Goal: Task Accomplishment & Management: Manage account settings

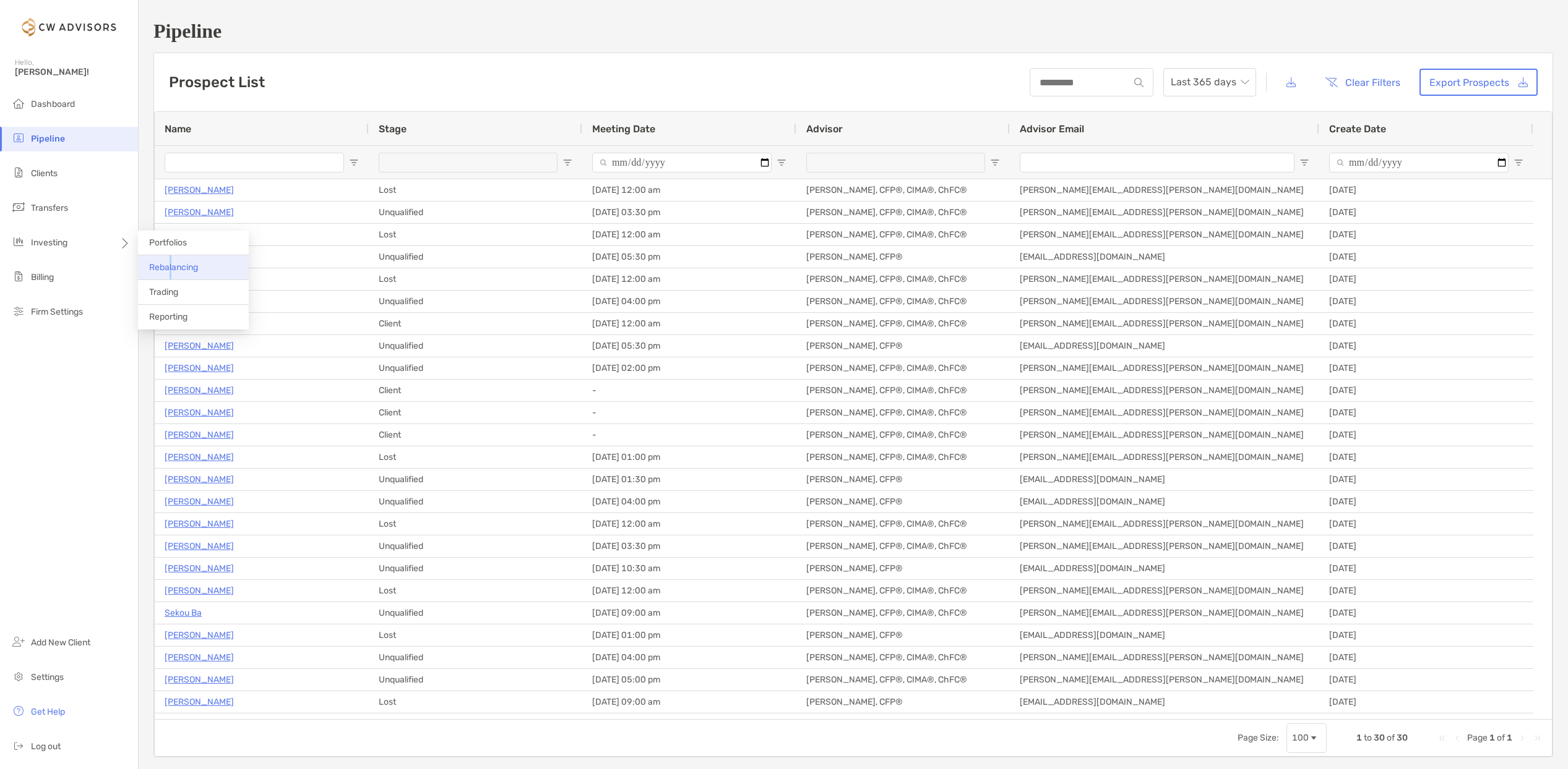
click at [171, 263] on span "Rebalancing" at bounding box center [174, 267] width 49 height 10
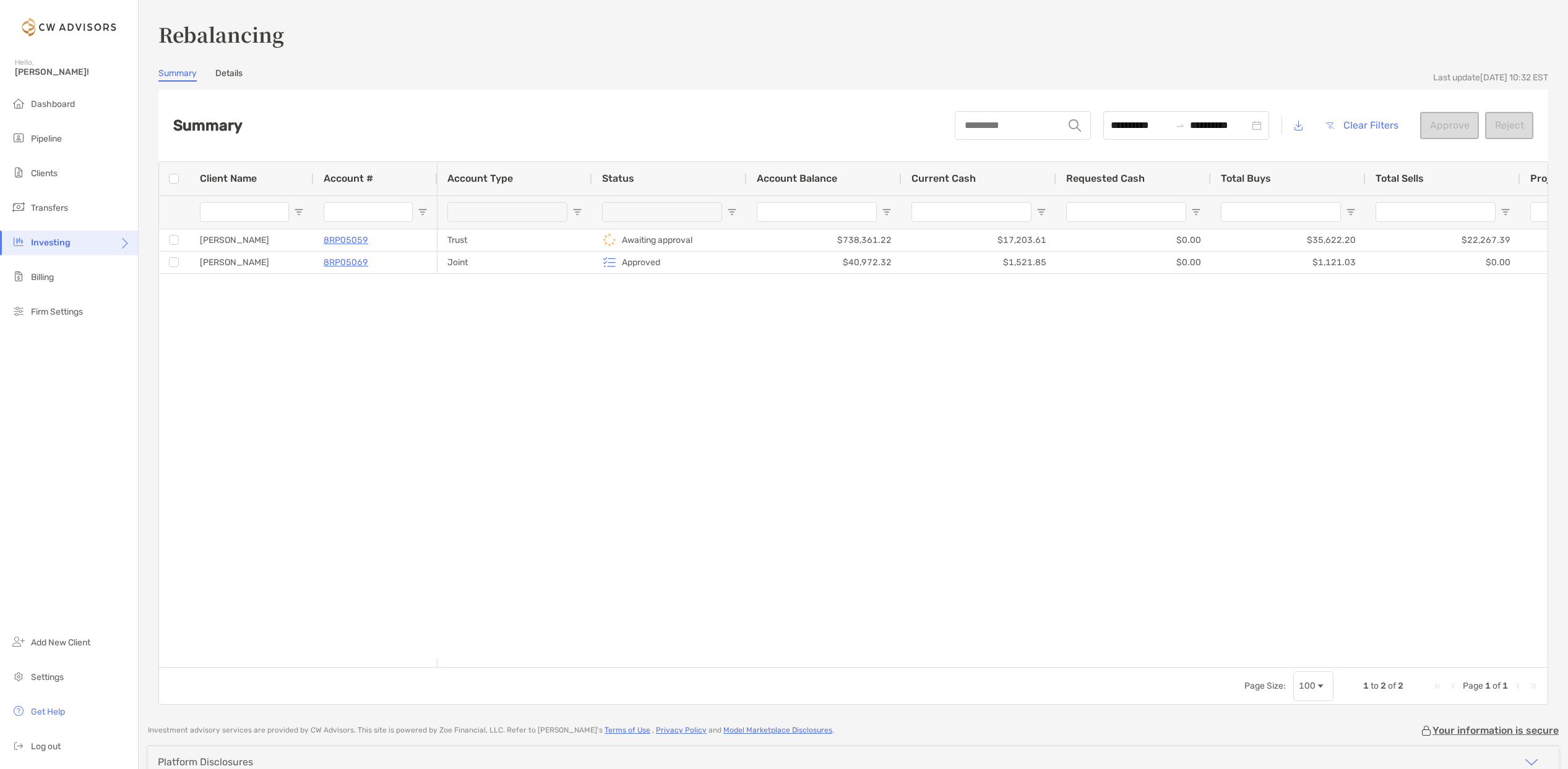
click at [1007, 472] on div "Trust Awaiting approval $738,361.22 $17,203.61 $0.00 $35,622.20 $22,267.39 $3,8…" at bounding box center [992, 444] width 1110 height 429
click at [77, 180] on li "Clients" at bounding box center [69, 173] width 138 height 24
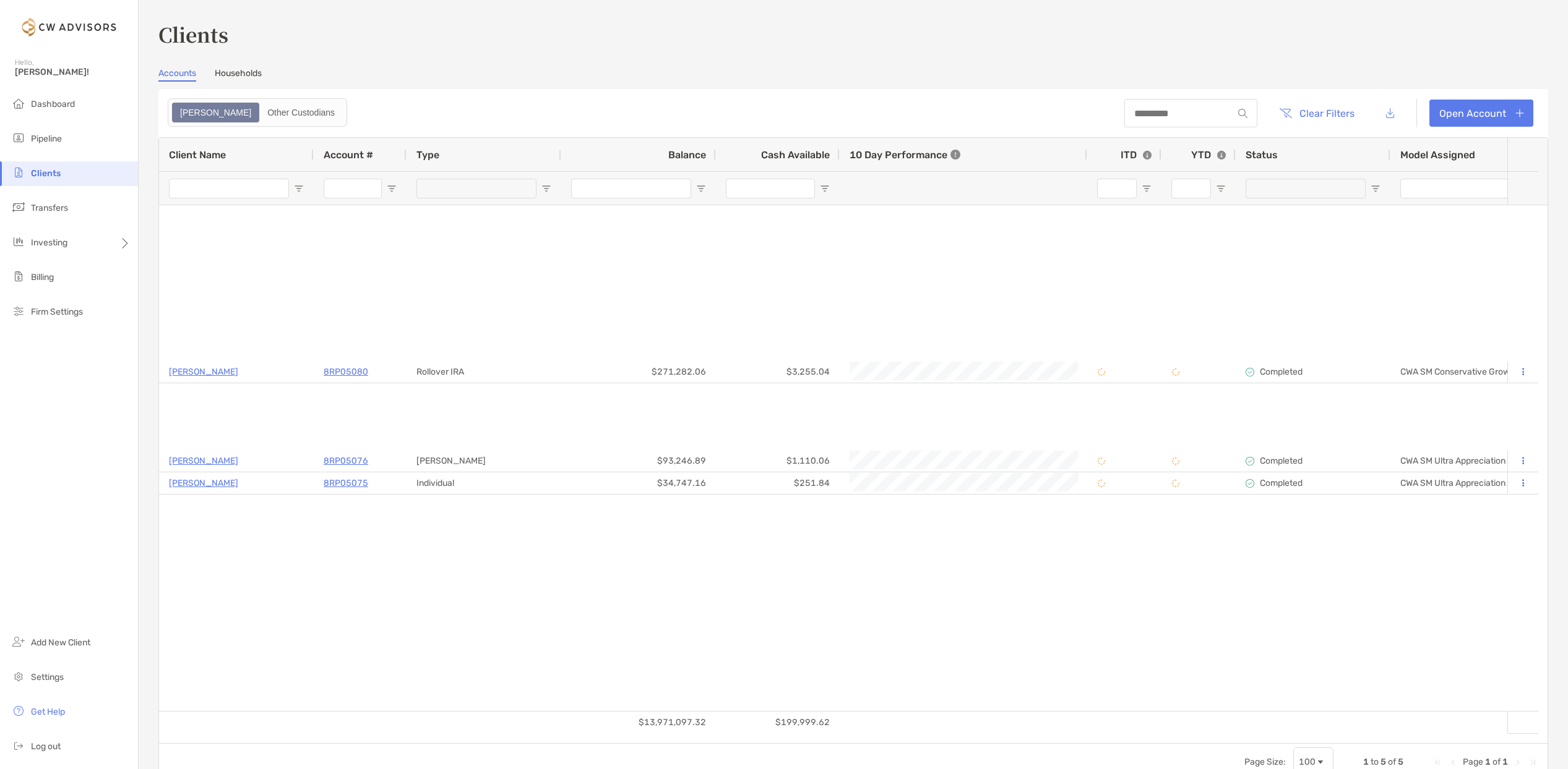
type input "***"
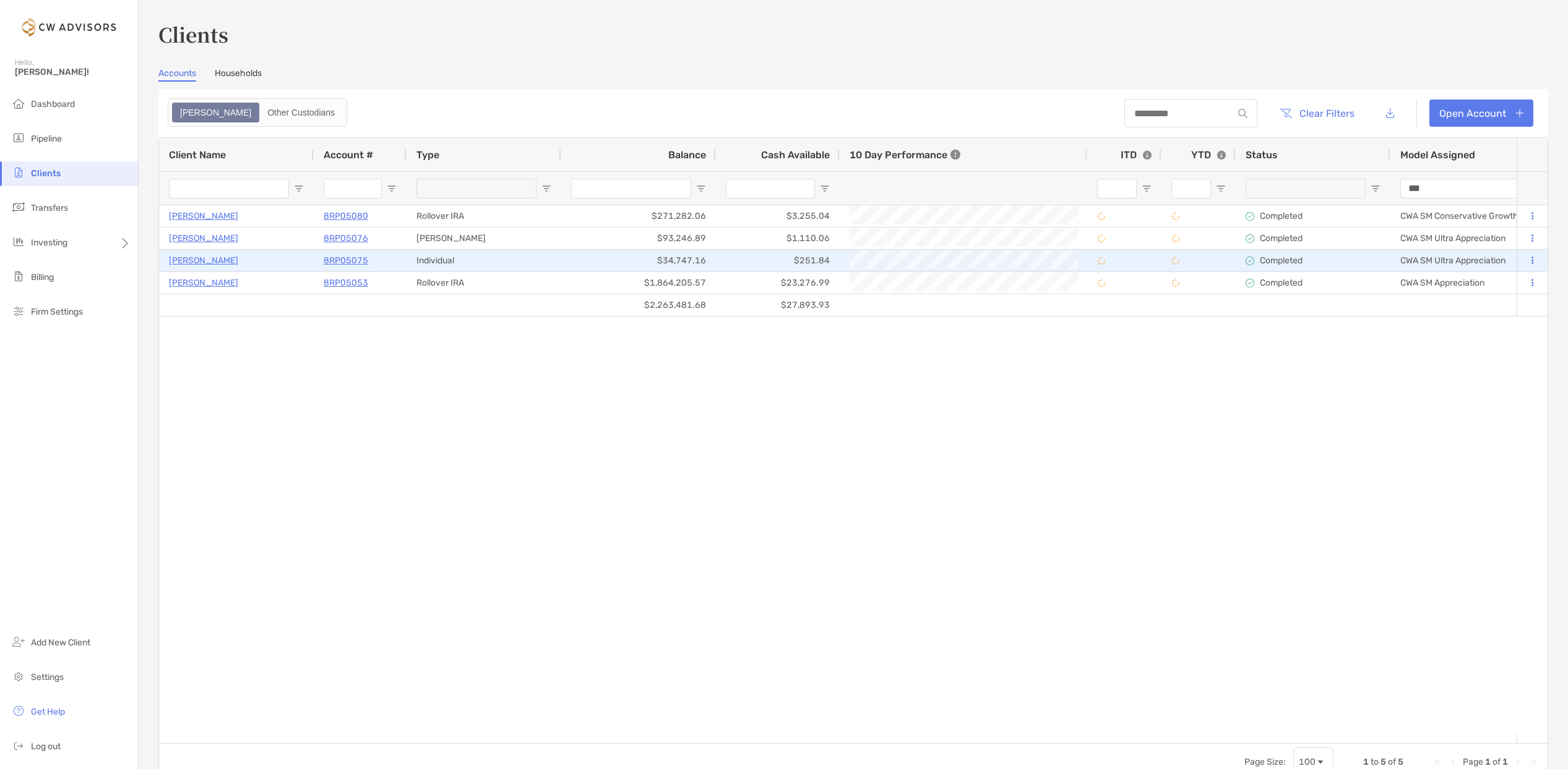
click at [349, 255] on p "8RP05075" at bounding box center [346, 261] width 44 height 16
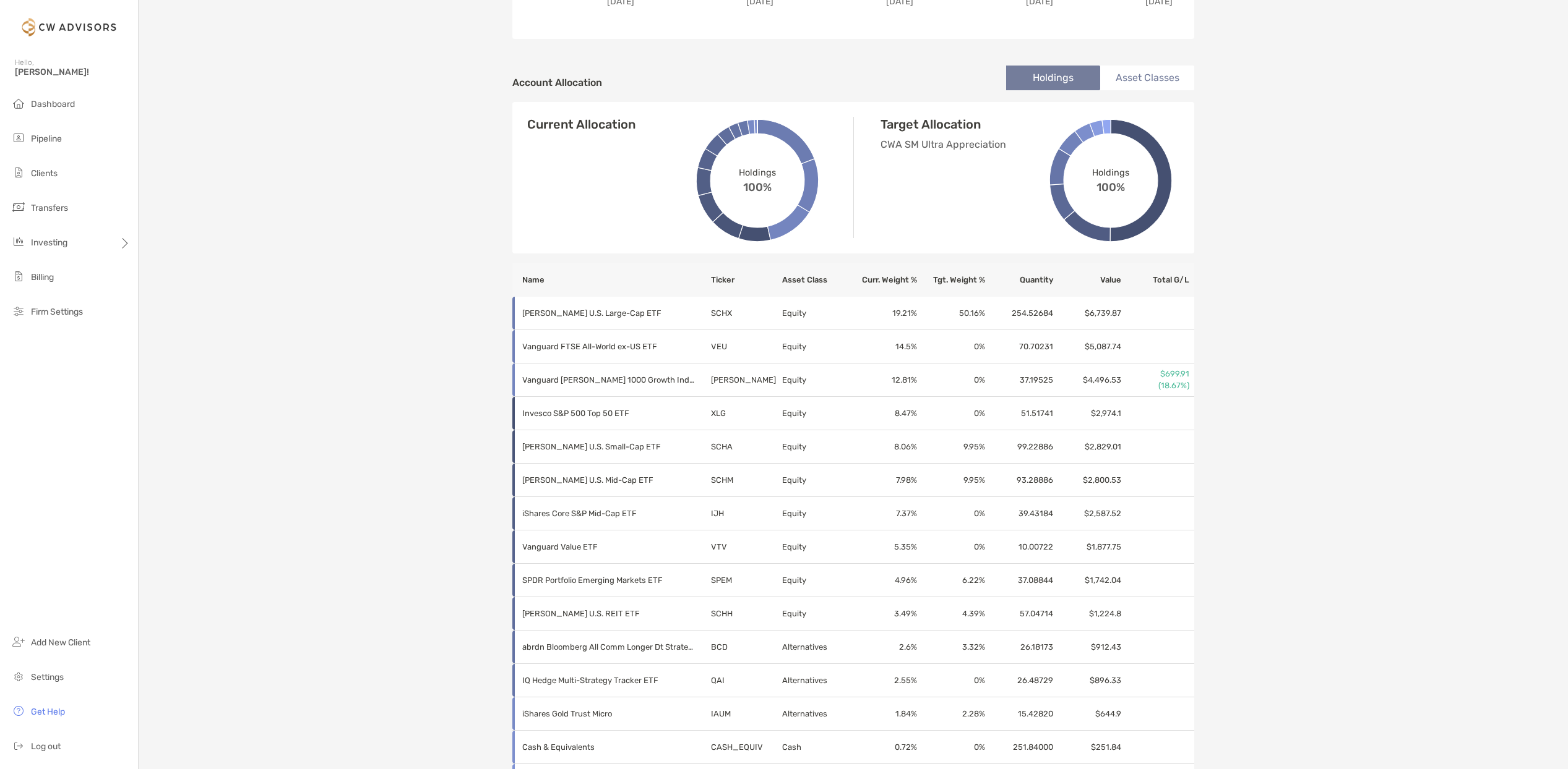
scroll to position [371, 0]
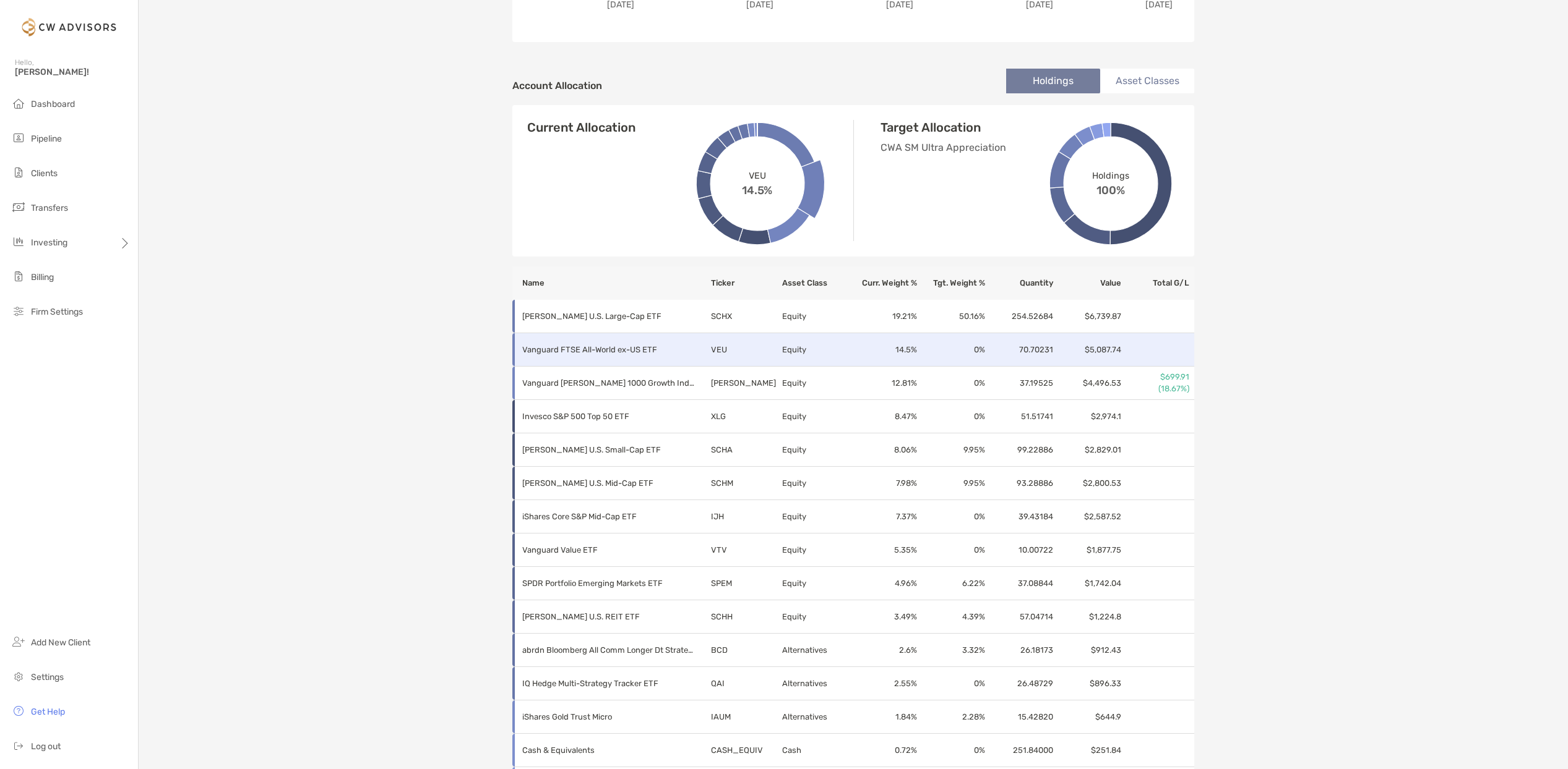
click at [649, 343] on p "Vanguard FTSE All-World ex-US ETF" at bounding box center [608, 350] width 173 height 16
click at [938, 358] on td "0 %" at bounding box center [951, 350] width 68 height 33
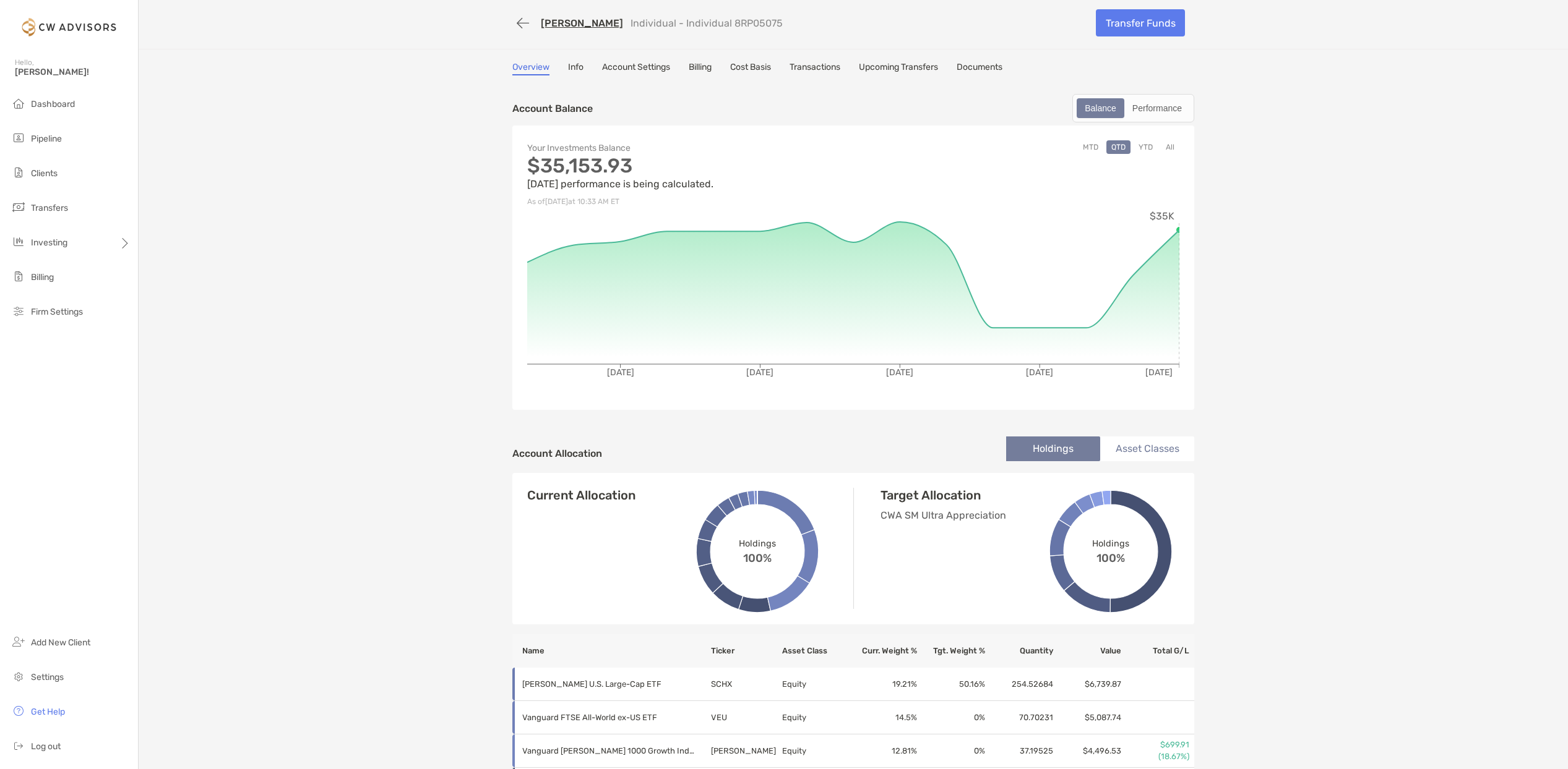
scroll to position [0, 0]
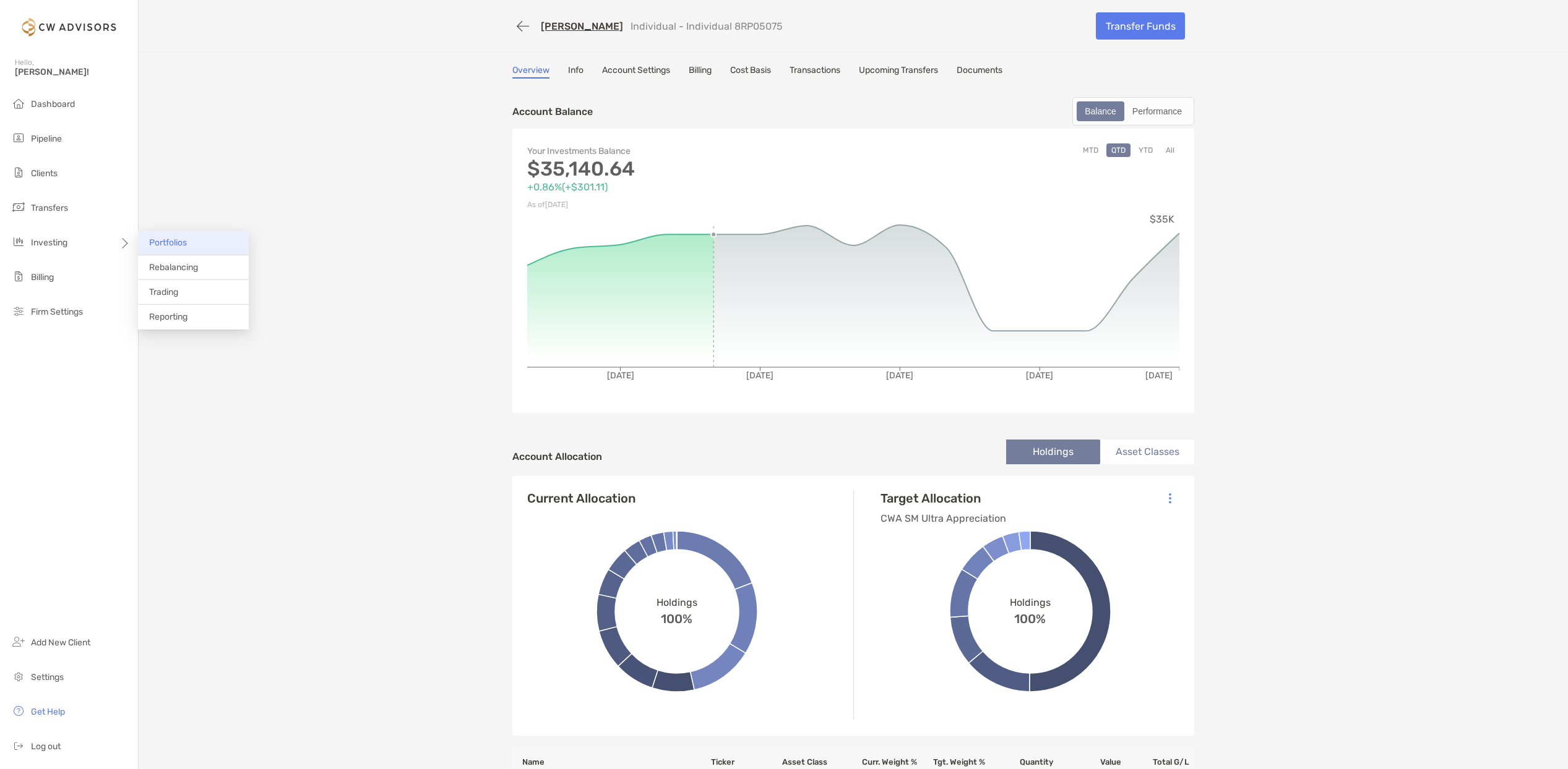
click at [198, 247] on li "Portfolios" at bounding box center [194, 242] width 111 height 24
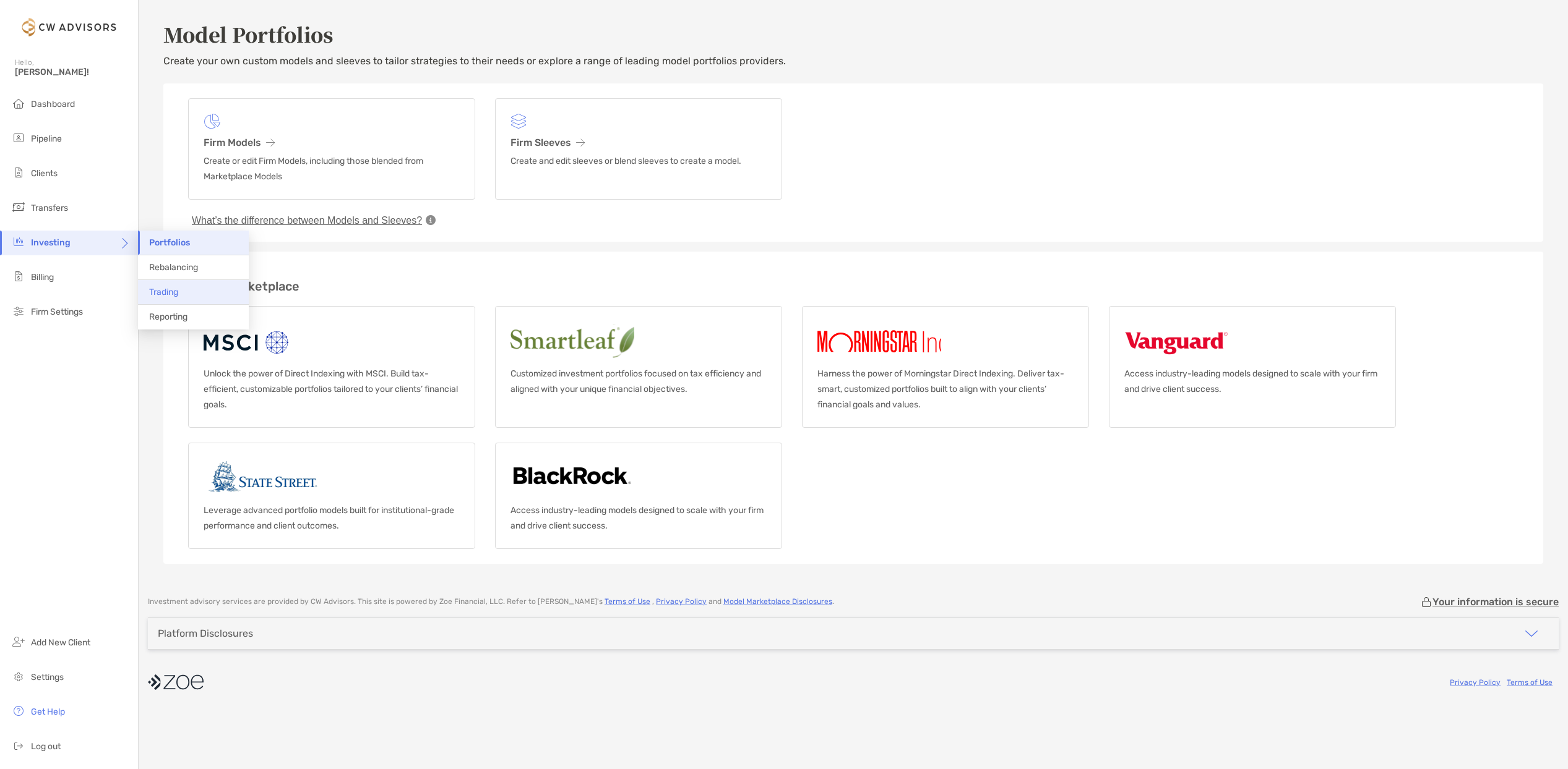
click at [184, 292] on li "Trading" at bounding box center [194, 292] width 111 height 24
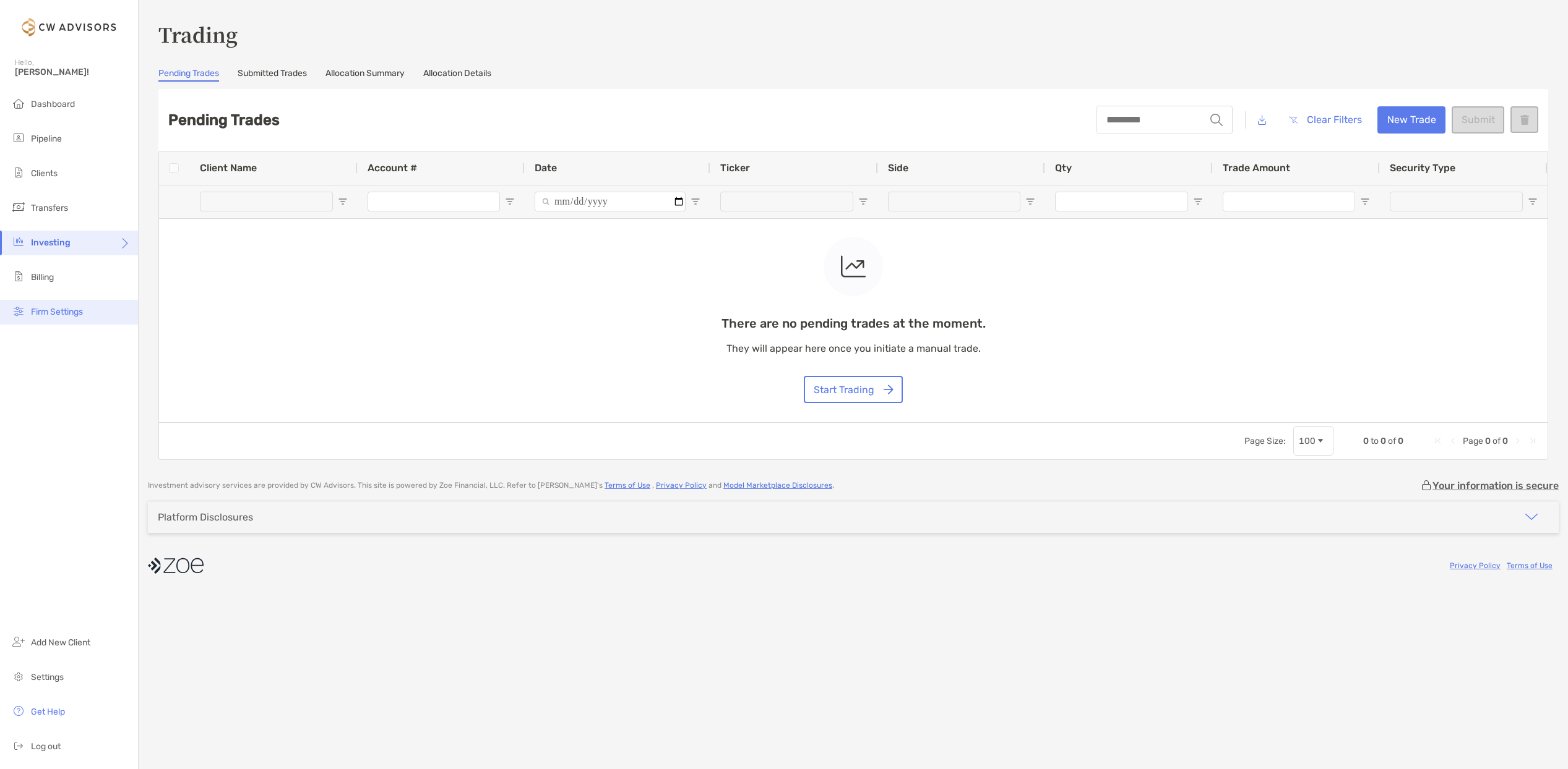
click at [83, 313] on span "Firm Settings" at bounding box center [57, 311] width 52 height 10
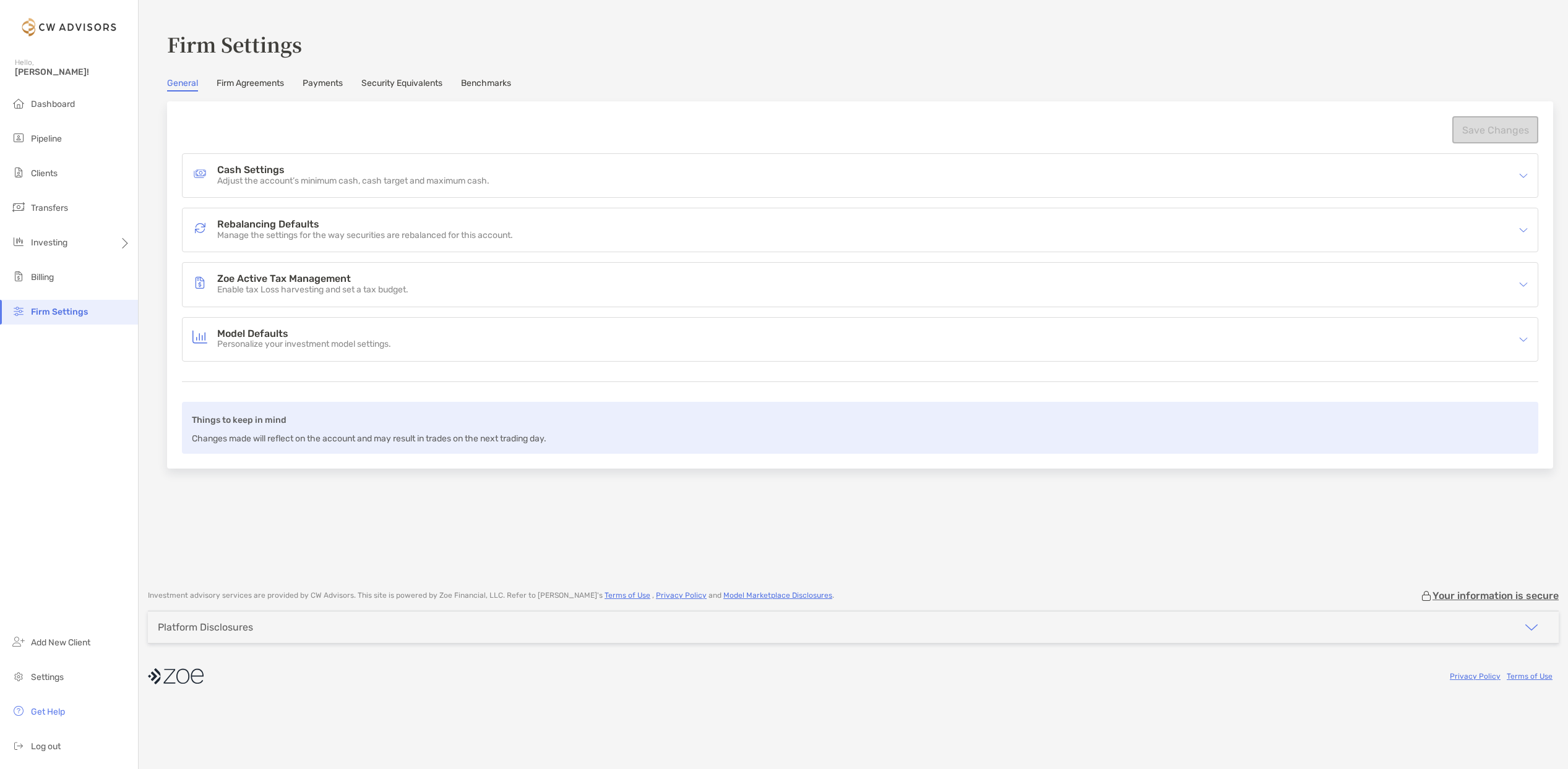
click at [389, 84] on link "Security Equivalents" at bounding box center [401, 84] width 81 height 13
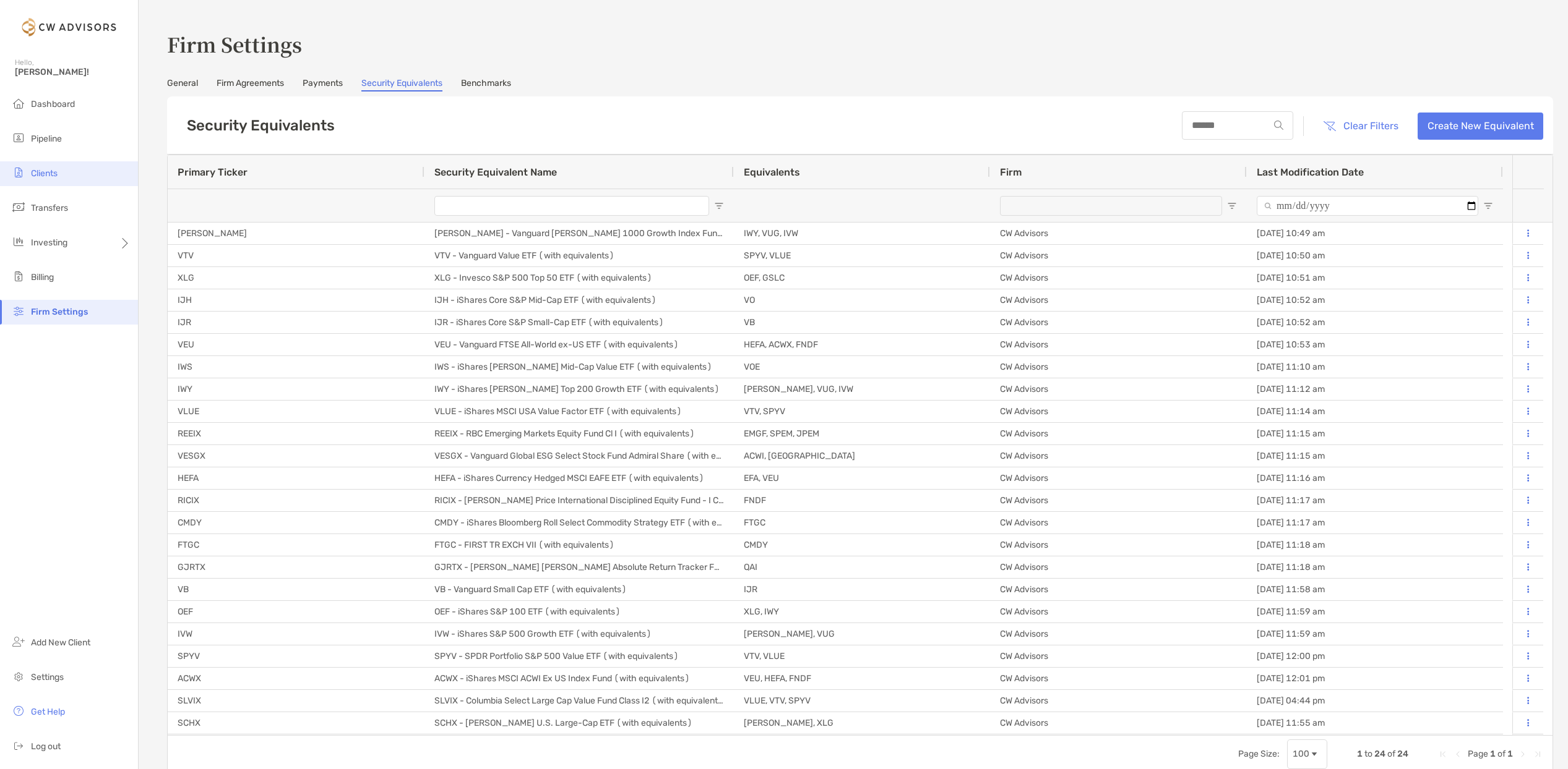
click at [57, 168] on span "Clients" at bounding box center [44, 173] width 27 height 10
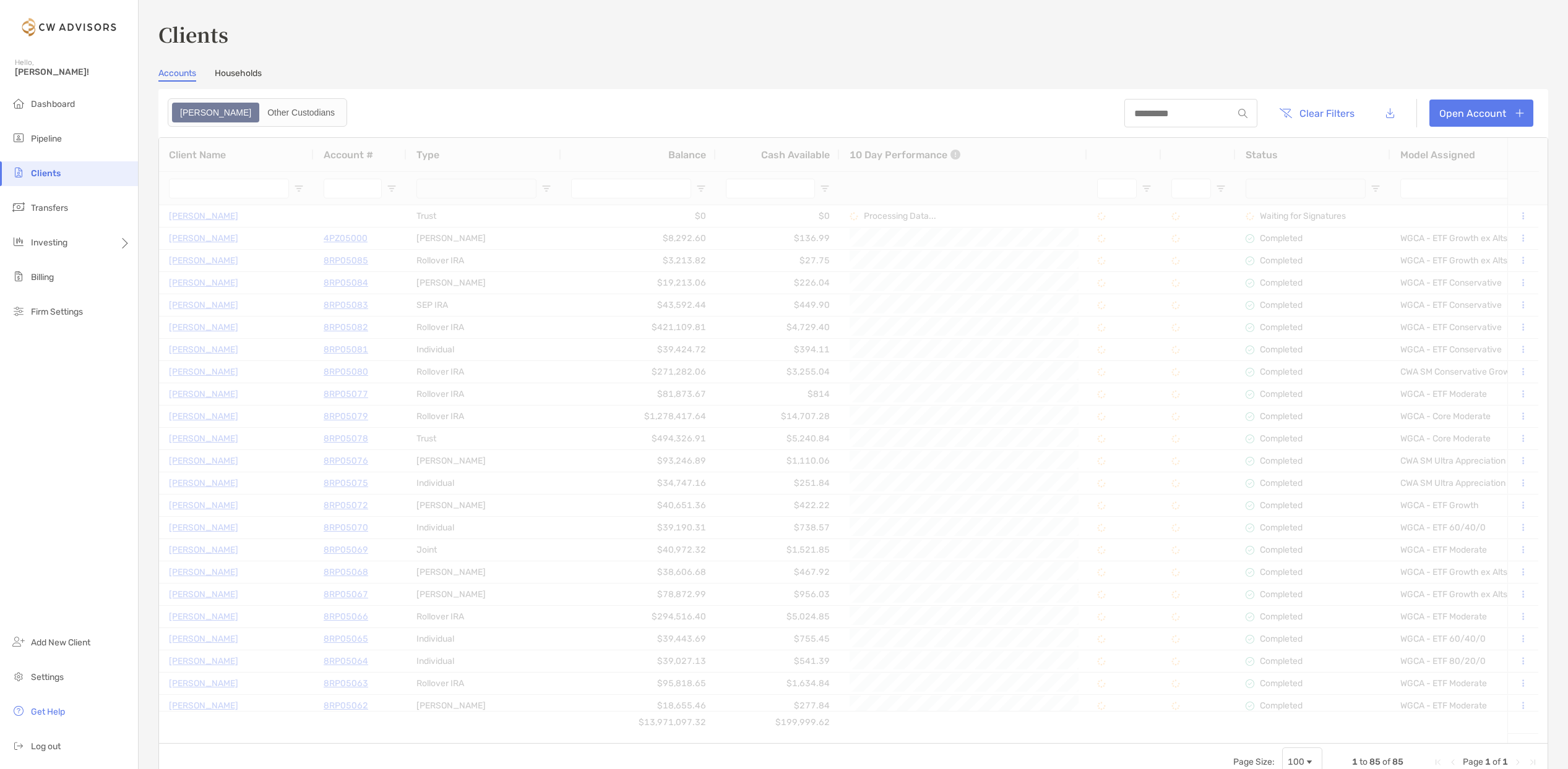
type input "***"
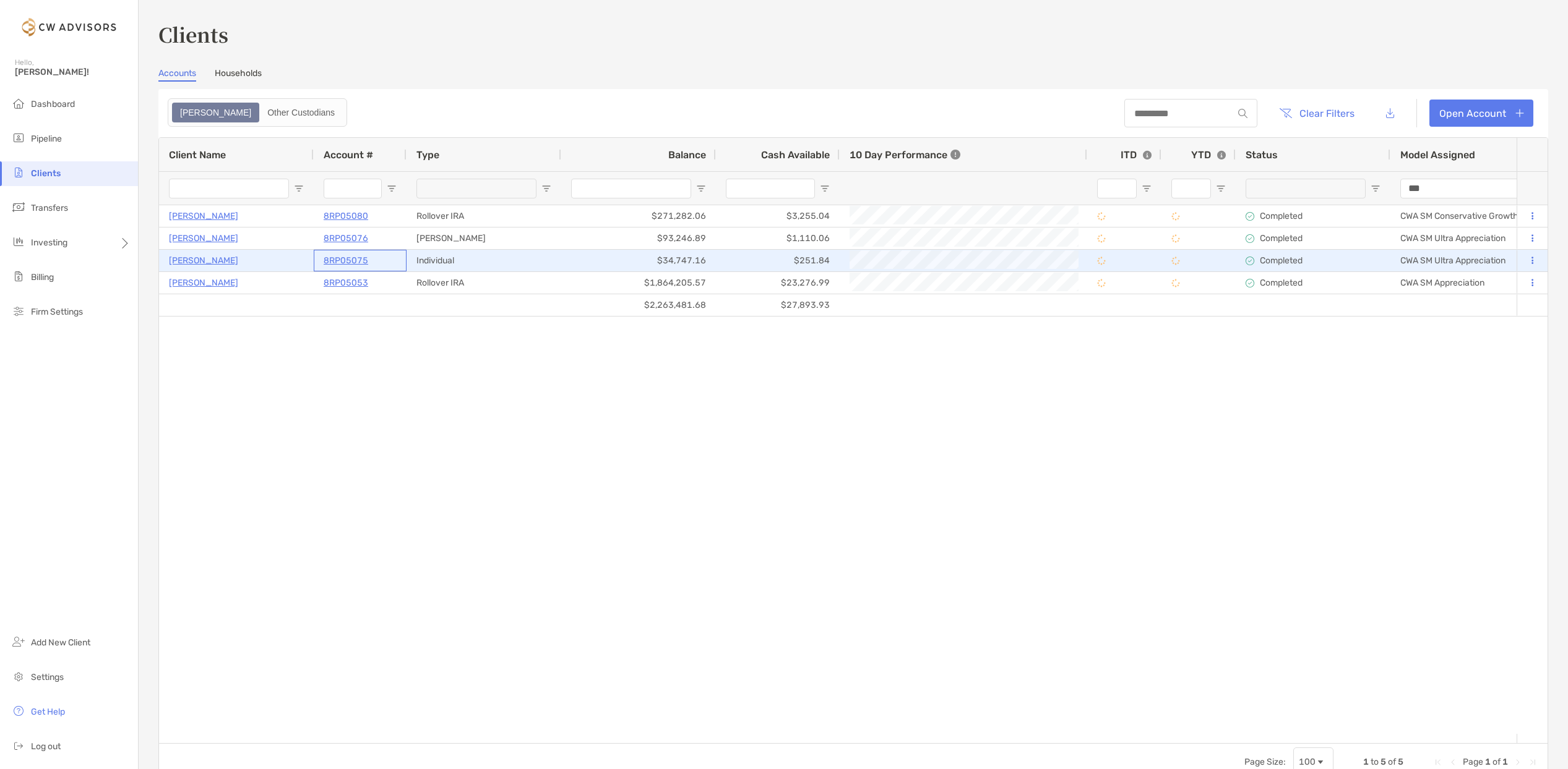
click at [354, 258] on p "8RP05075" at bounding box center [346, 261] width 44 height 16
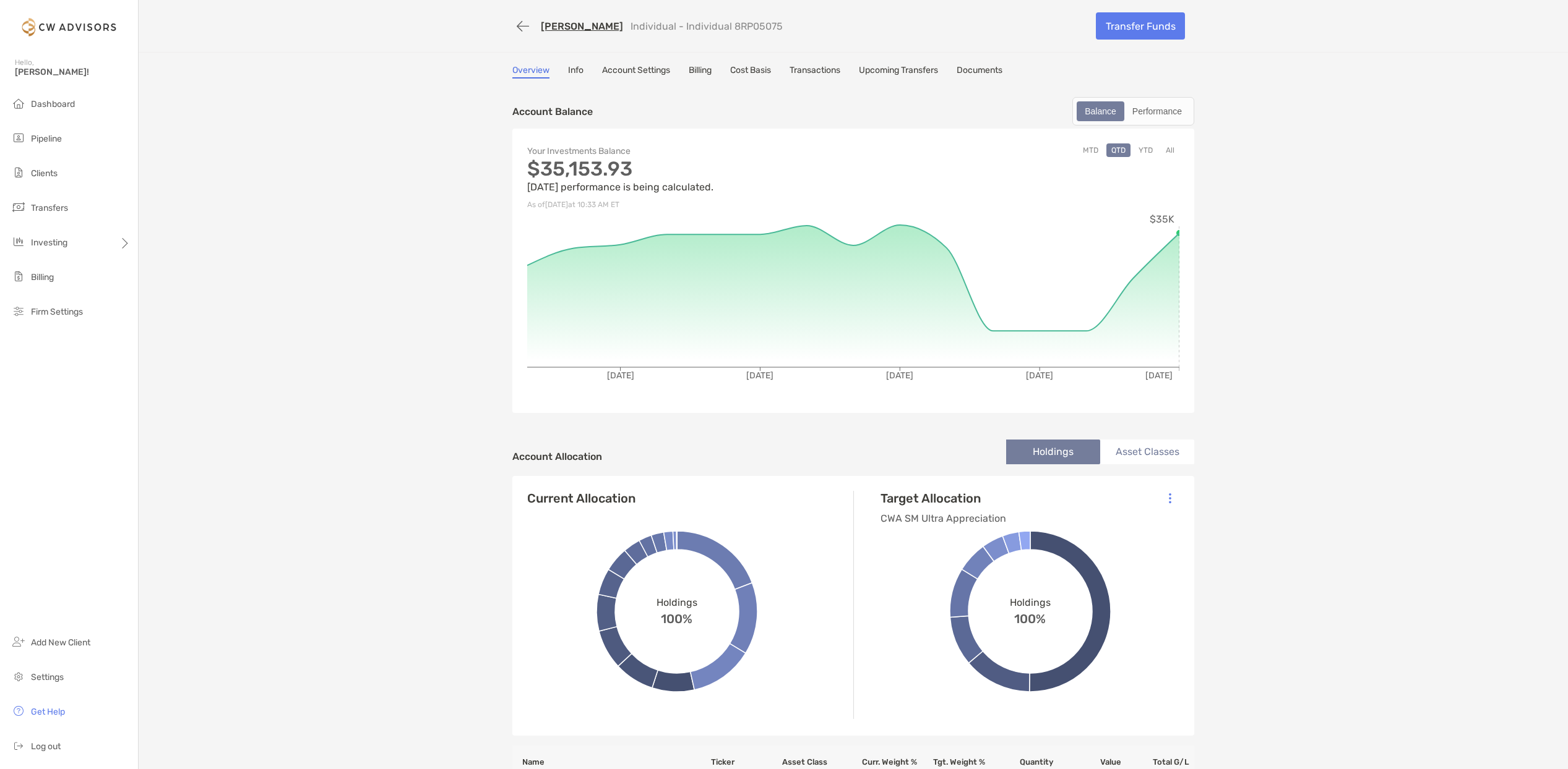
click at [568, 75] on link "Info" at bounding box center [576, 71] width 16 height 13
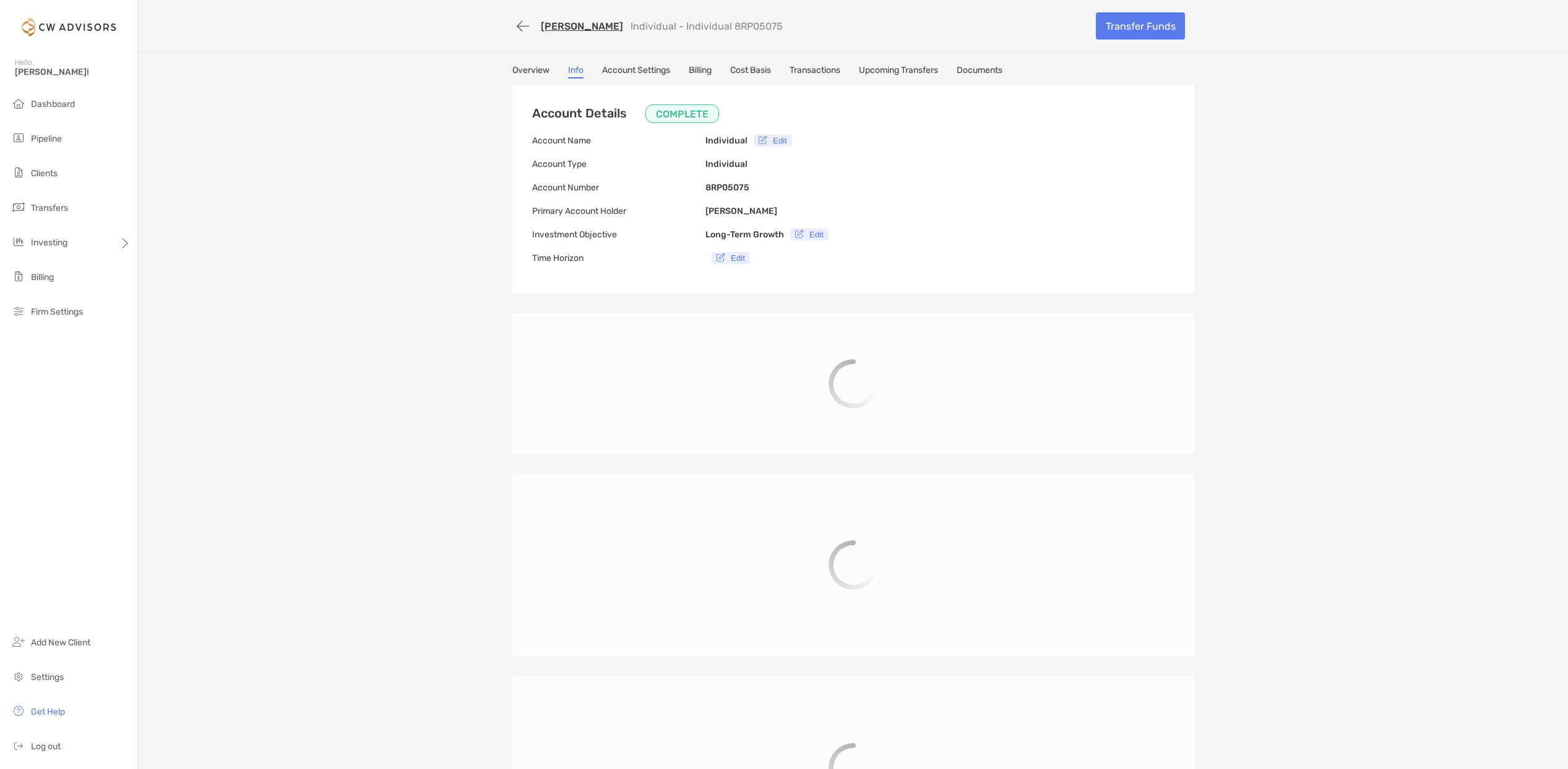
type input "**********"
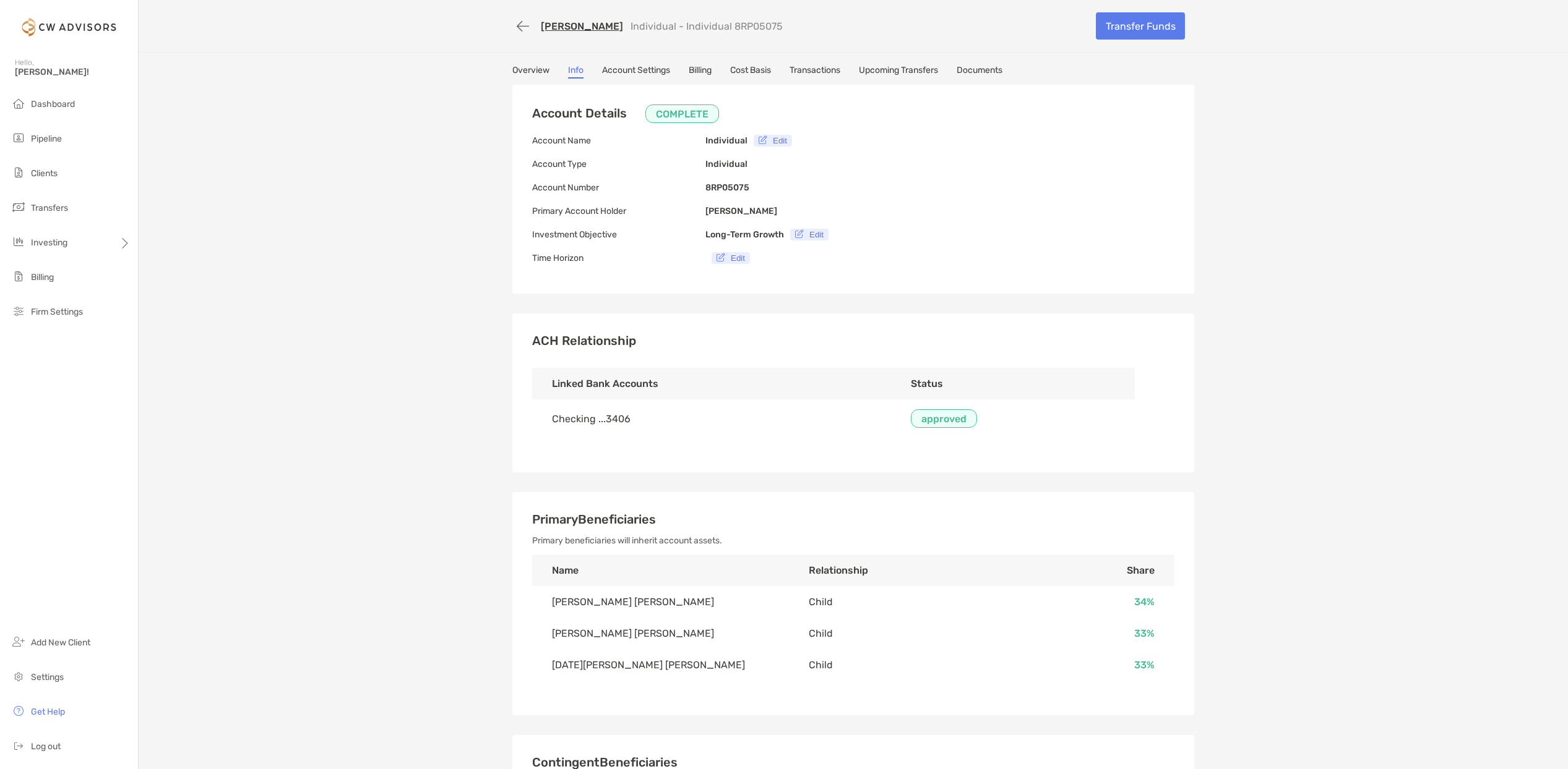
click at [662, 72] on link "Account Settings" at bounding box center [636, 71] width 68 height 13
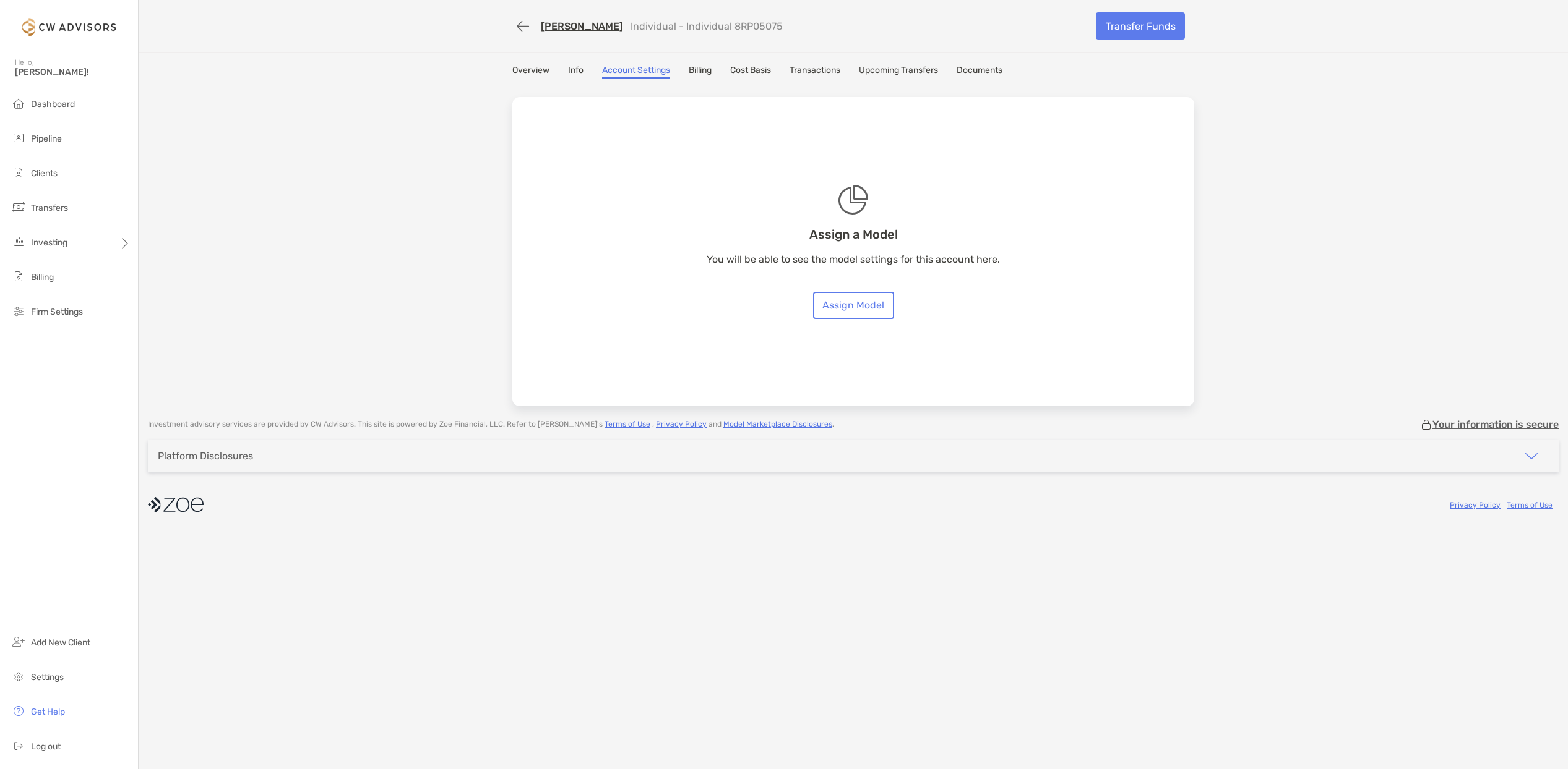
click at [709, 66] on link "Billing" at bounding box center [700, 71] width 23 height 13
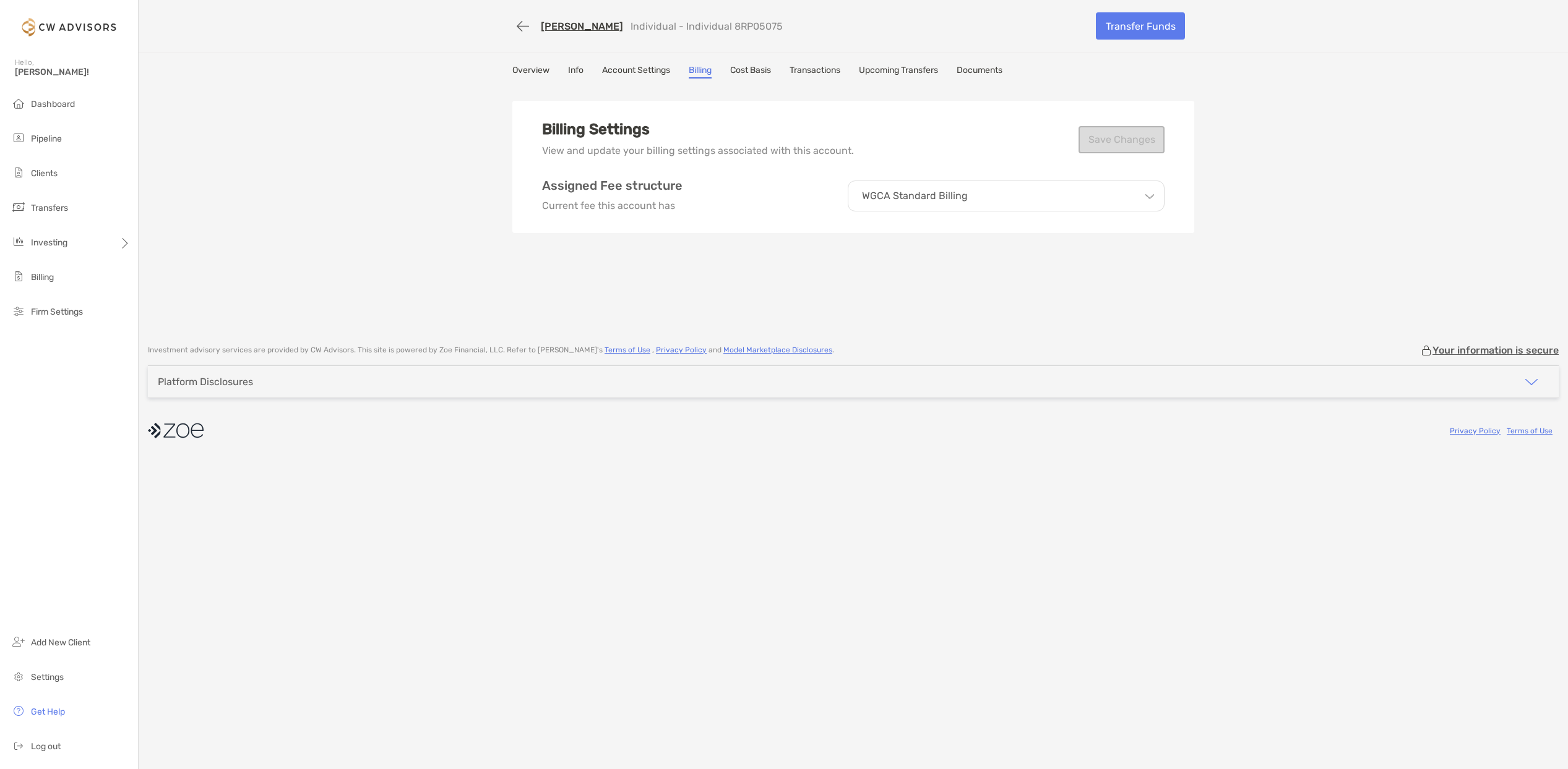
click at [649, 66] on link "Account Settings" at bounding box center [636, 71] width 68 height 13
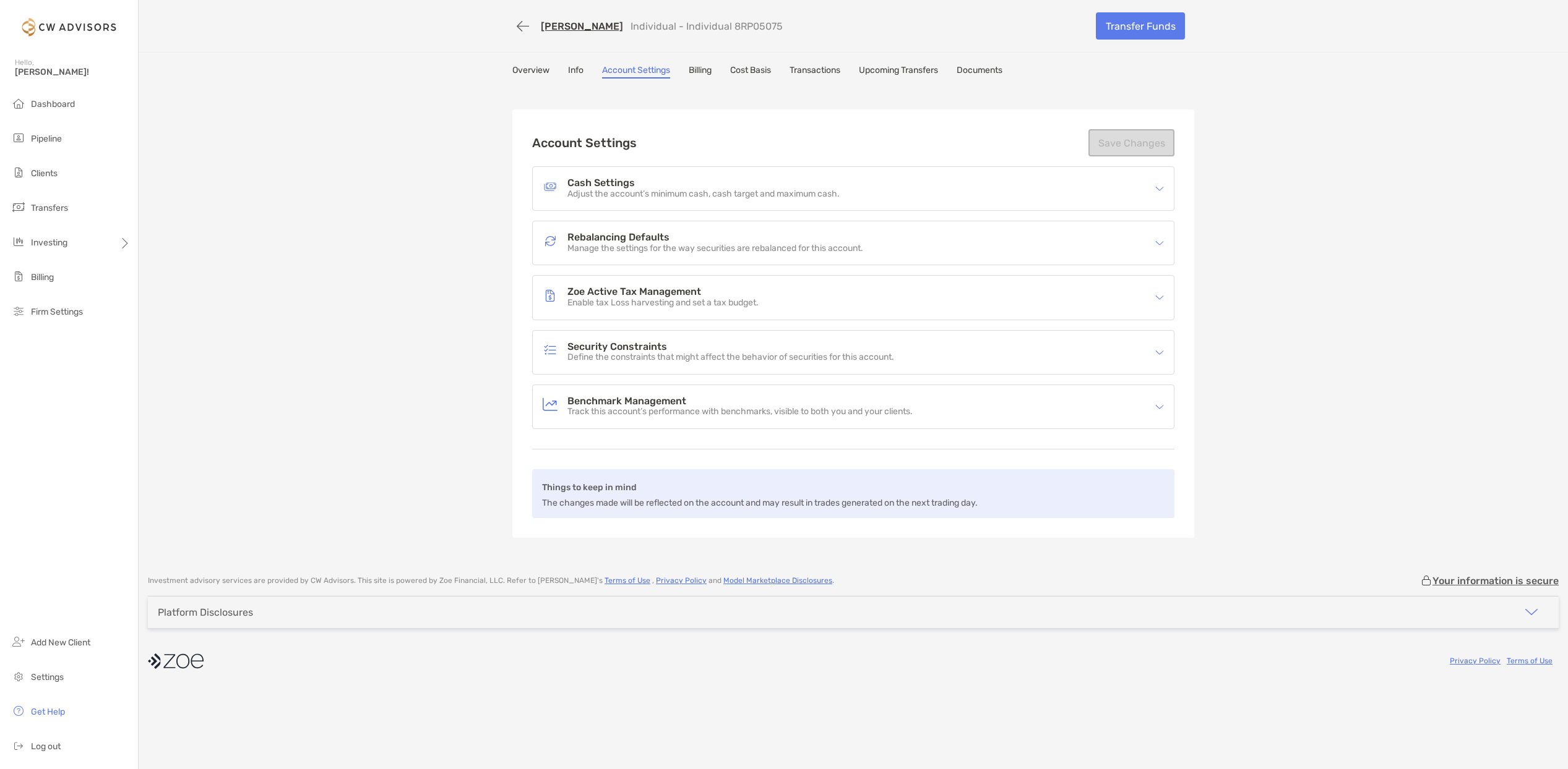
click at [728, 199] on p "Adjust the account’s minimum cash, cash target and maximum cash." at bounding box center [703, 194] width 273 height 10
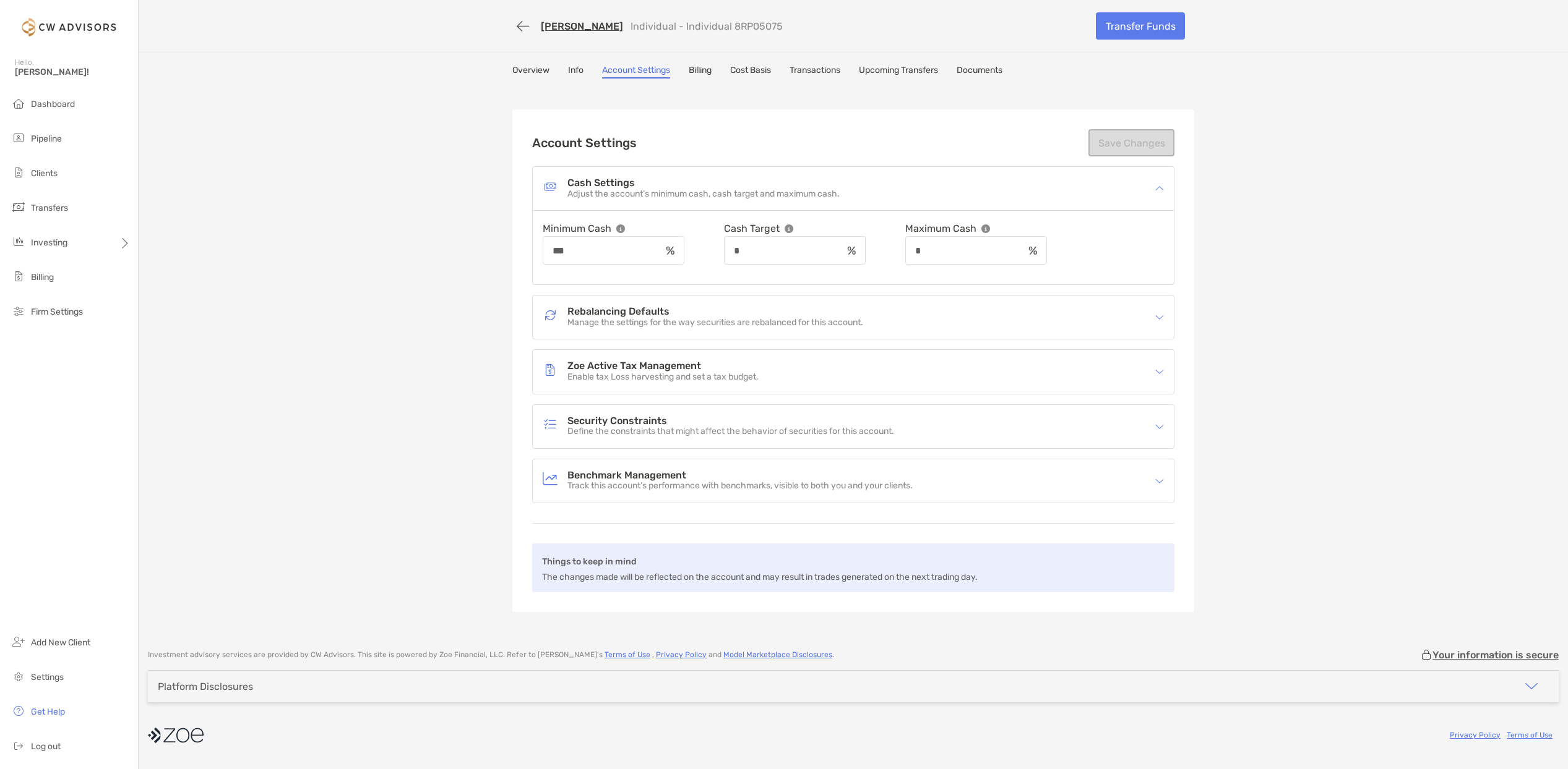
click at [729, 198] on p "Adjust the account’s minimum cash, cash target and maximum cash." at bounding box center [703, 194] width 273 height 10
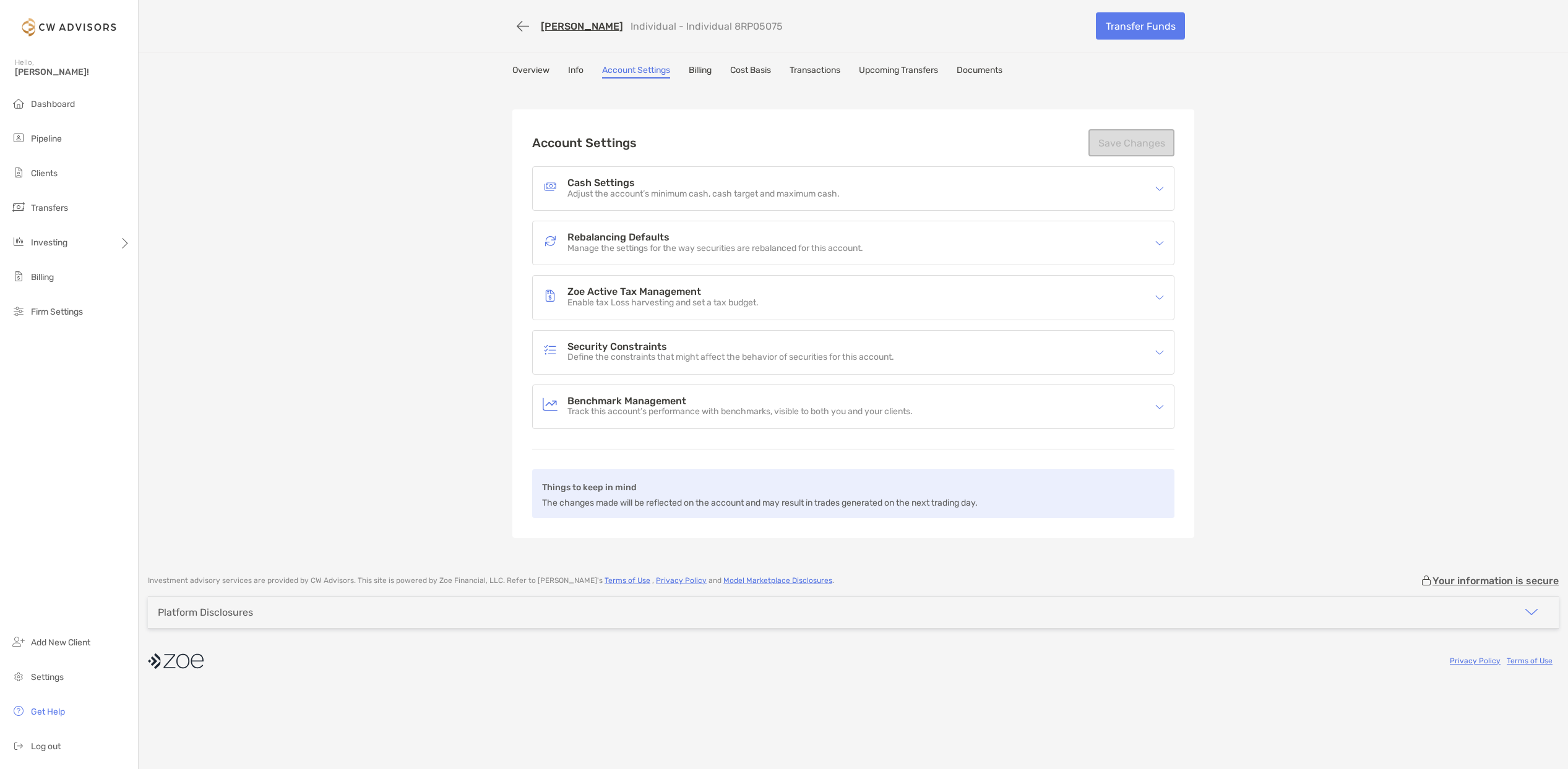
click at [690, 238] on h4 "Rebalancing Defaults" at bounding box center [715, 237] width 295 height 10
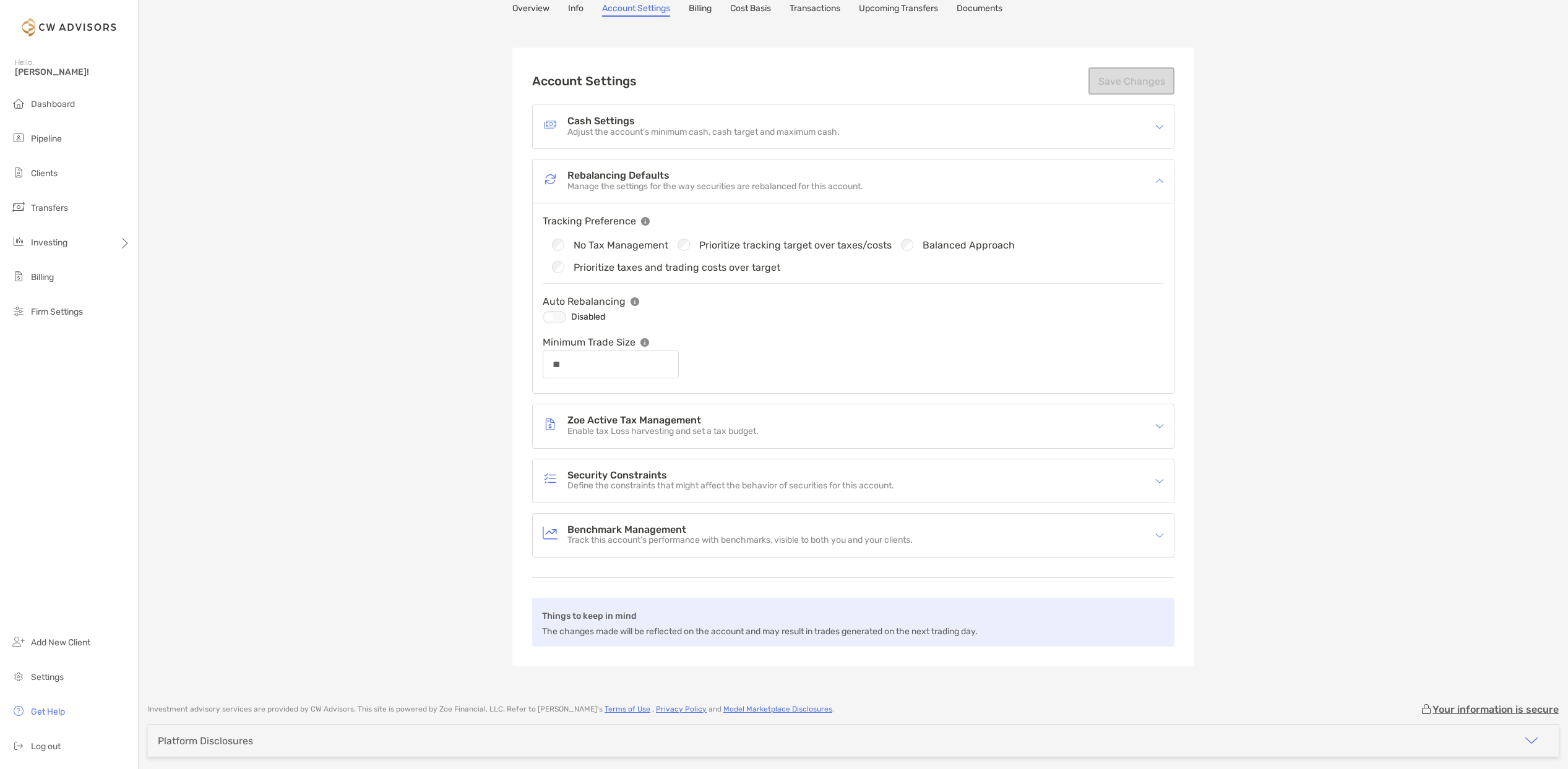
scroll to position [109, 0]
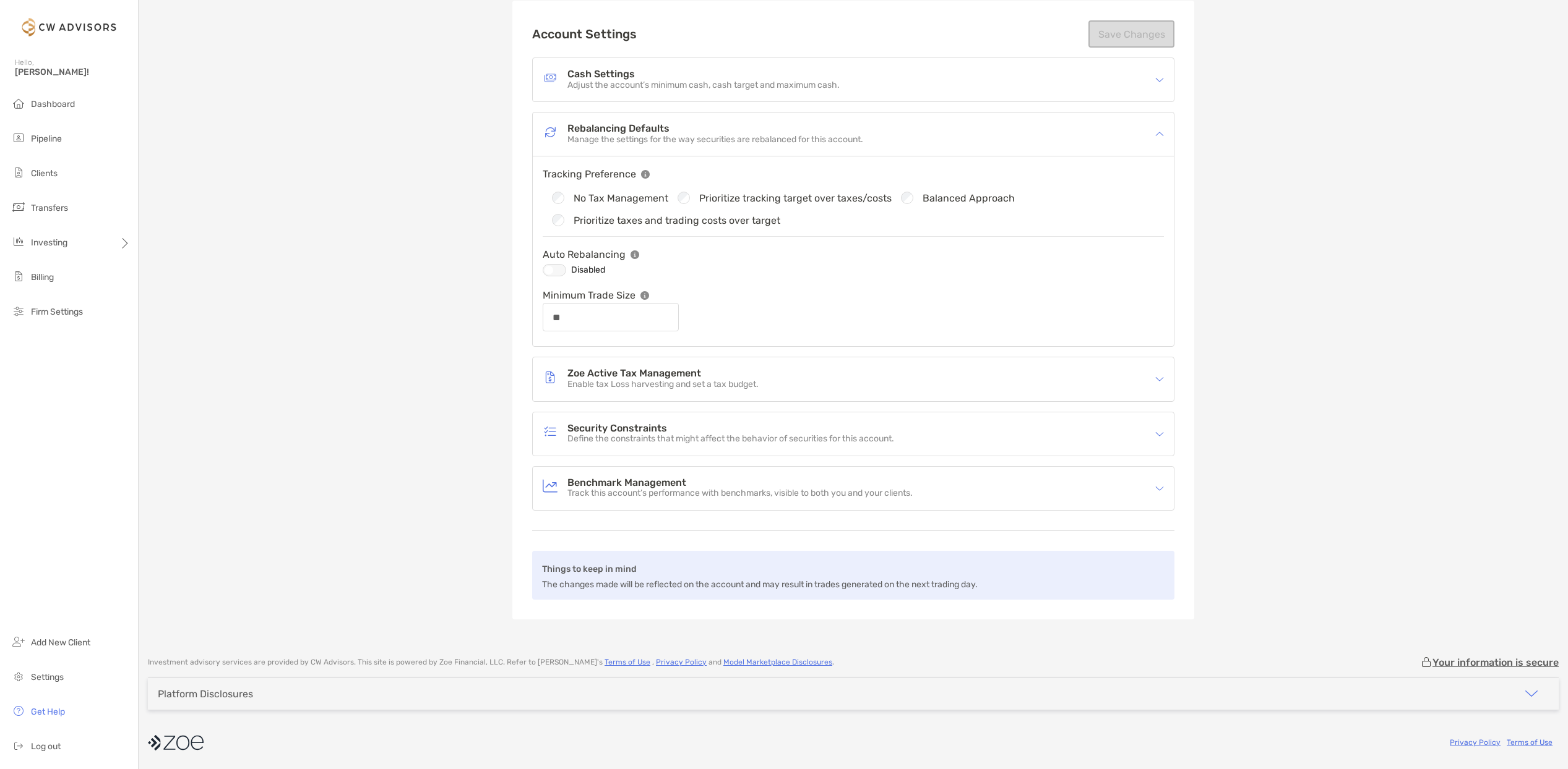
click at [659, 366] on div "Zoe Active Tax Management Enable tax Loss harvesting and set a tax budget." at bounding box center [845, 379] width 605 height 28
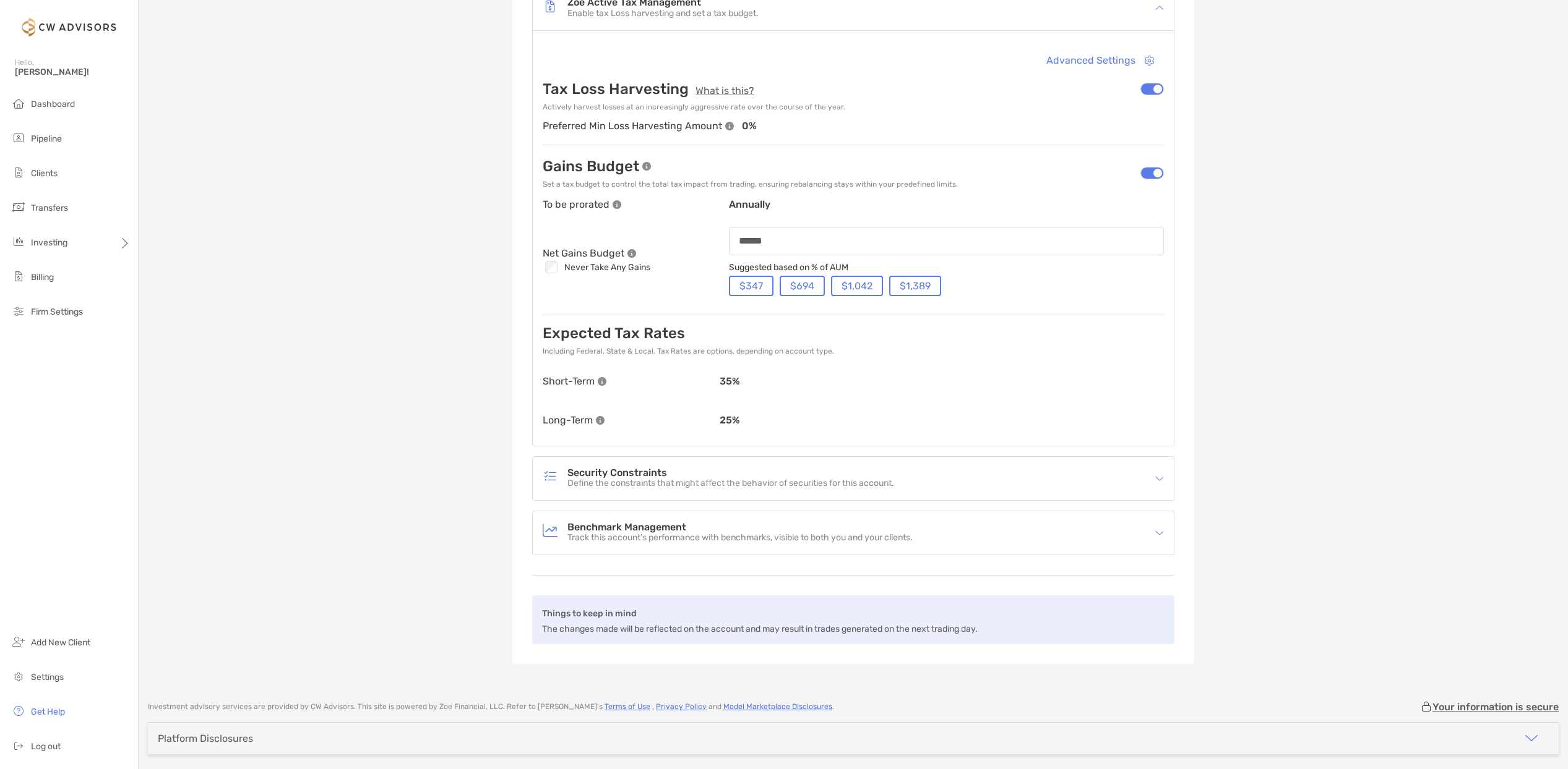
scroll to position [524, 0]
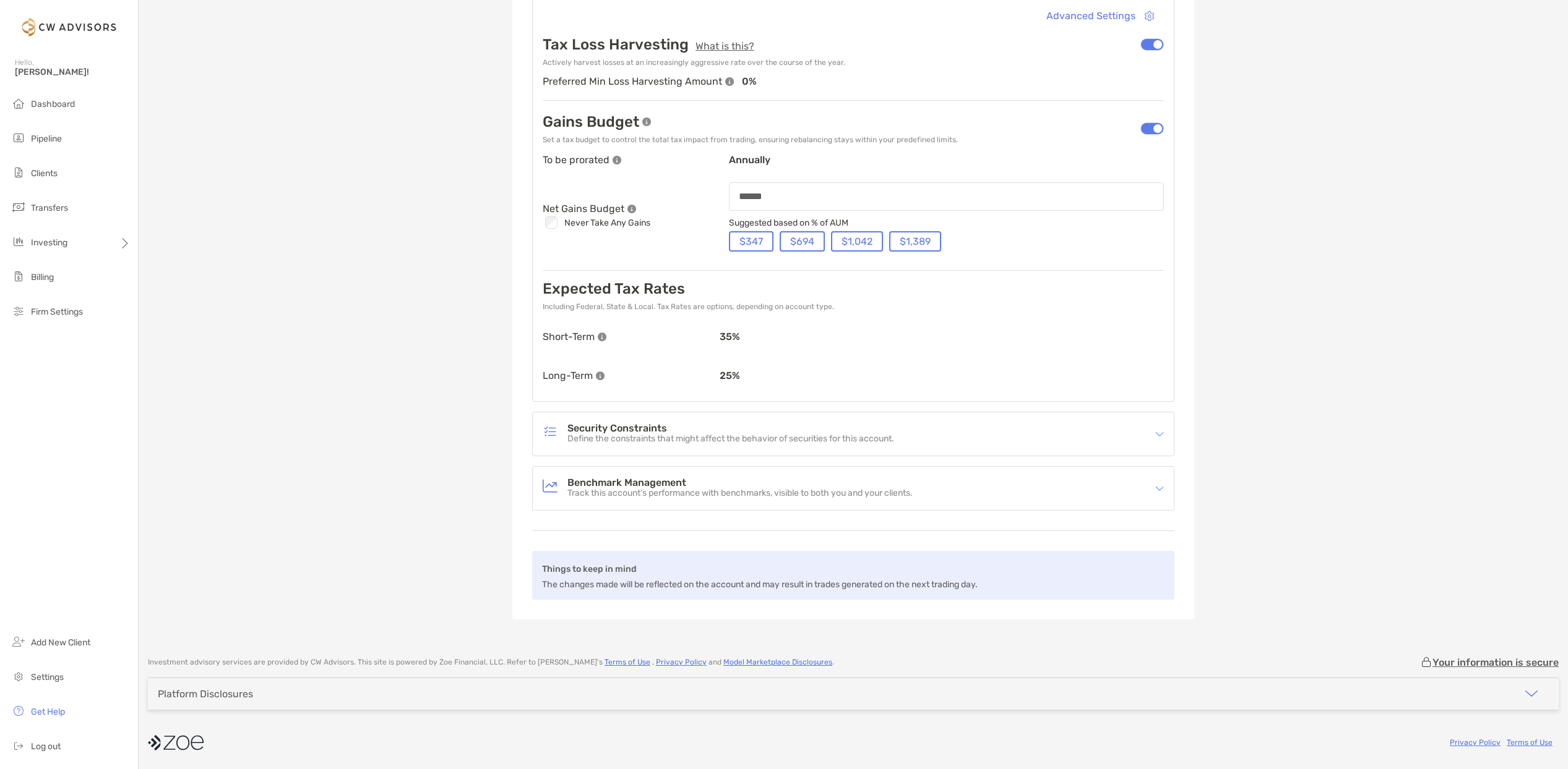
click at [810, 439] on p "Define the constraints that might affect the behavior of securities for this ac…" at bounding box center [731, 439] width 327 height 10
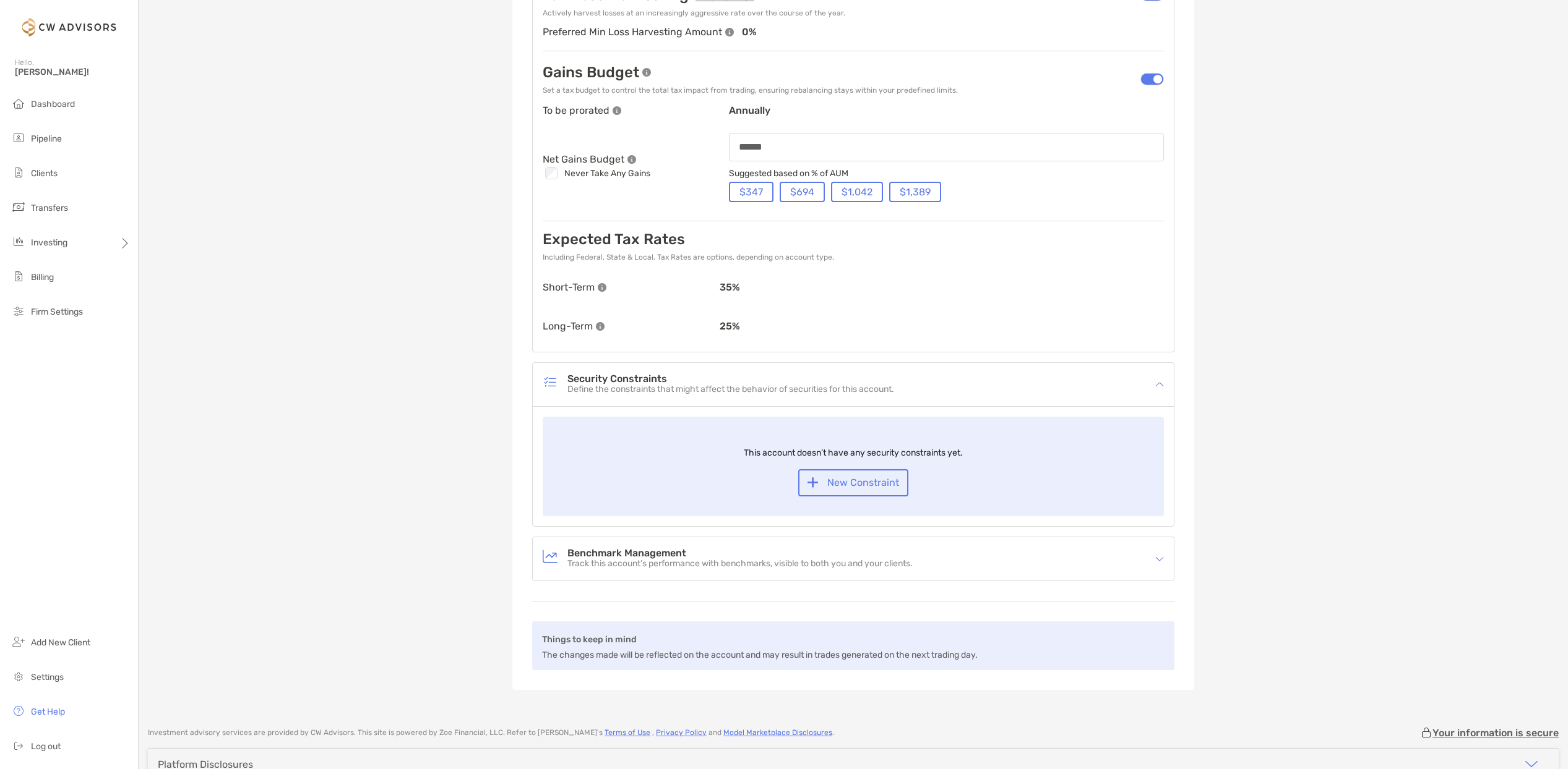
scroll to position [644, 0]
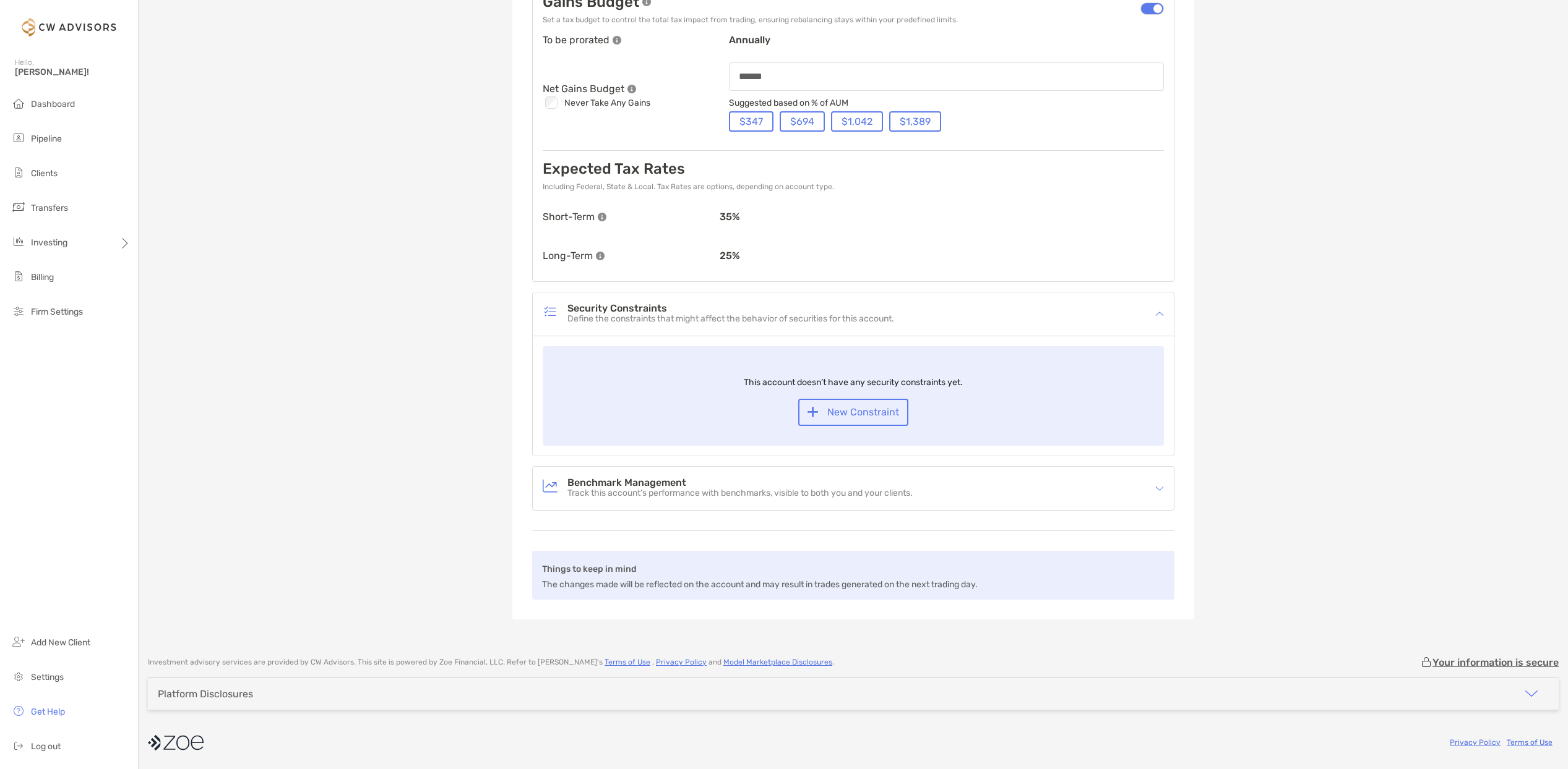
click at [757, 489] on p "Track this account’s performance with benchmarks, visible to both you and your …" at bounding box center [739, 493] width 345 height 10
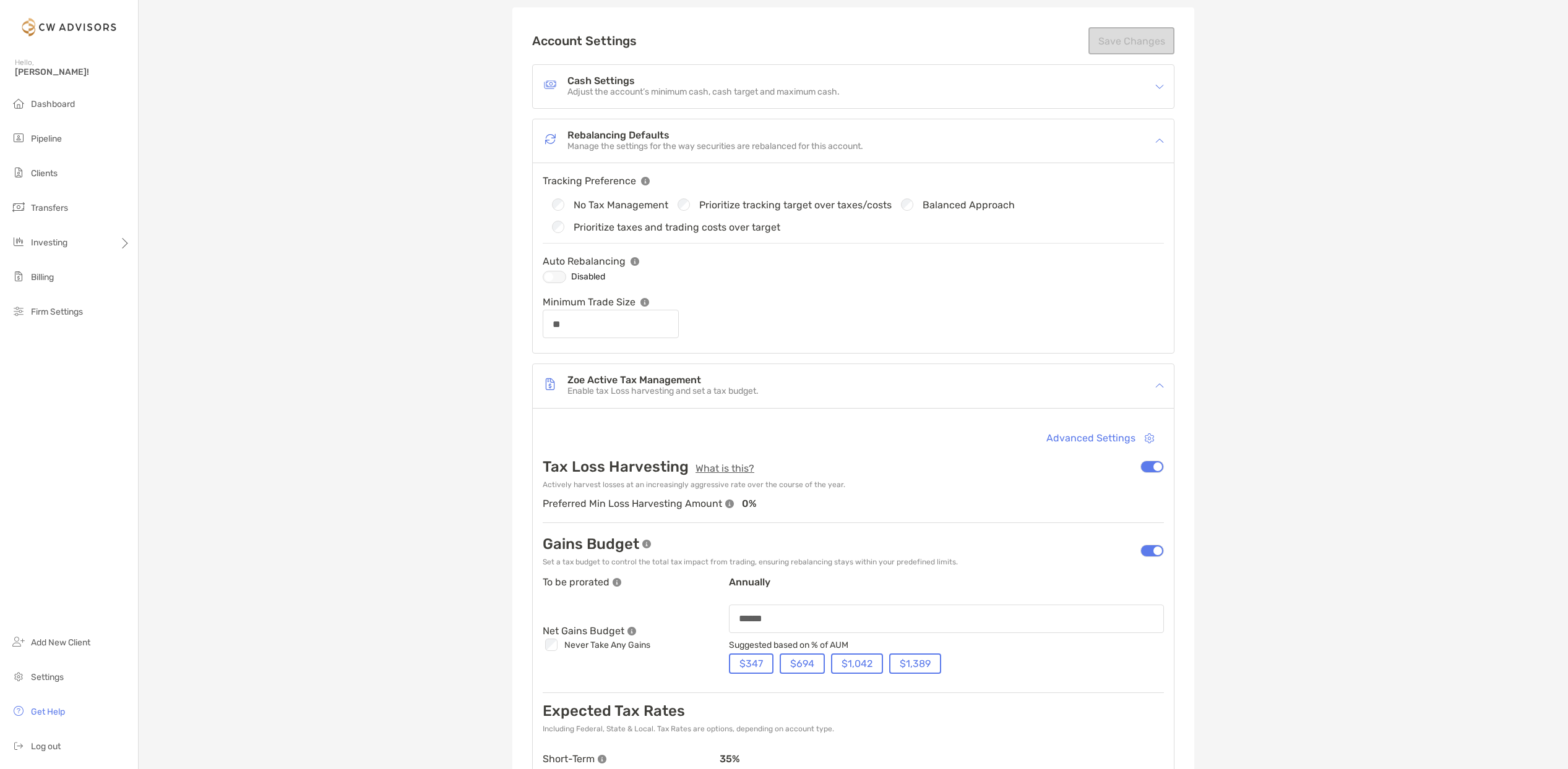
scroll to position [0, 0]
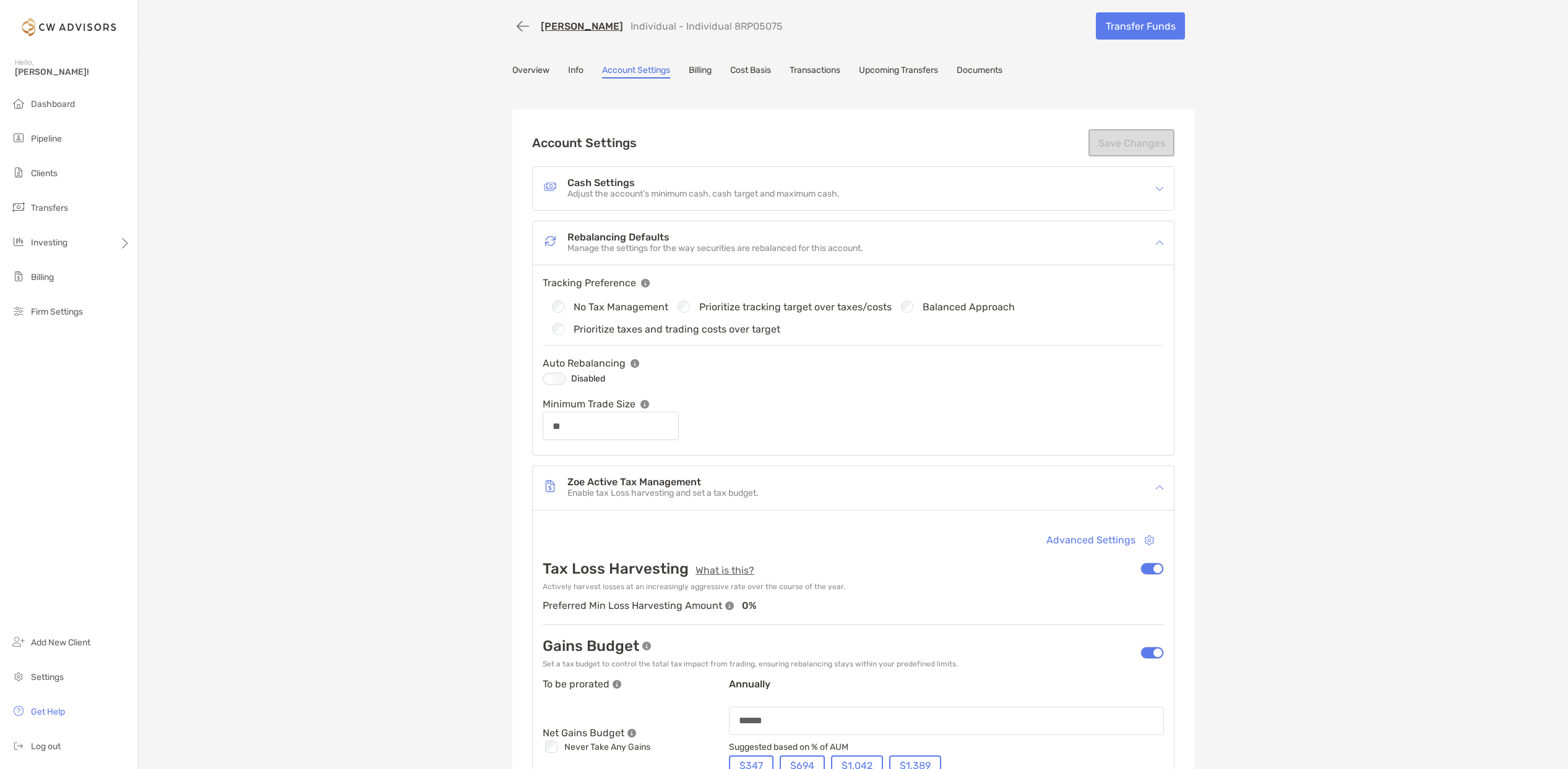
click at [818, 73] on link "Transactions" at bounding box center [814, 71] width 51 height 13
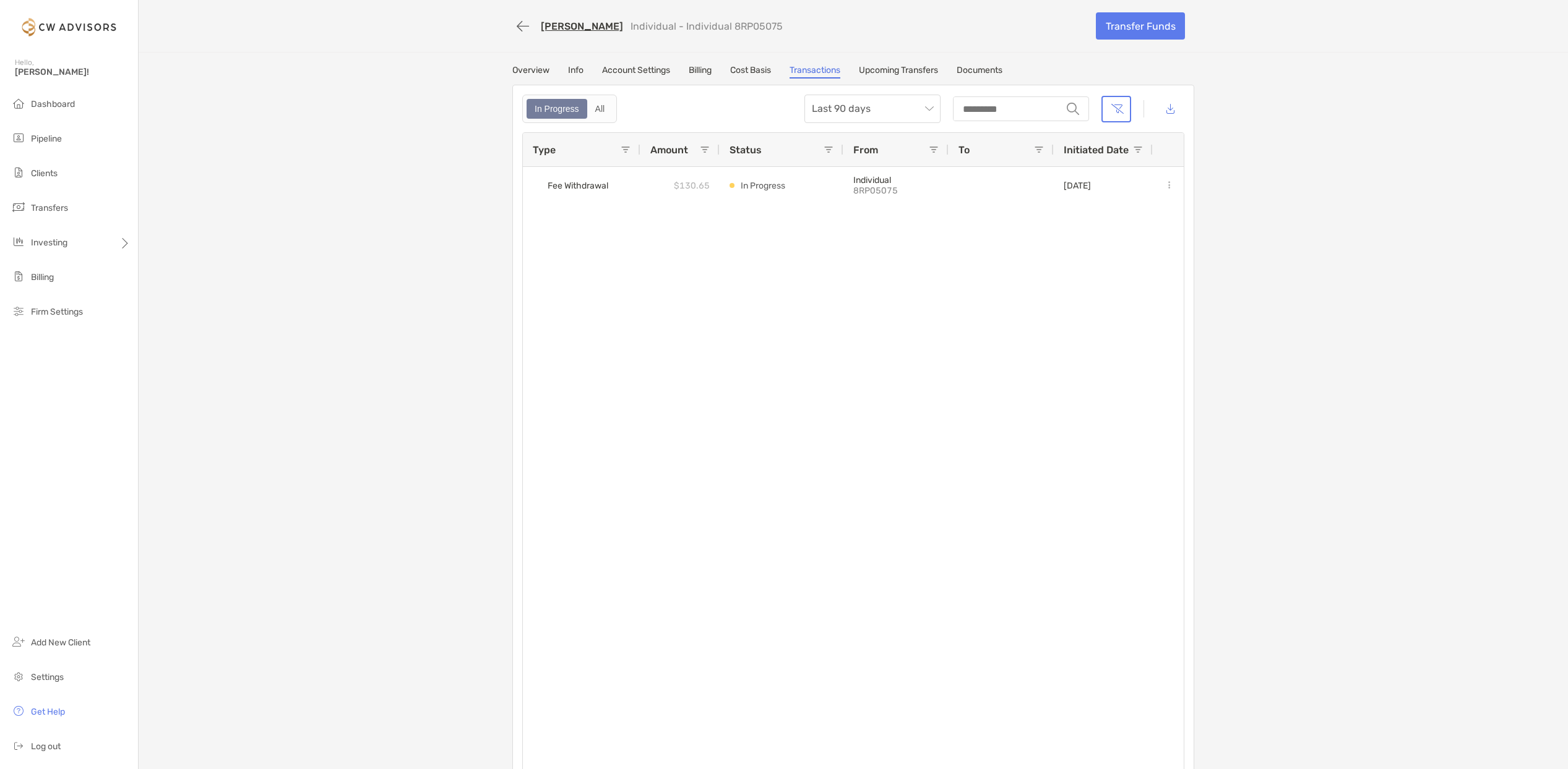
click at [974, 69] on link "Documents" at bounding box center [980, 71] width 46 height 13
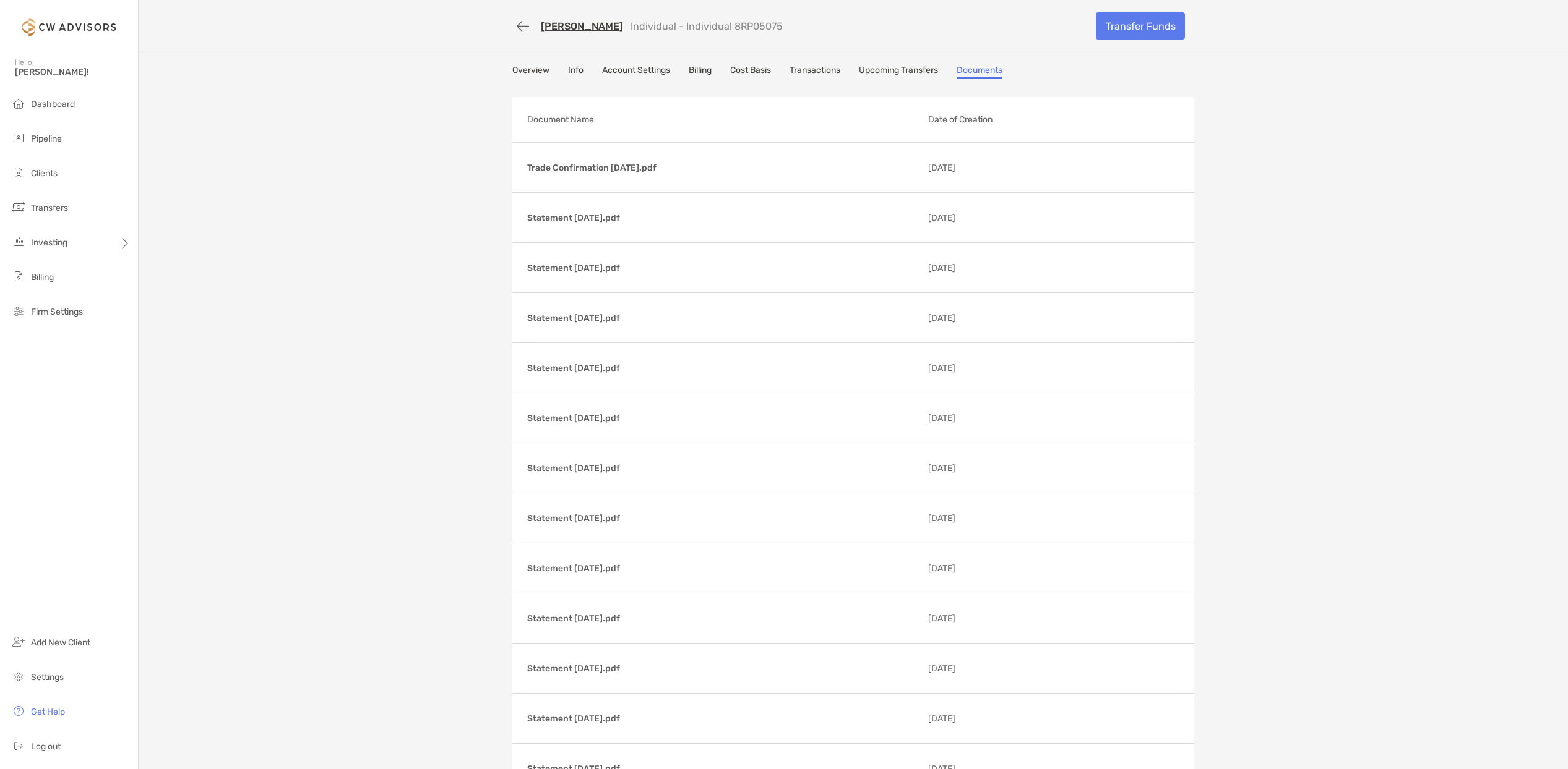
click at [652, 69] on link "Account Settings" at bounding box center [636, 71] width 68 height 13
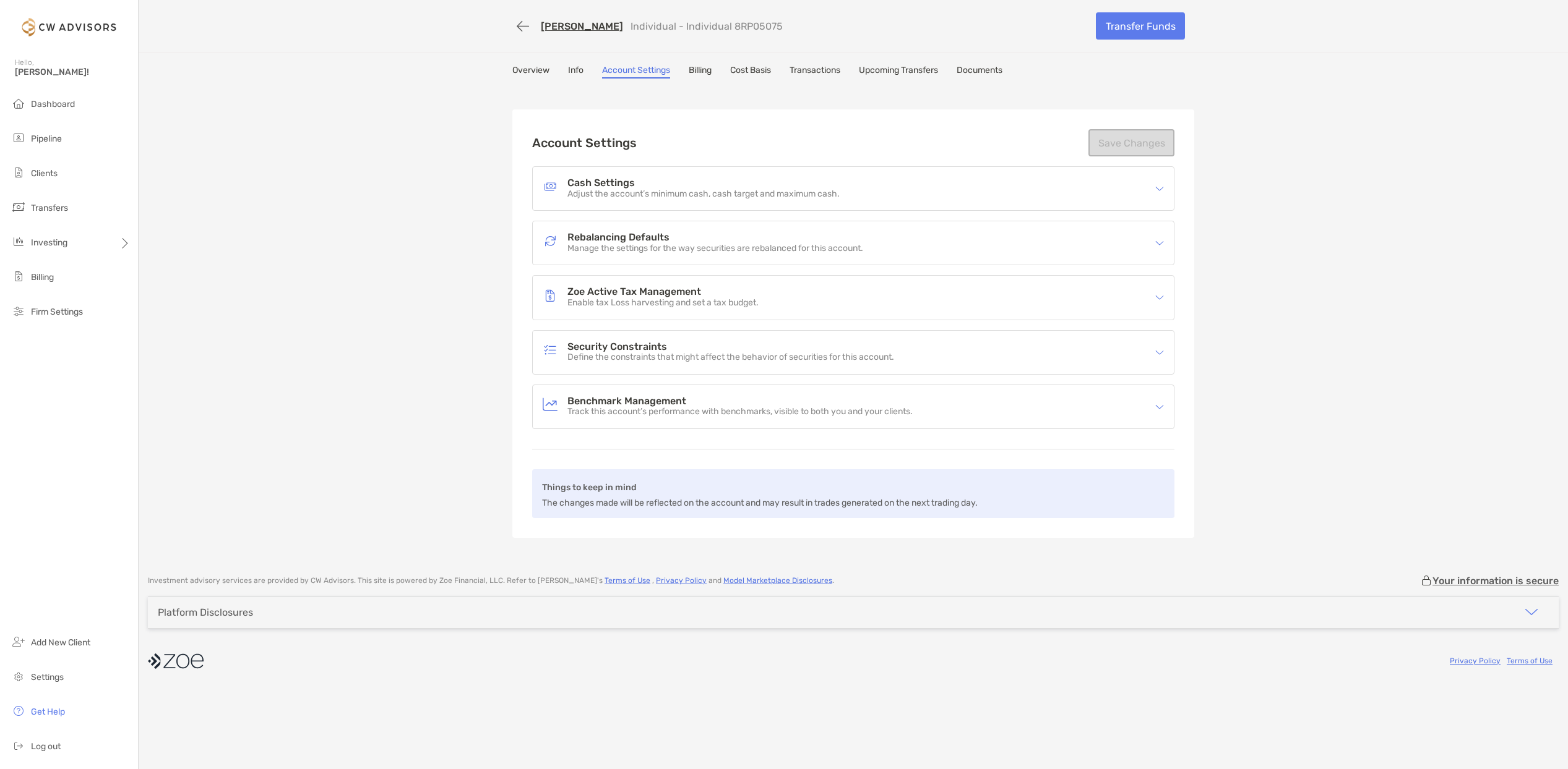
click at [766, 287] on div "Zoe Active Tax Management Enable tax Loss harvesting and set a tax budget." at bounding box center [845, 298] width 605 height 28
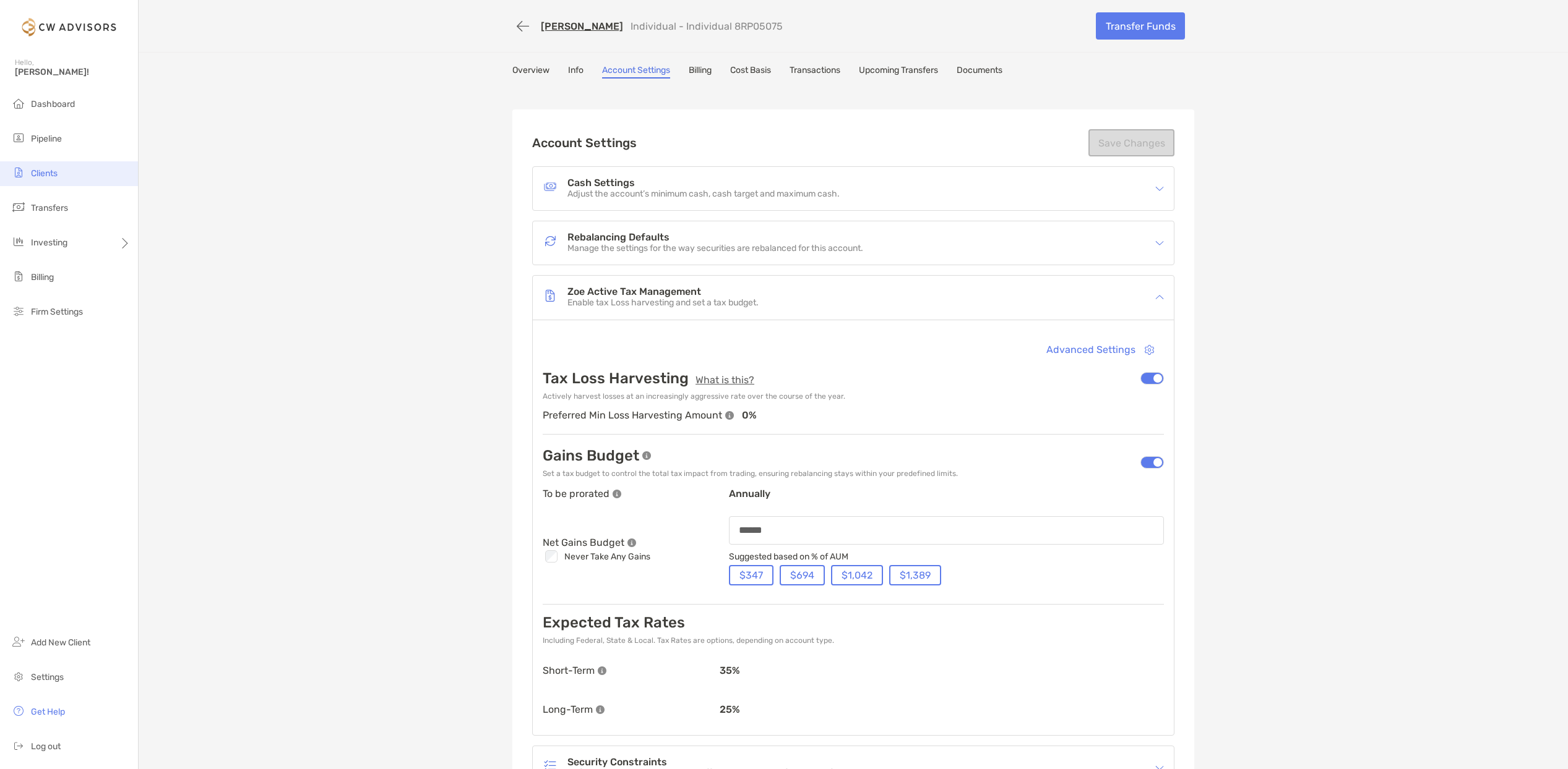
click at [56, 178] on span "Clients" at bounding box center [44, 173] width 27 height 10
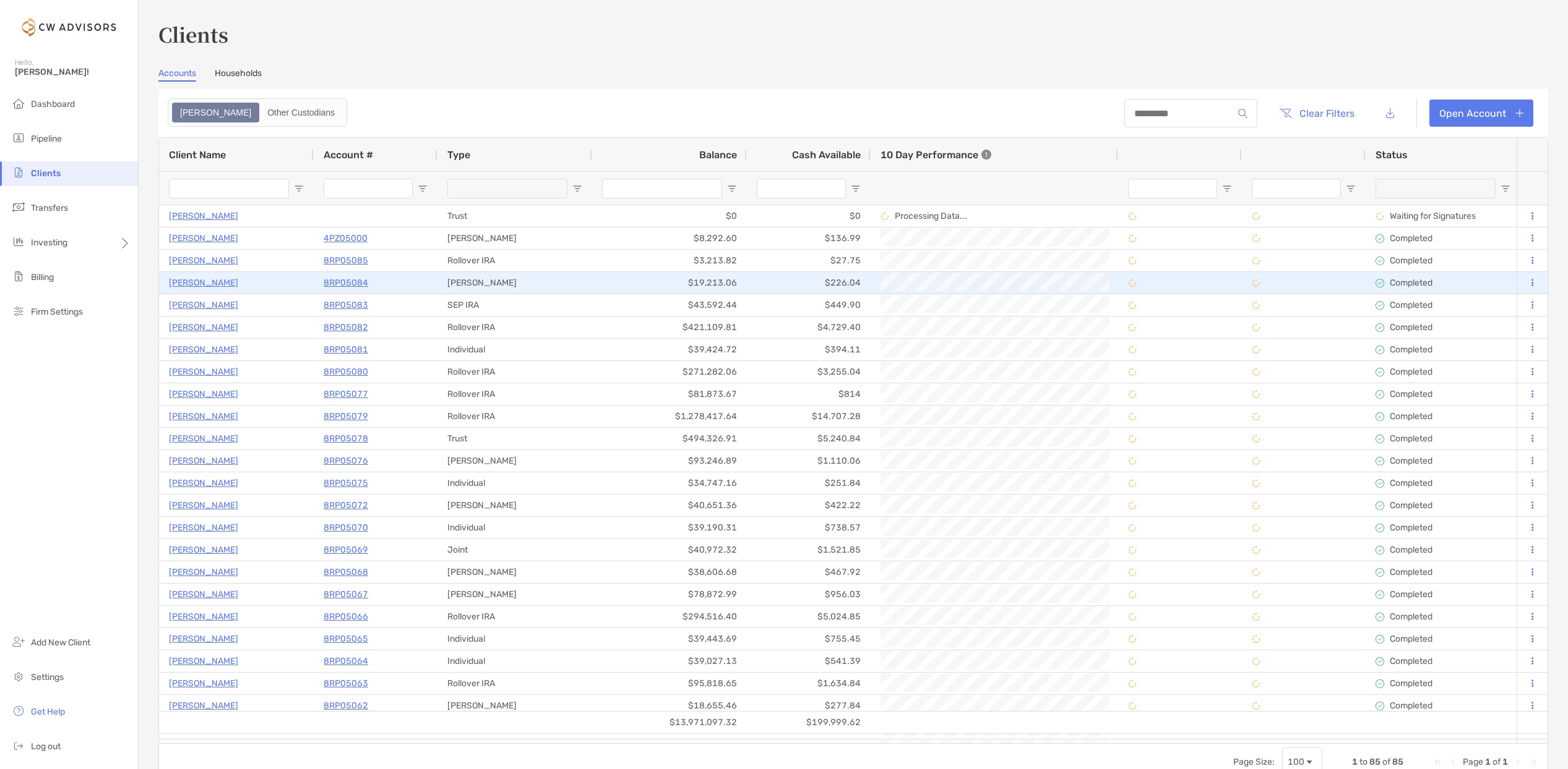
type input "***"
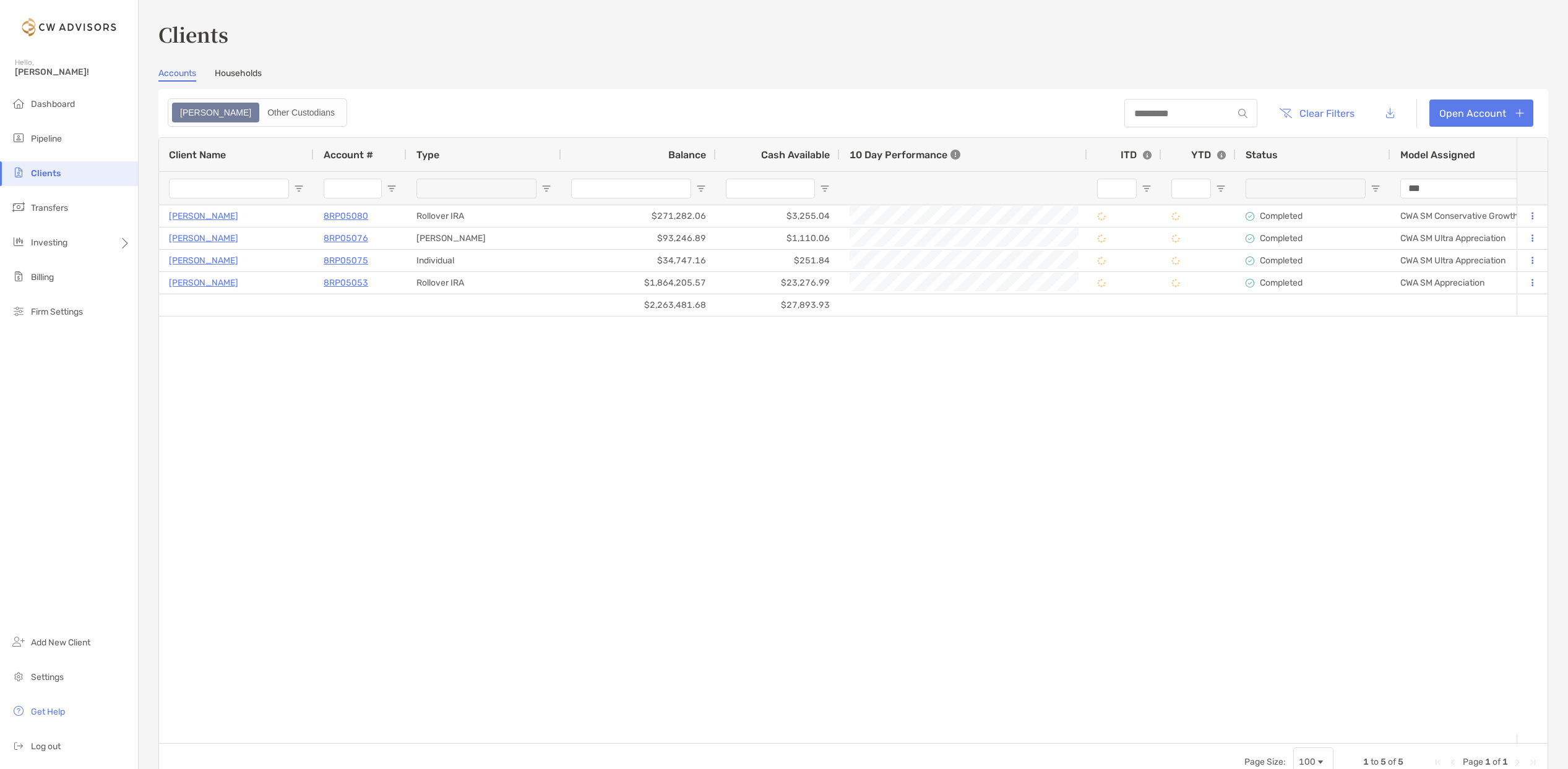
drag, startPoint x: 1374, startPoint y: 201, endPoint x: 1368, endPoint y: 235, distance: 34.5
click at [1368, 207] on div "Client Name Account # Type Balance Cash Available 10 Day Performance ITD YTD St…" at bounding box center [852, 441] width 1388 height 606
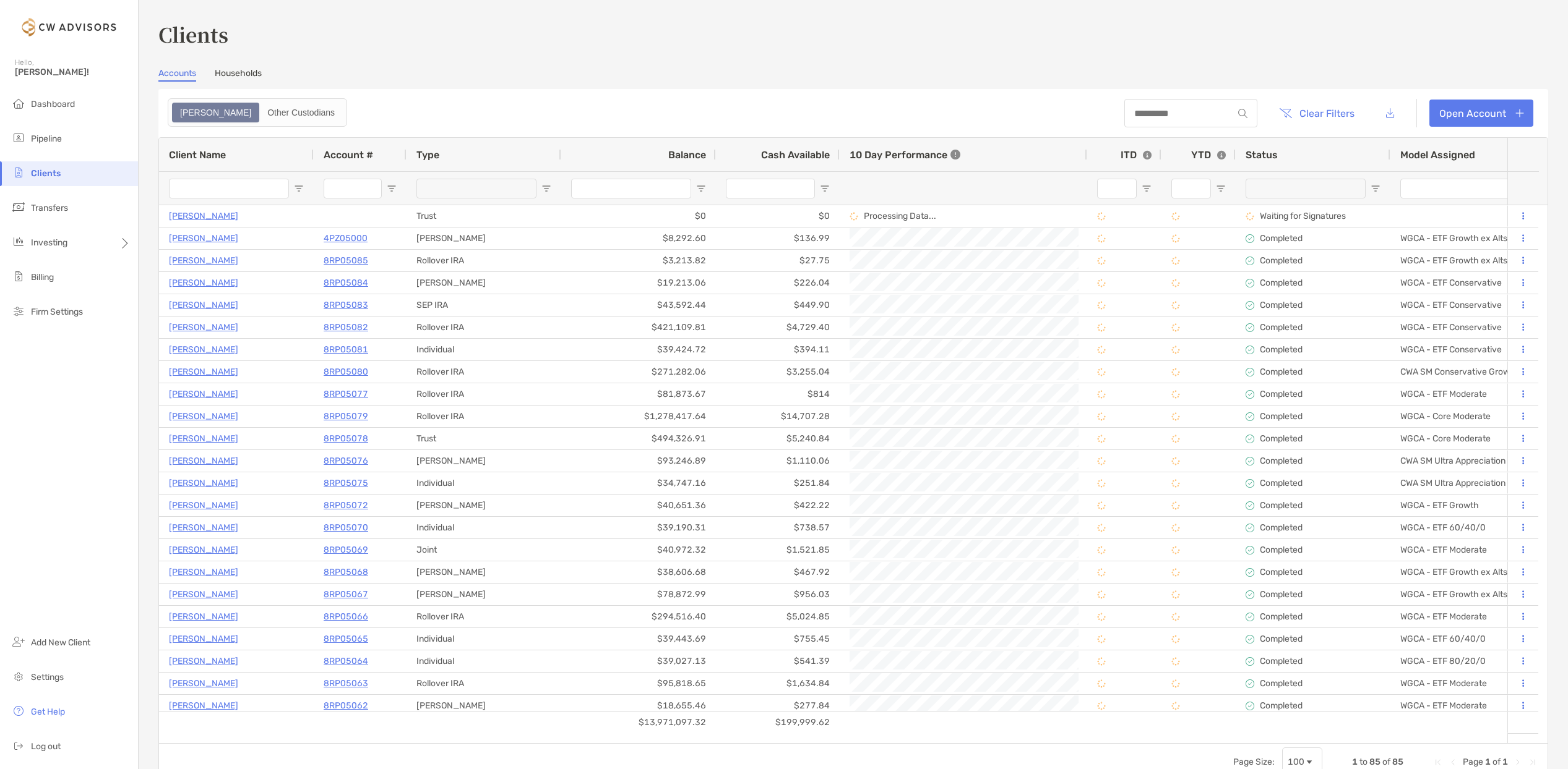
drag, startPoint x: 1011, startPoint y: 189, endPoint x: 825, endPoint y: 187, distance: 186.0
click at [825, 187] on span "Open Filter Menu" at bounding box center [825, 189] width 10 height 10
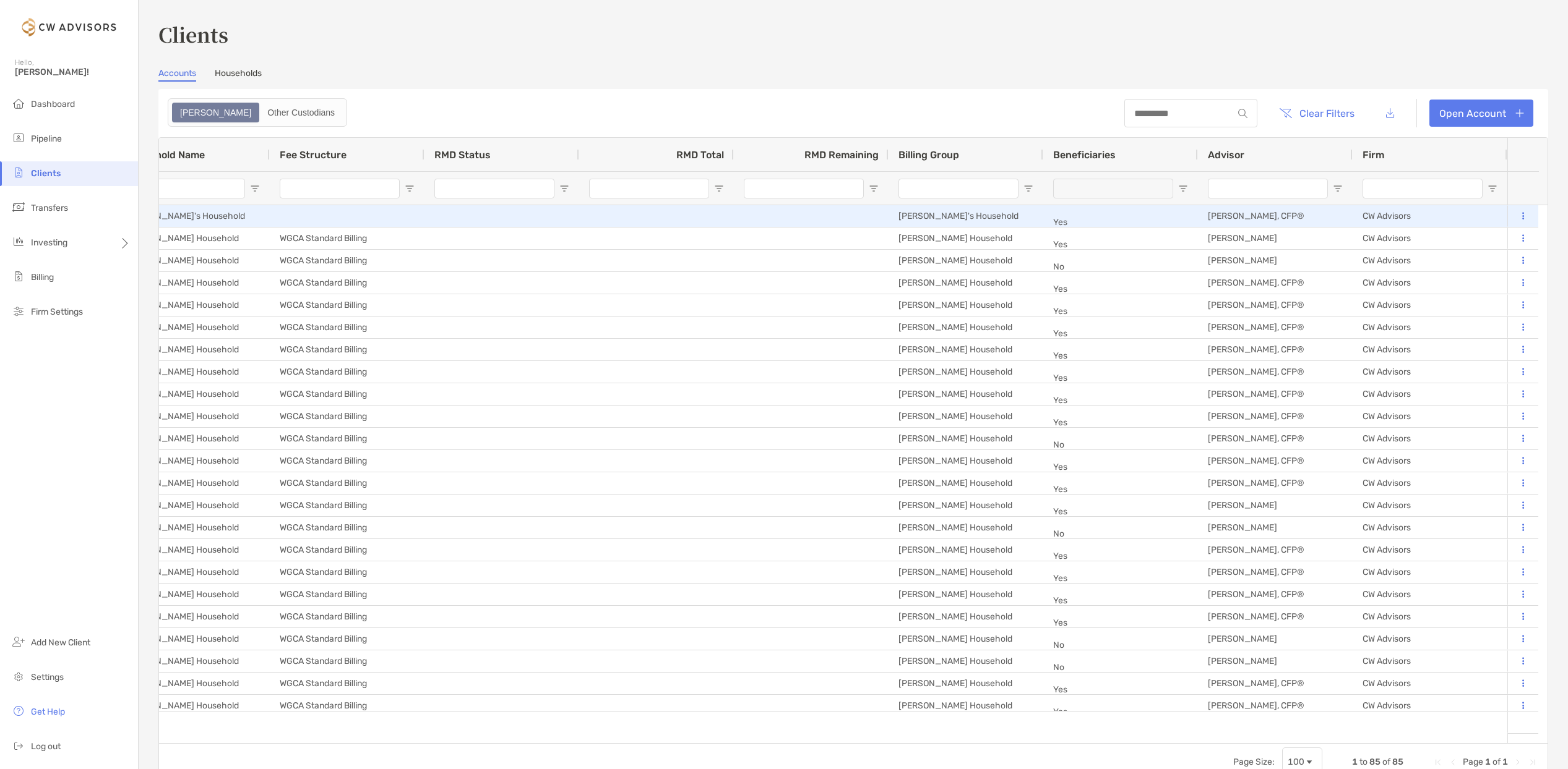
click at [1517, 219] on button at bounding box center [1522, 216] width 11 height 13
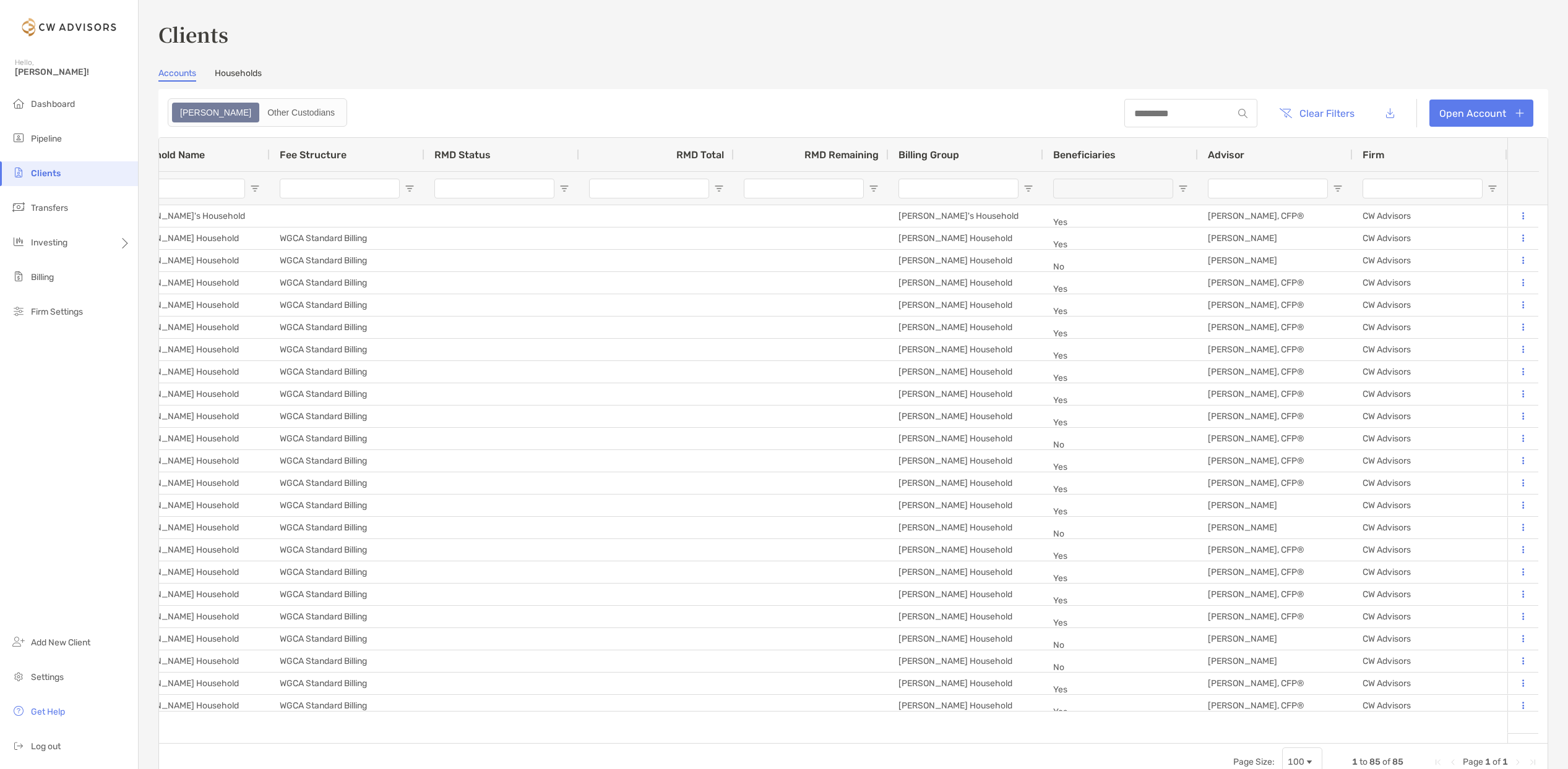
click at [1306, 150] on div "Advisor" at bounding box center [1275, 155] width 135 height 33
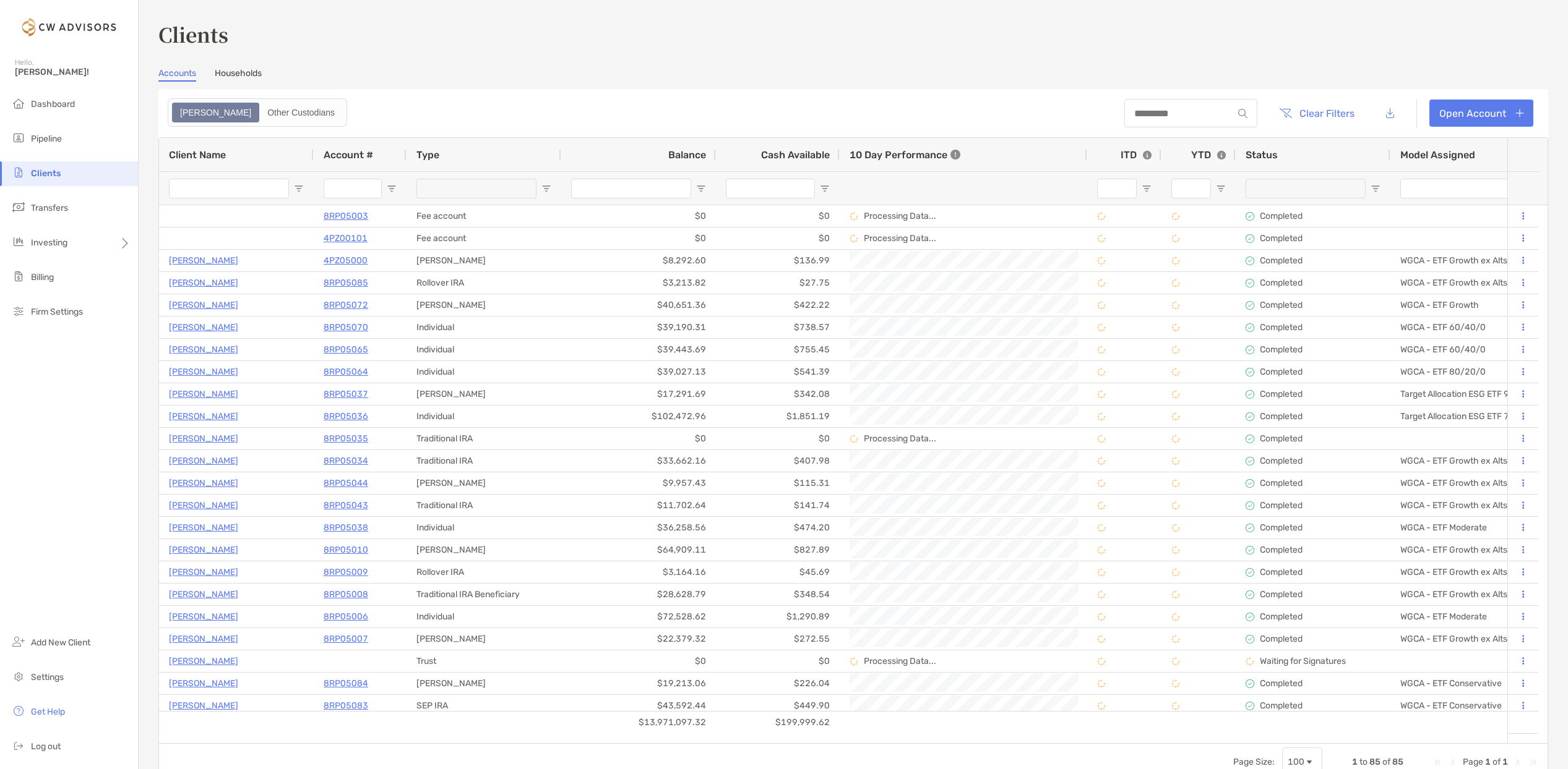
click at [651, 152] on div "Balance" at bounding box center [638, 155] width 135 height 33
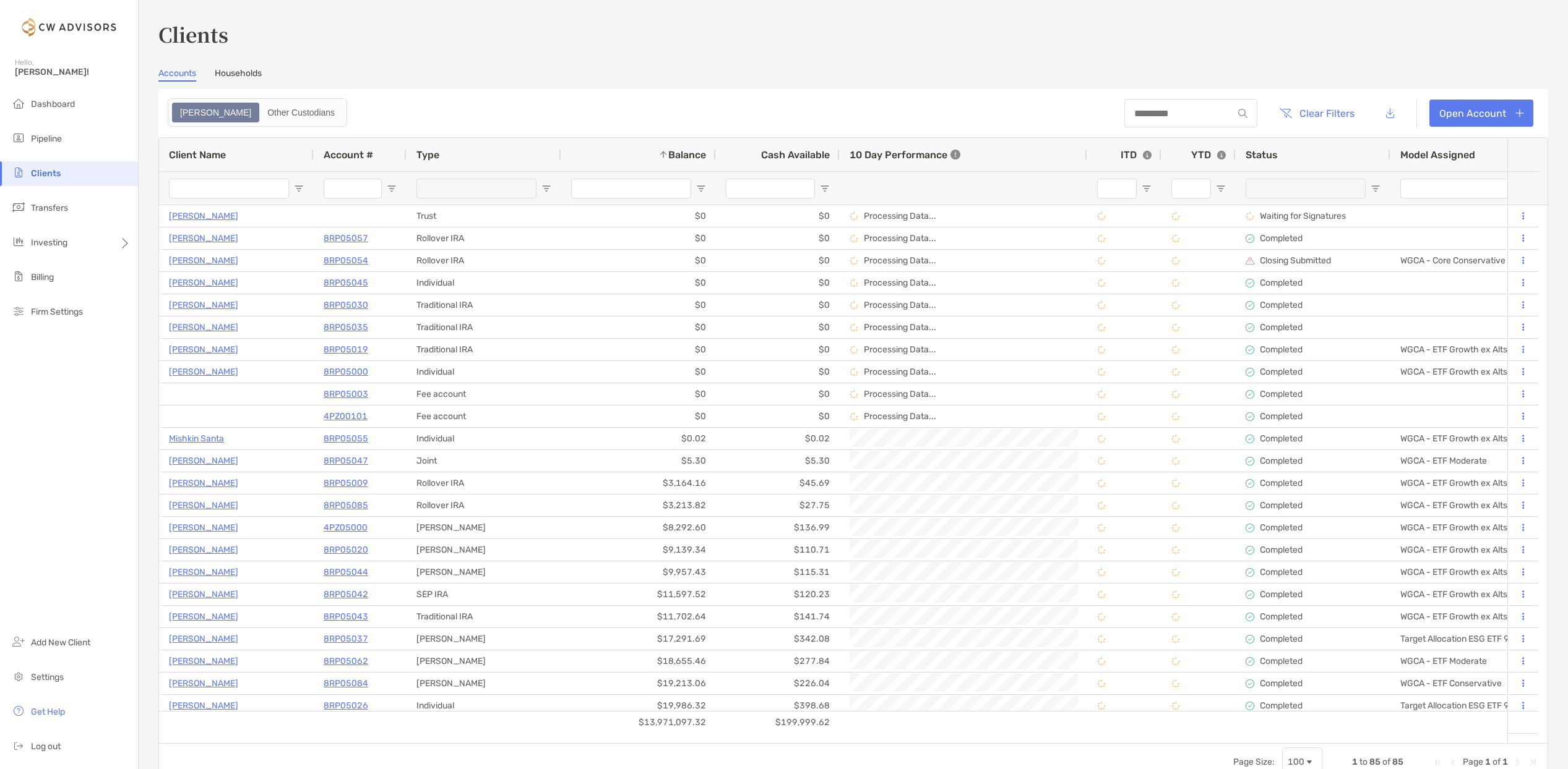
click at [651, 152] on span at bounding box center [660, 155] width 17 height 10
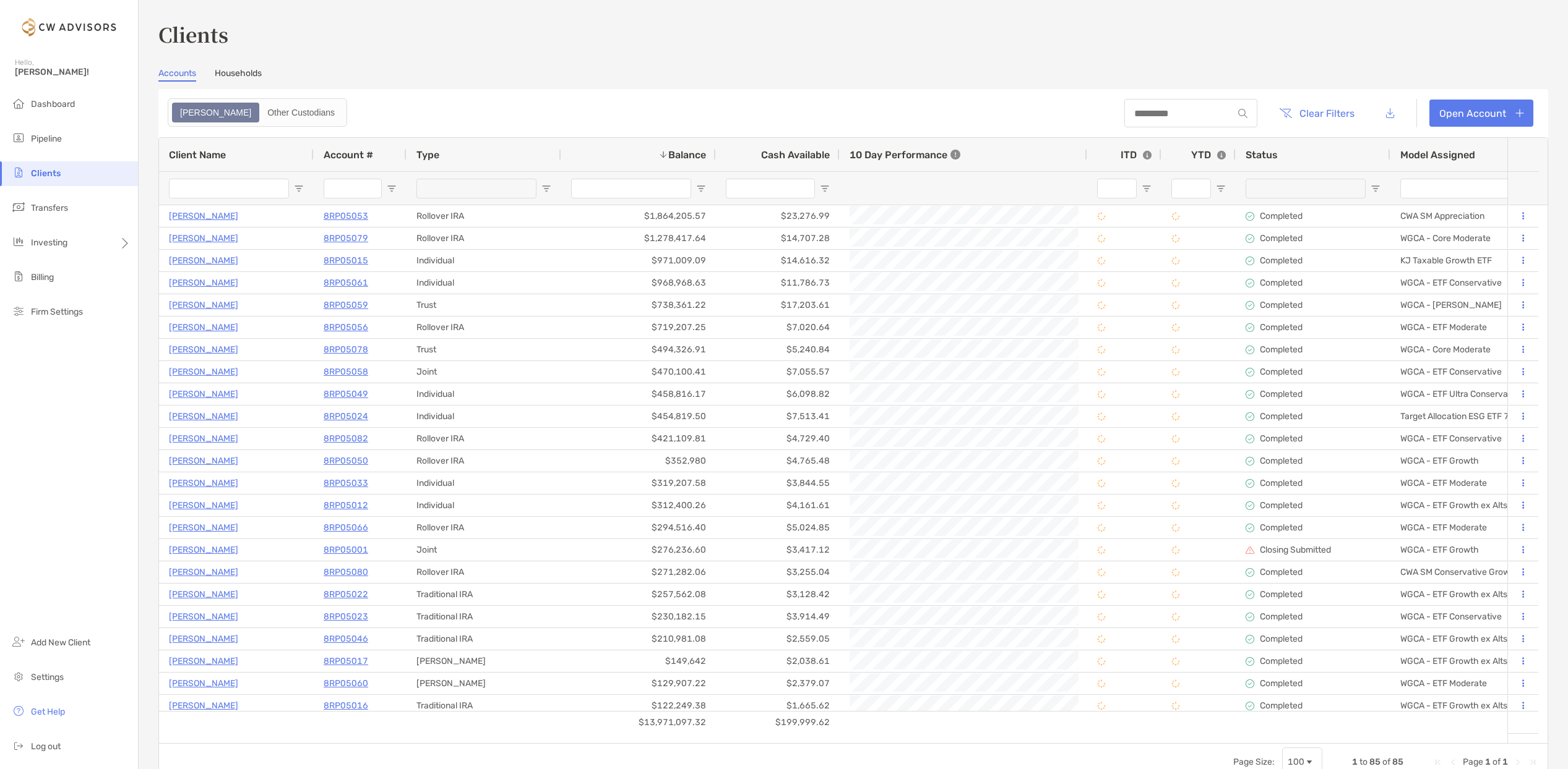
click at [278, 194] on input "Client Name Filter Input" at bounding box center [229, 188] width 120 height 20
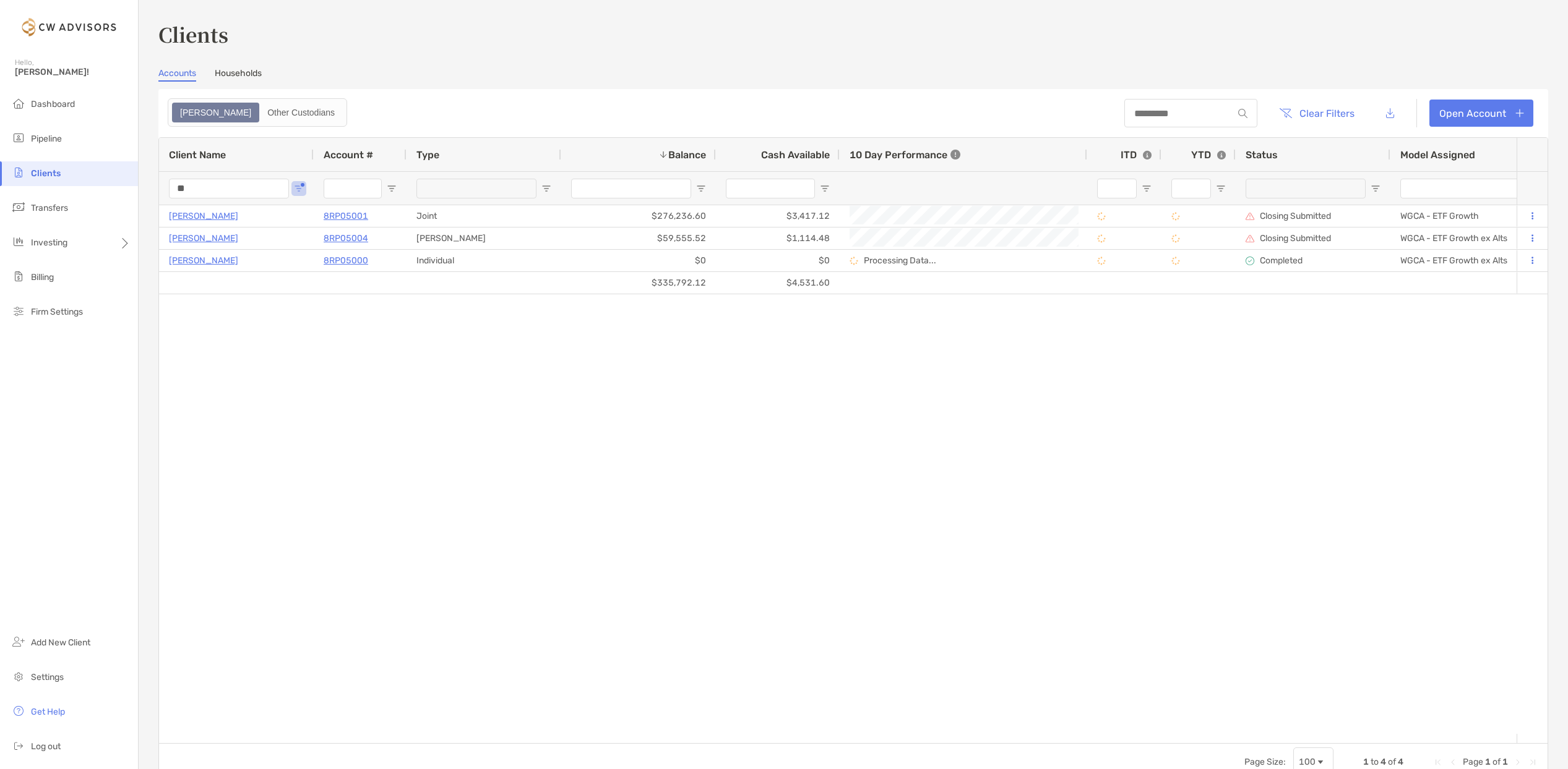
type input "*"
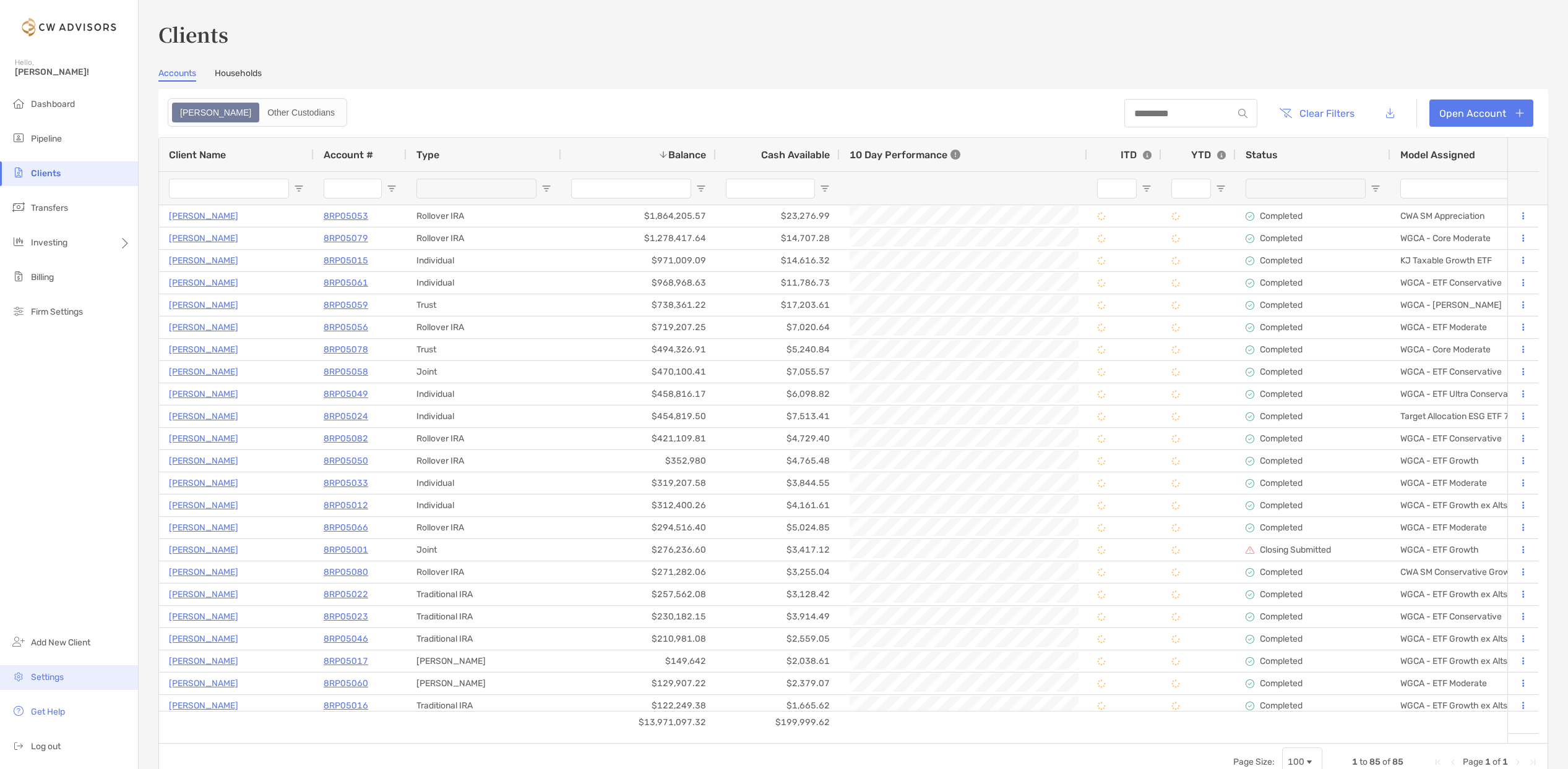
click at [62, 675] on span "Settings" at bounding box center [47, 677] width 33 height 10
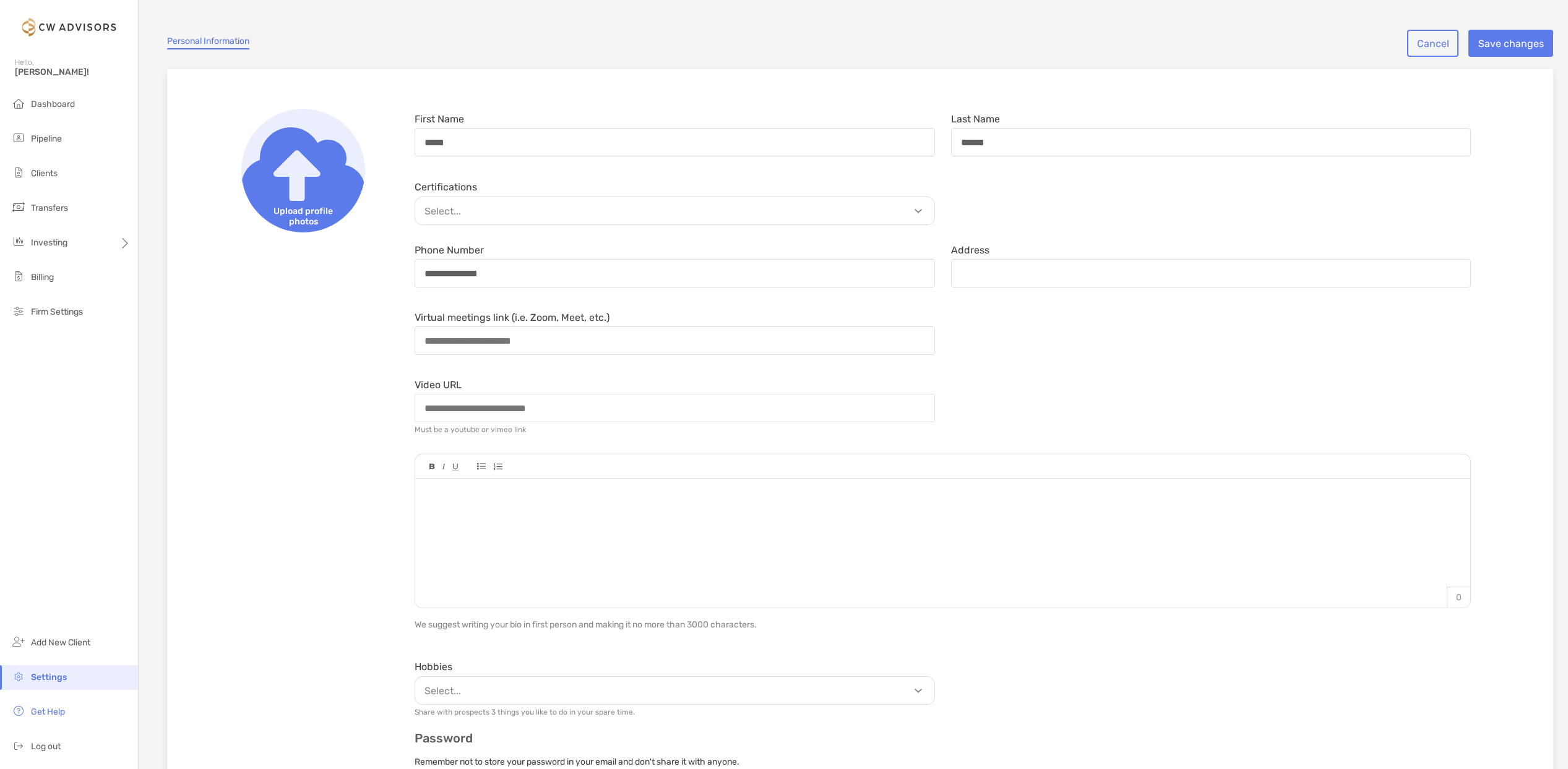
click at [917, 207] on p "Select..." at bounding box center [677, 212] width 519 height 16
click at [1066, 335] on div "Virtual meetings link (i.e. Zoom, Meet, etc.)" at bounding box center [942, 333] width 1072 height 53
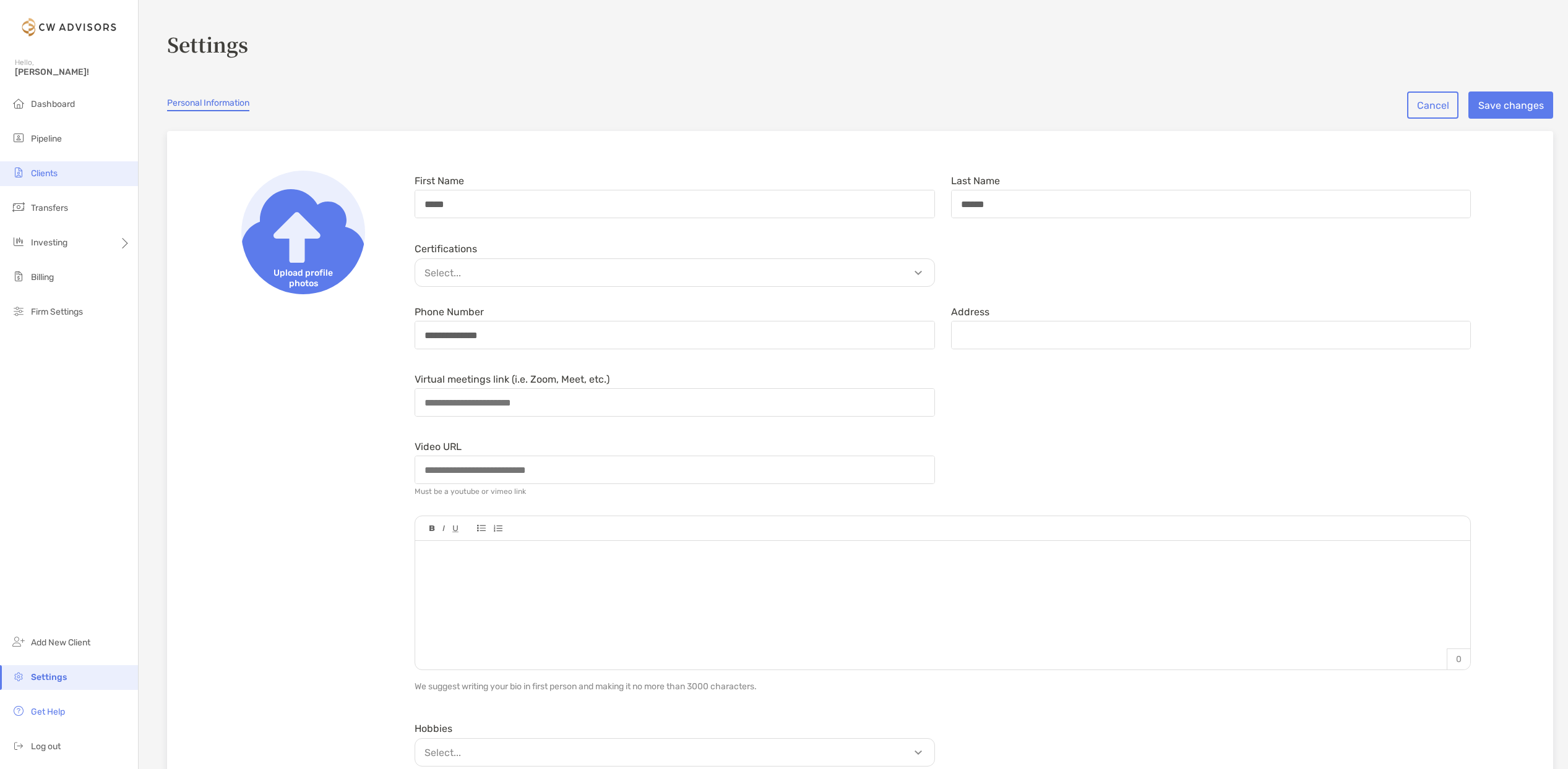
click at [52, 177] on span "Clients" at bounding box center [44, 173] width 27 height 10
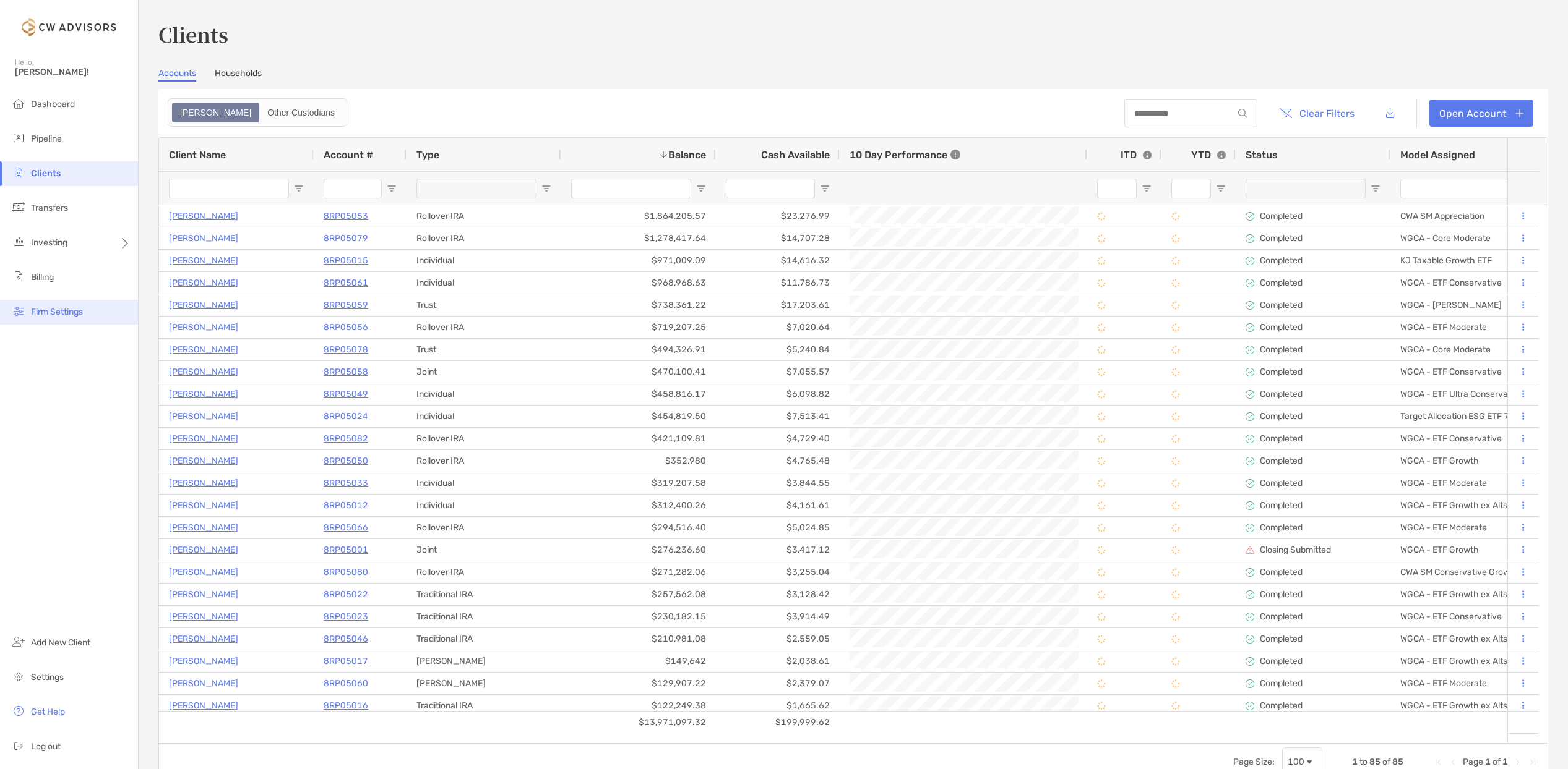
click at [63, 316] on span "Firm Settings" at bounding box center [57, 311] width 52 height 10
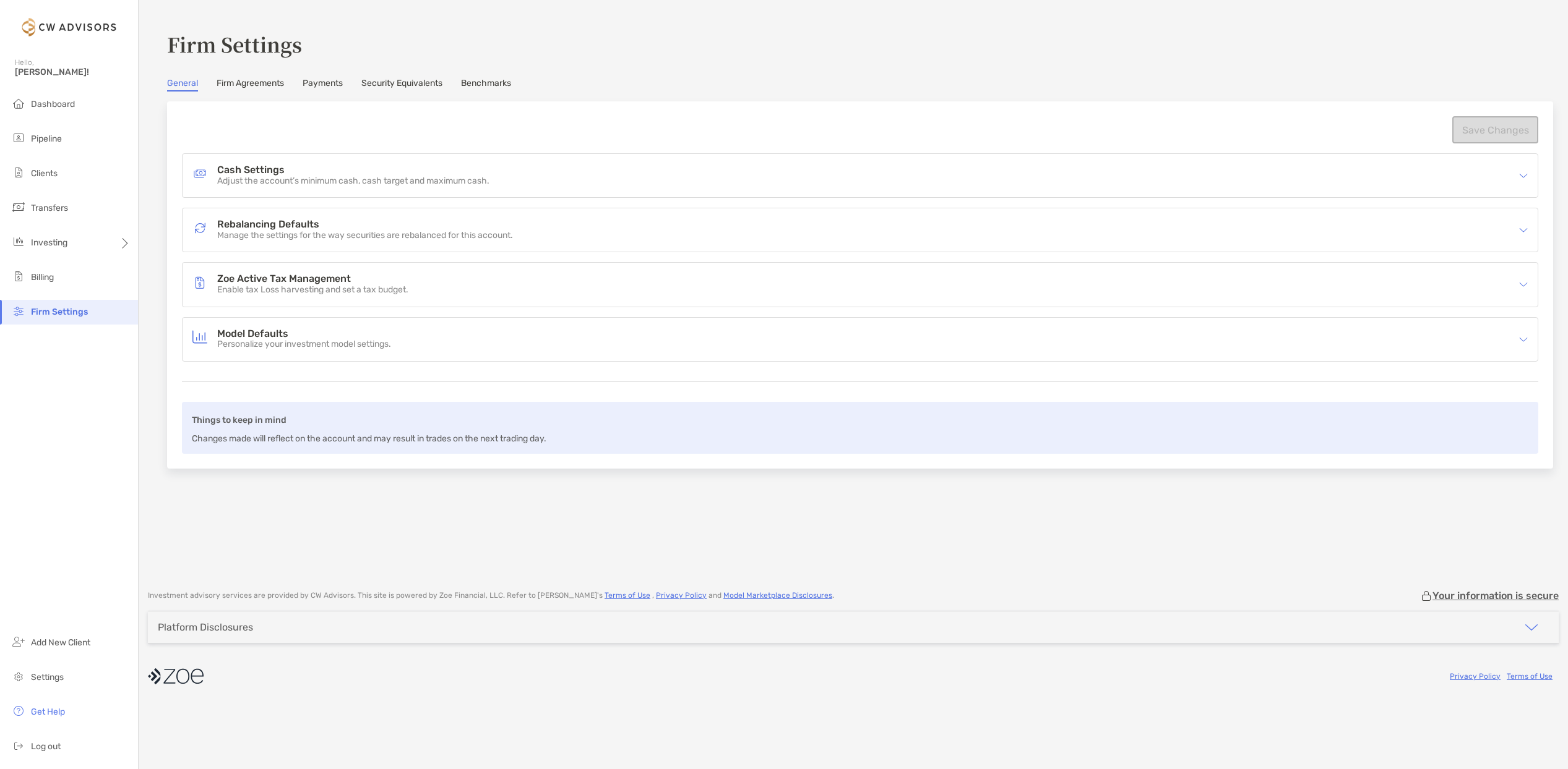
click at [400, 82] on link "Security Equivalents" at bounding box center [401, 84] width 81 height 13
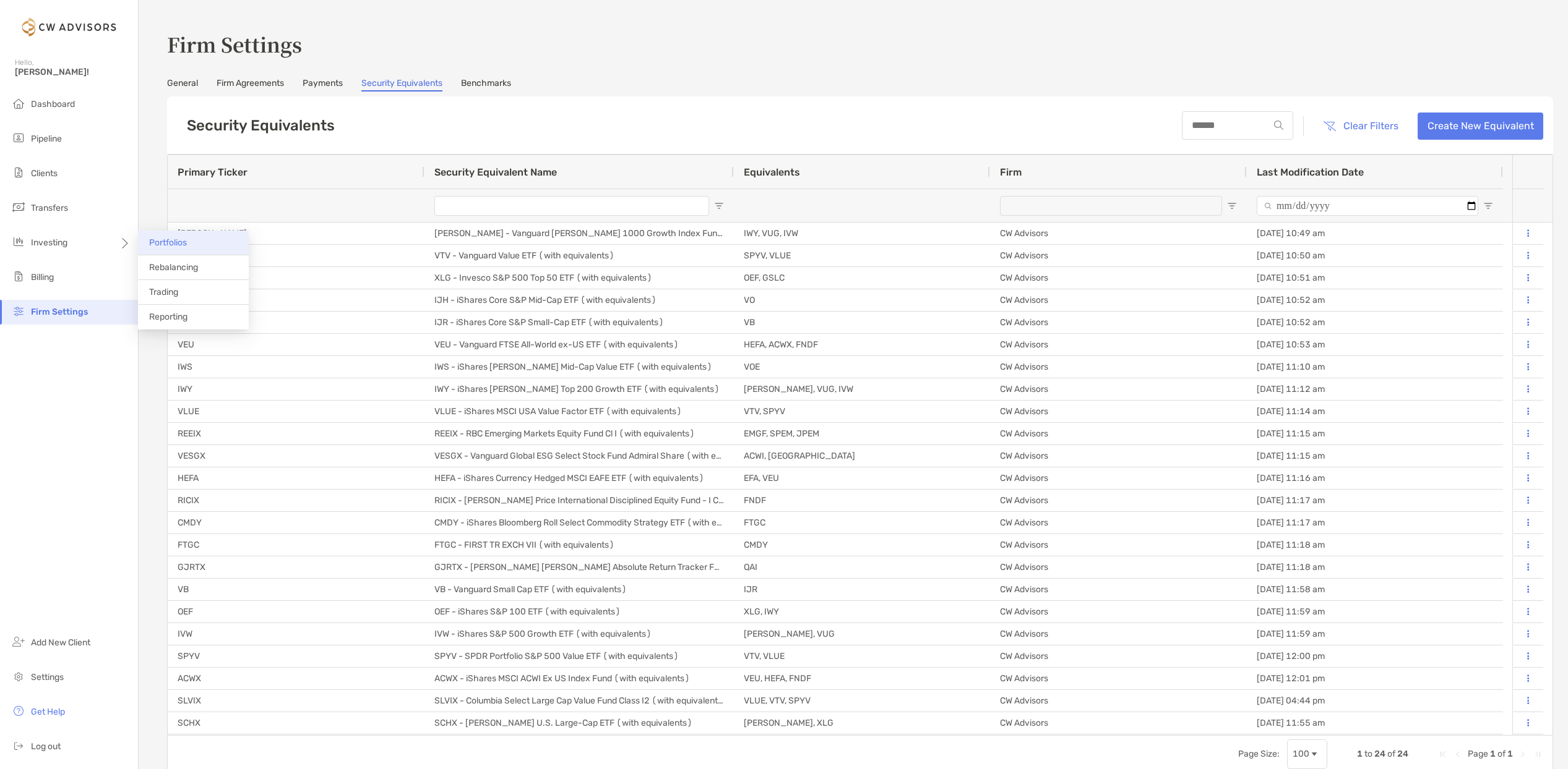
click at [172, 240] on span "Portfolios" at bounding box center [168, 242] width 38 height 10
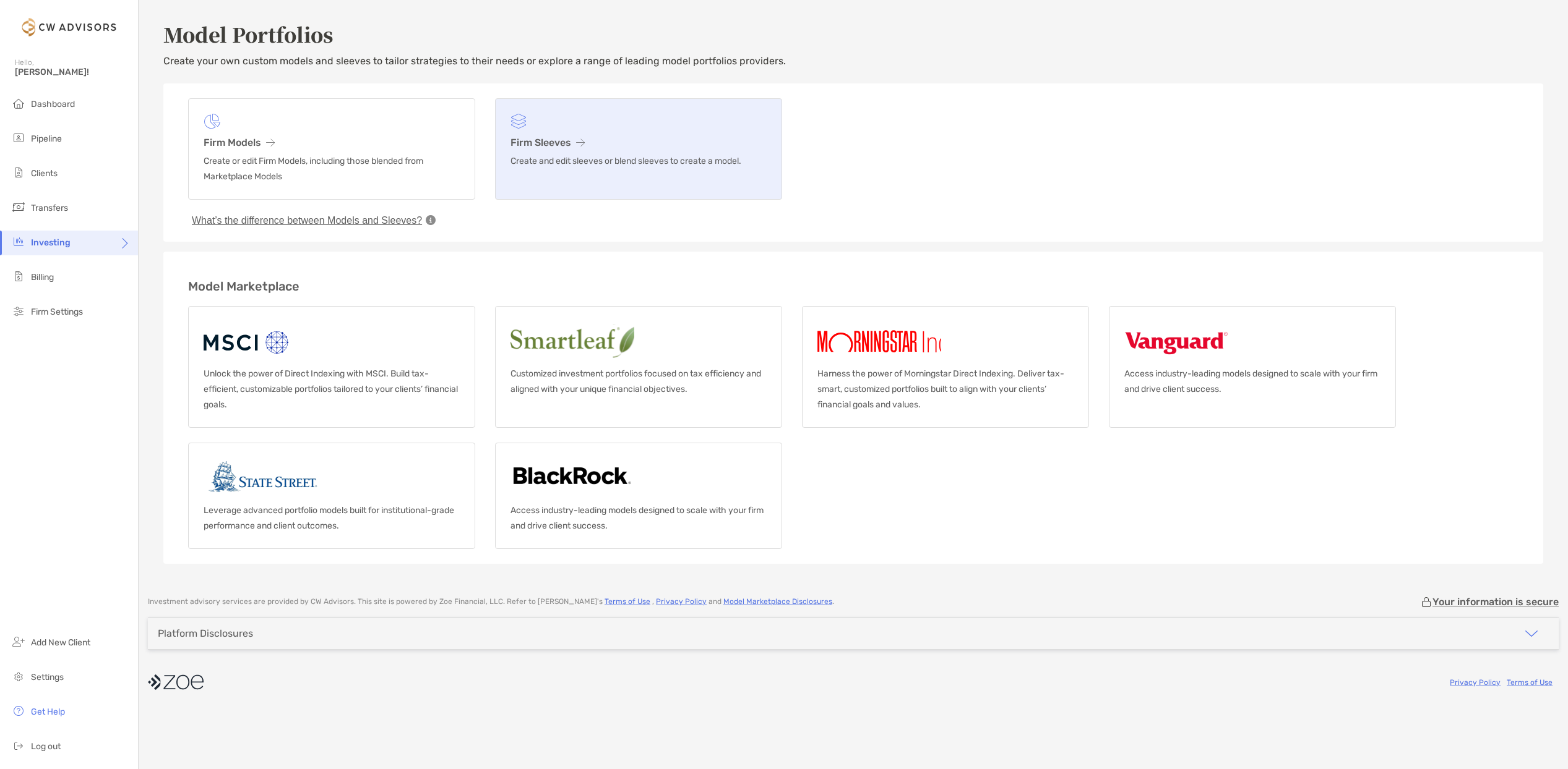
click at [551, 138] on h3 "Firm Sleeves" at bounding box center [638, 142] width 256 height 12
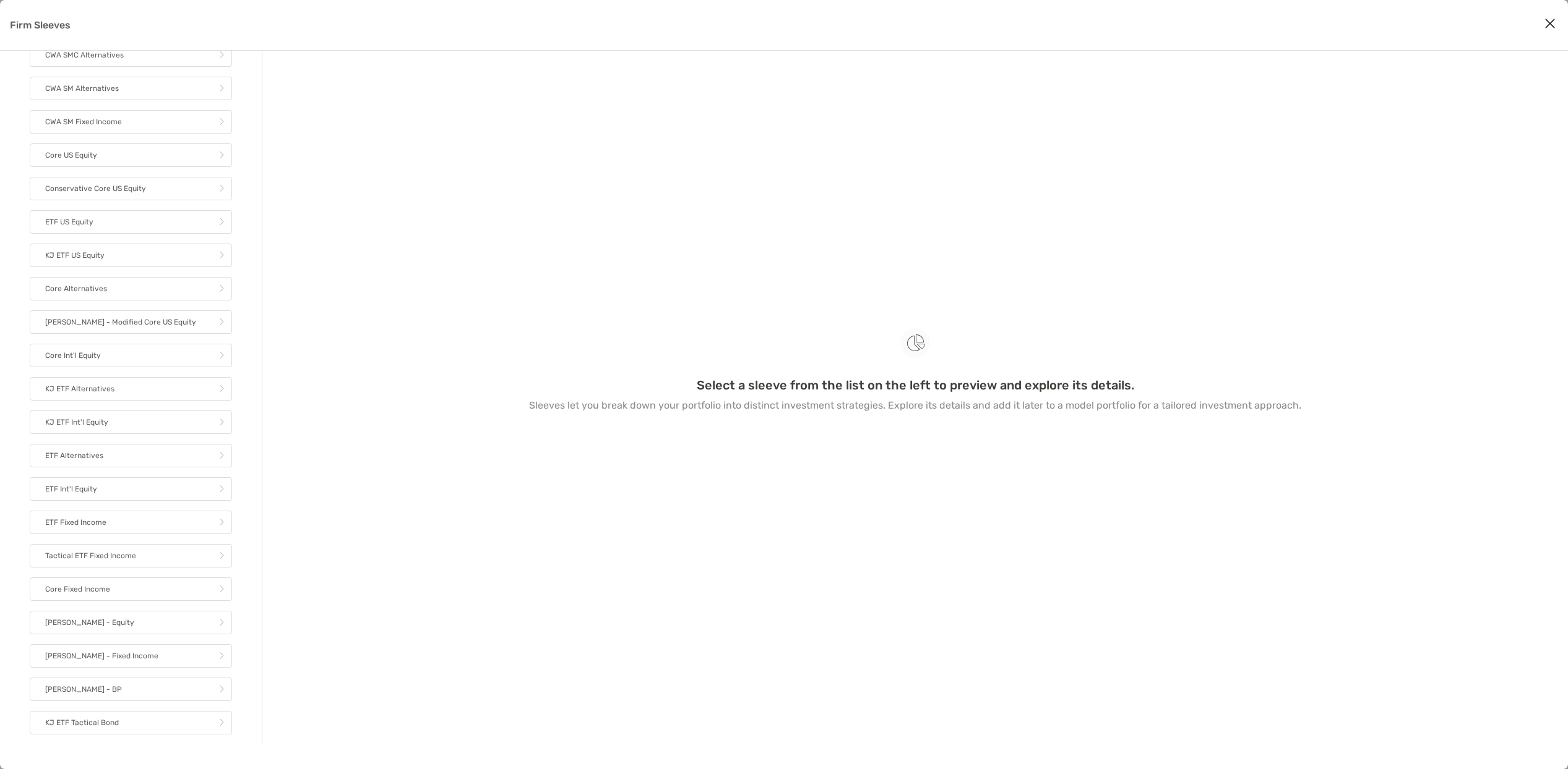
scroll to position [182, 0]
click at [104, 726] on link "LCG" at bounding box center [131, 732] width 202 height 24
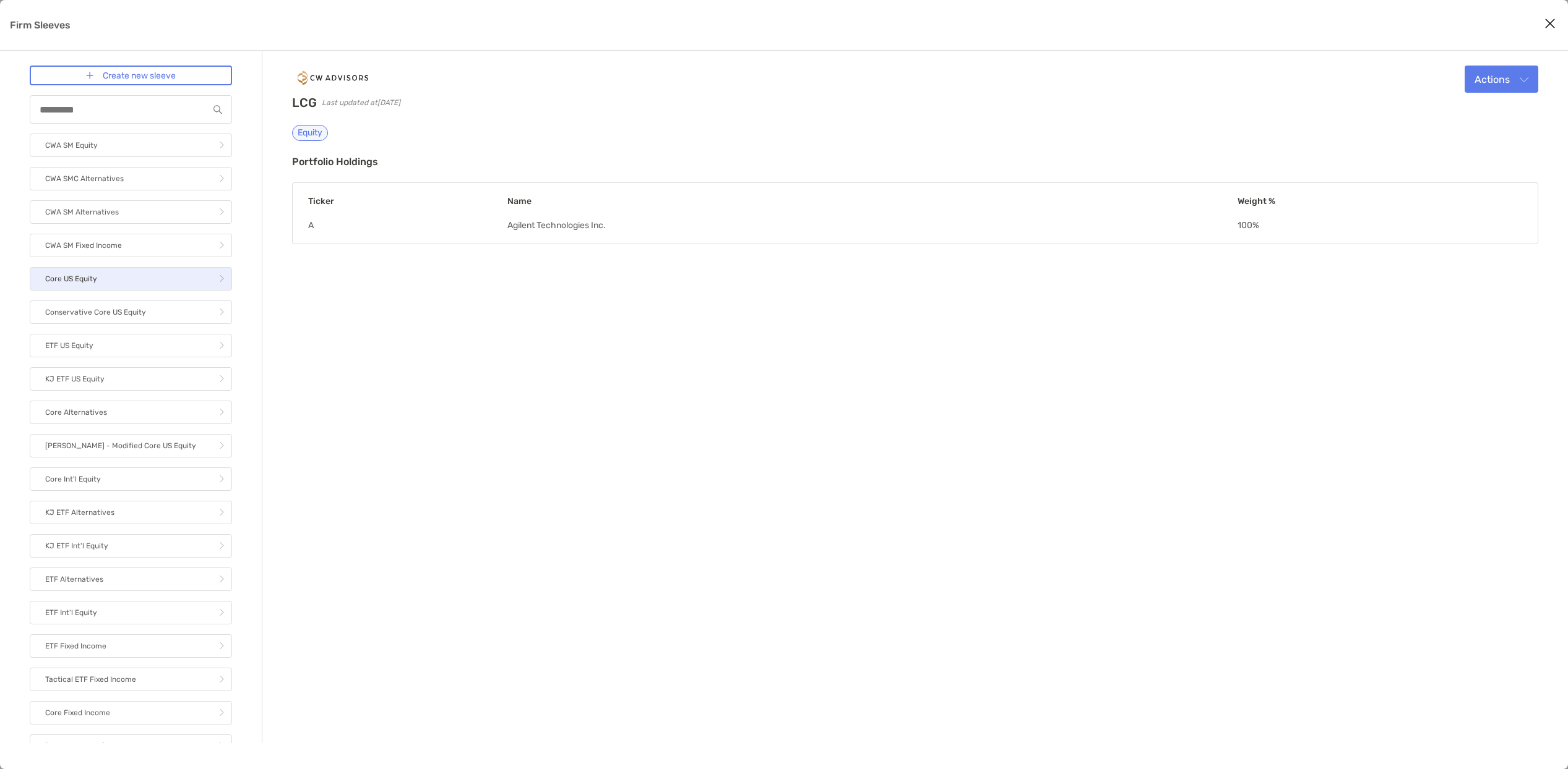
click at [111, 276] on link "Core US Equity" at bounding box center [131, 279] width 202 height 24
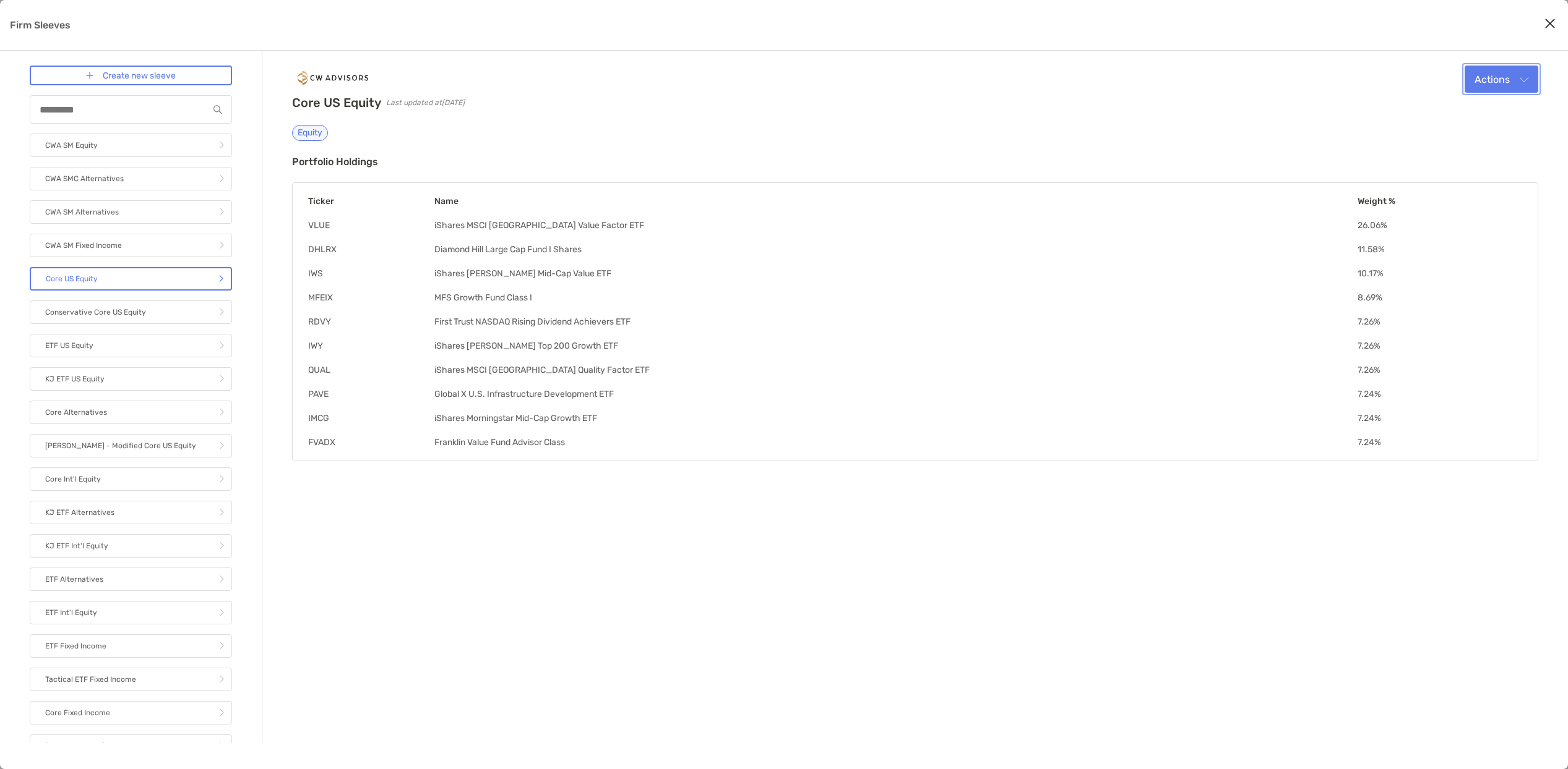
click at [1522, 81] on button "Actions" at bounding box center [1501, 79] width 73 height 27
click at [980, 515] on div "Core US Equity Last updated at [DATE] Equity Actions Edit Clone Blend Delete Po…" at bounding box center [915, 396] width 1306 height 692
click at [1547, 31] on button "Close modal" at bounding box center [1549, 24] width 18 height 18
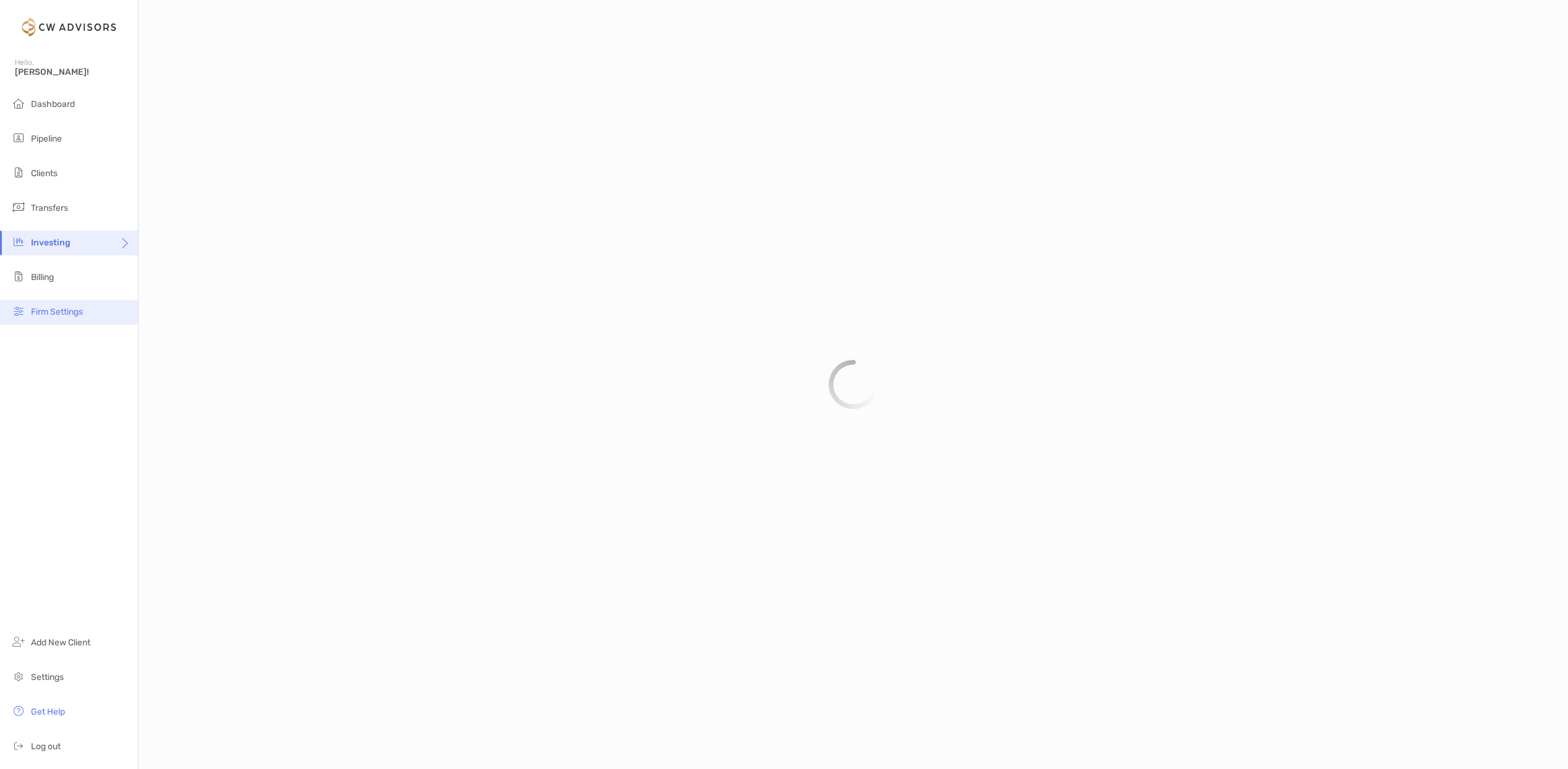
click at [75, 306] on span "Firm Settings" at bounding box center [57, 311] width 52 height 10
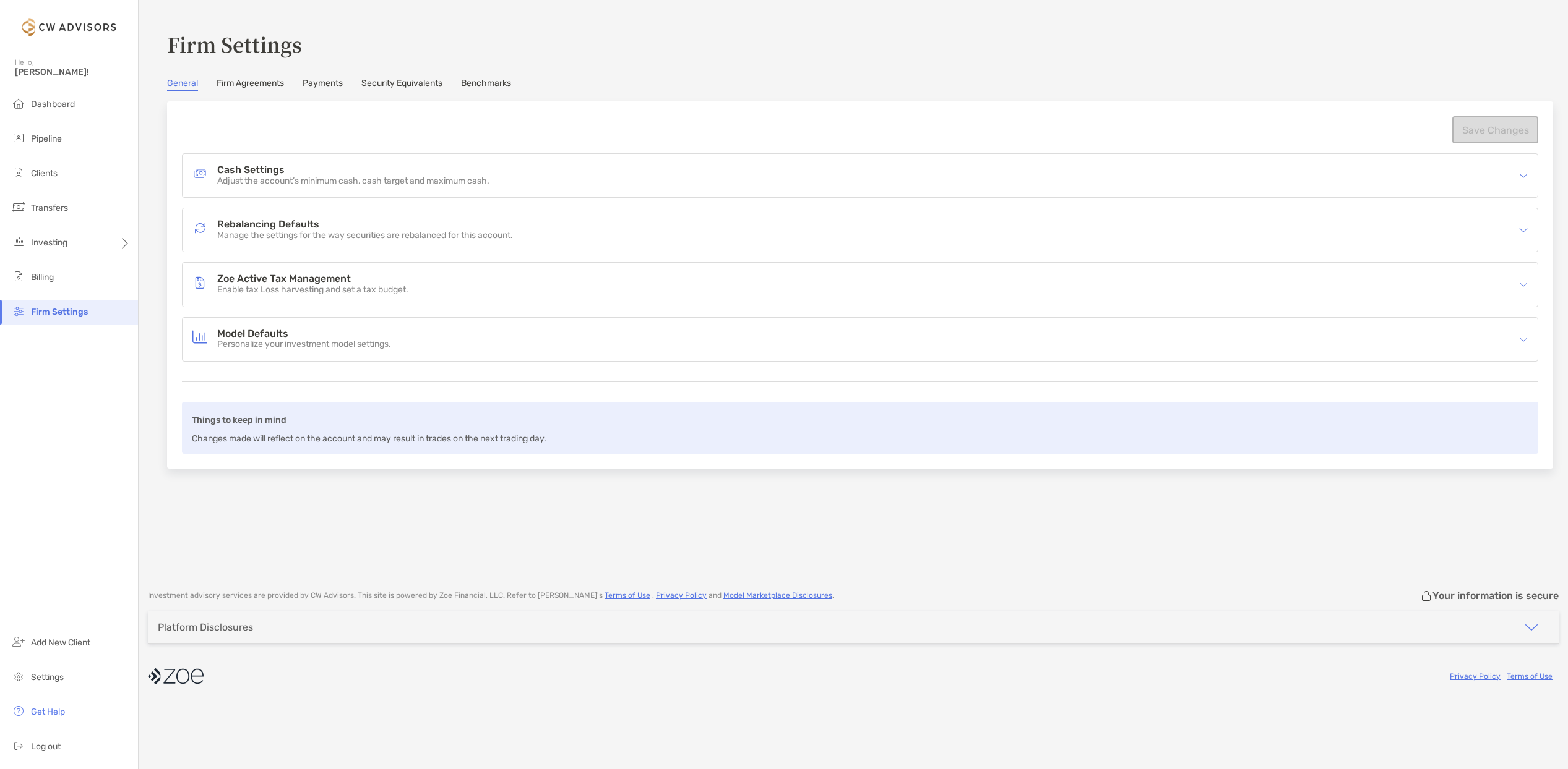
click at [413, 77] on section "Firm Settings General Firm Agreements Payments Security Equivalents Benchmarks …" at bounding box center [852, 288] width 1429 height 577
click at [413, 82] on link "Security Equivalents" at bounding box center [401, 84] width 81 height 13
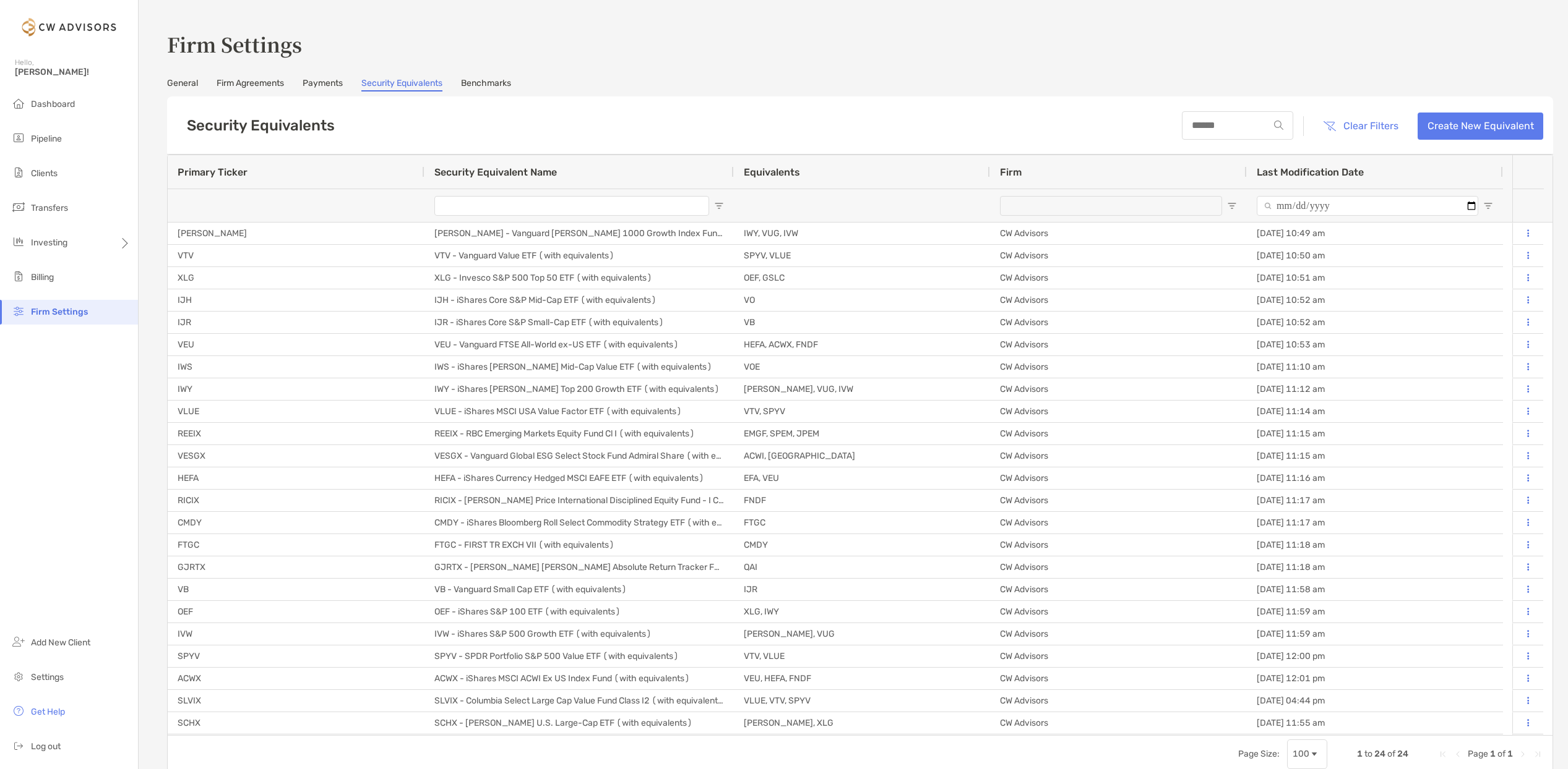
click at [1320, 170] on span "Last Modification Date" at bounding box center [1310, 172] width 107 height 12
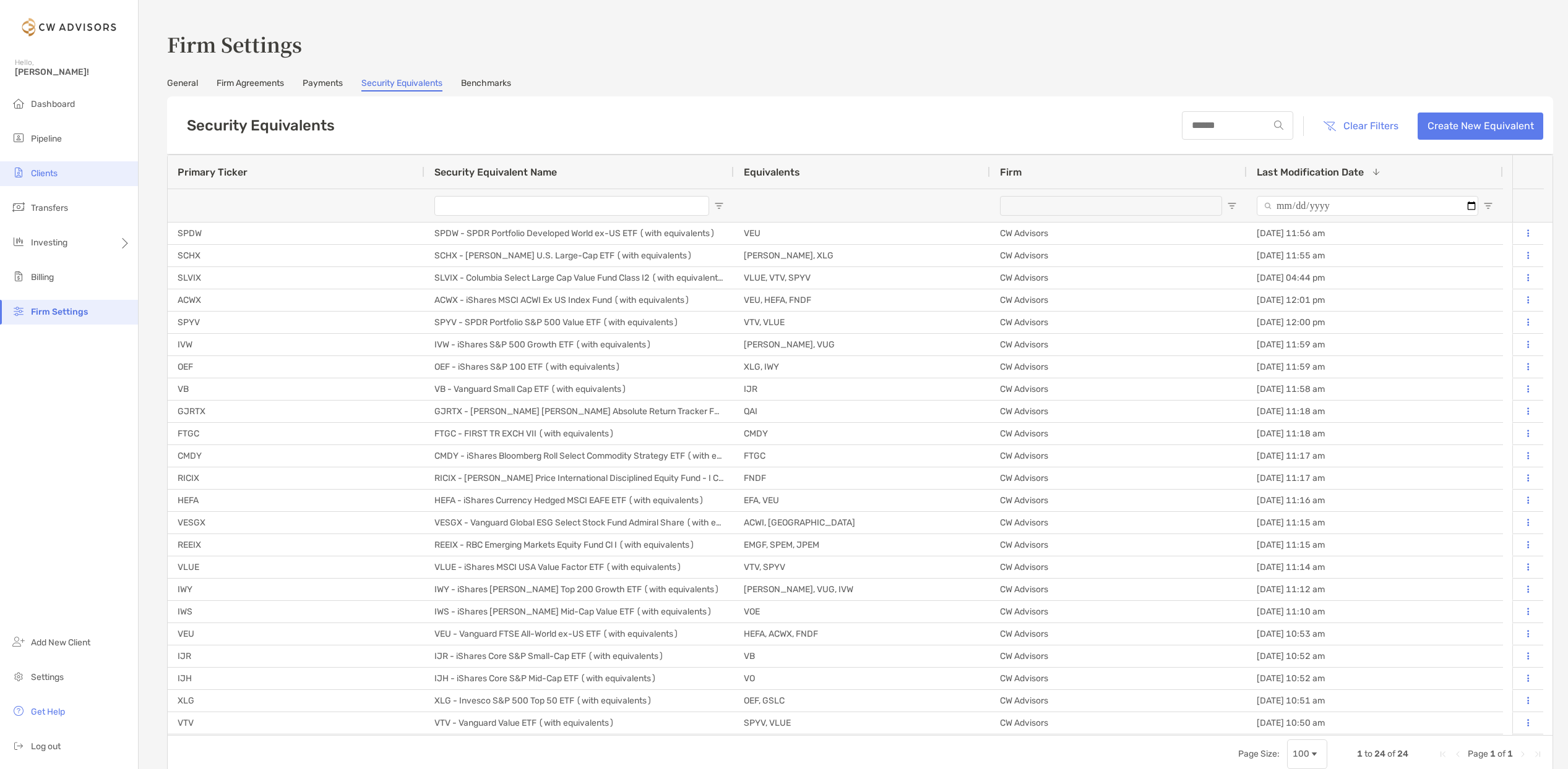
click at [47, 175] on span "Clients" at bounding box center [44, 173] width 27 height 10
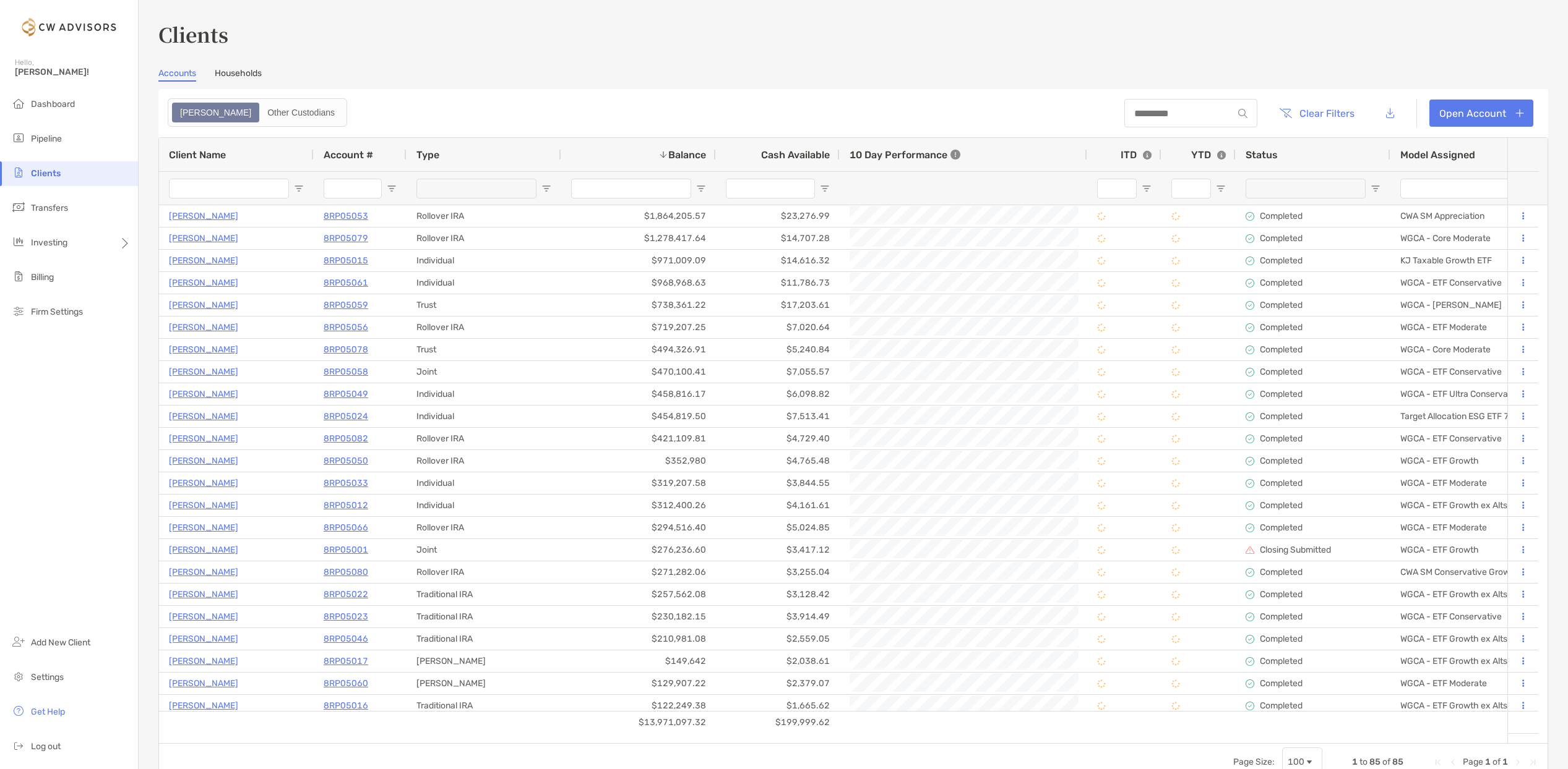
click at [1444, 187] on input "Model Assigned Filter Input" at bounding box center [1460, 188] width 120 height 20
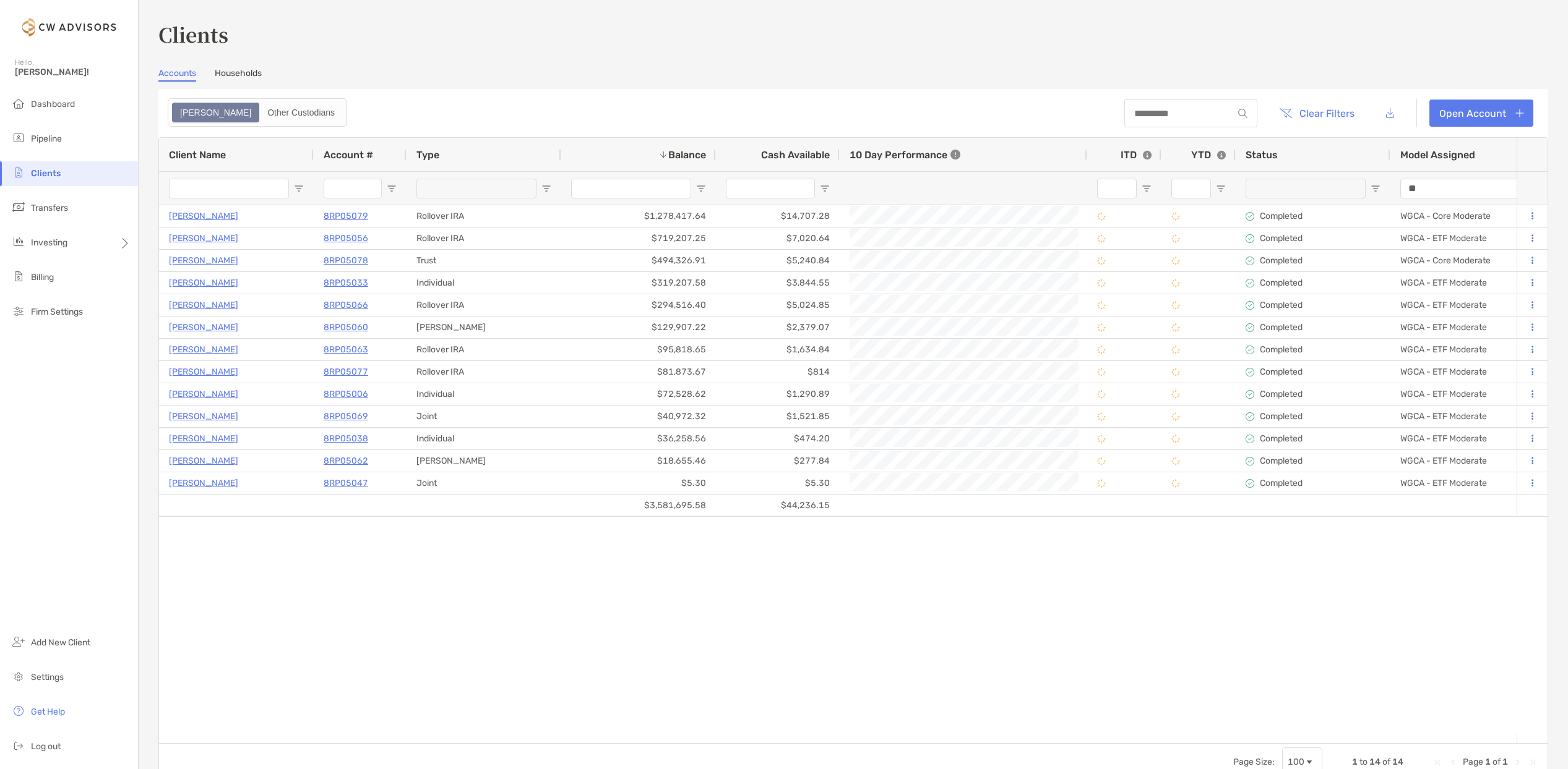
type input "*"
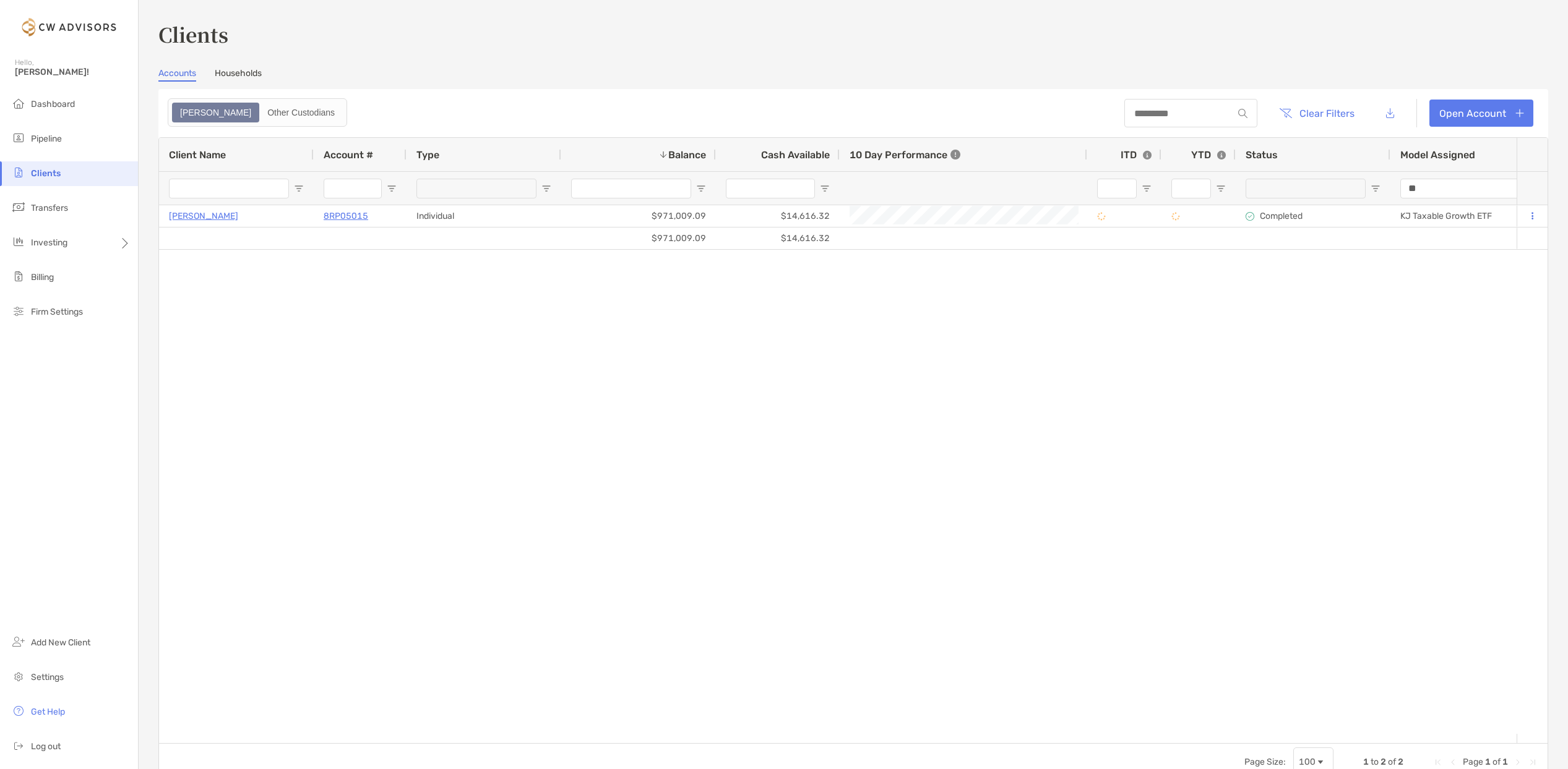
type input "*"
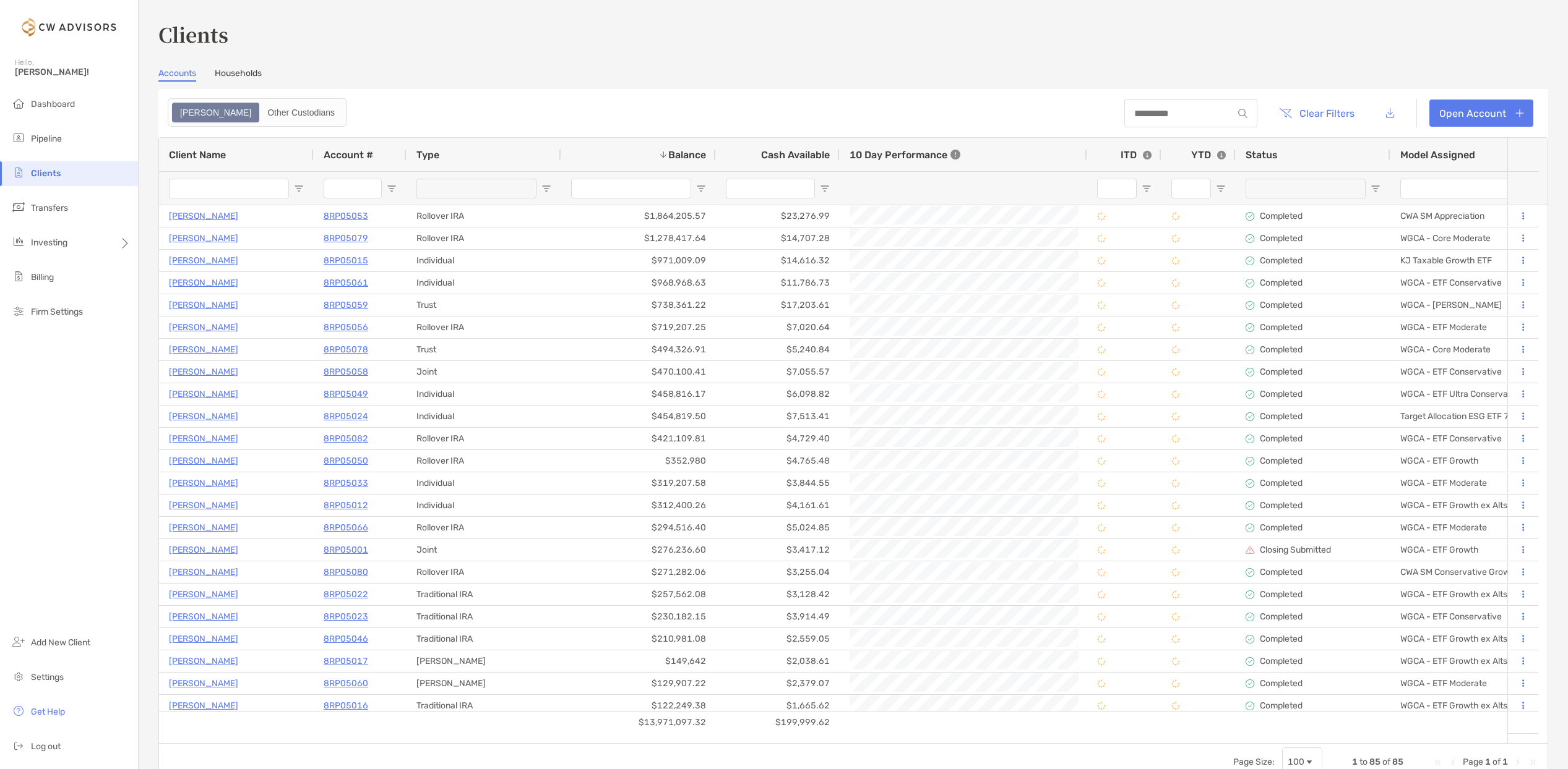
click at [269, 185] on input "Client Name Filter Input" at bounding box center [229, 188] width 120 height 20
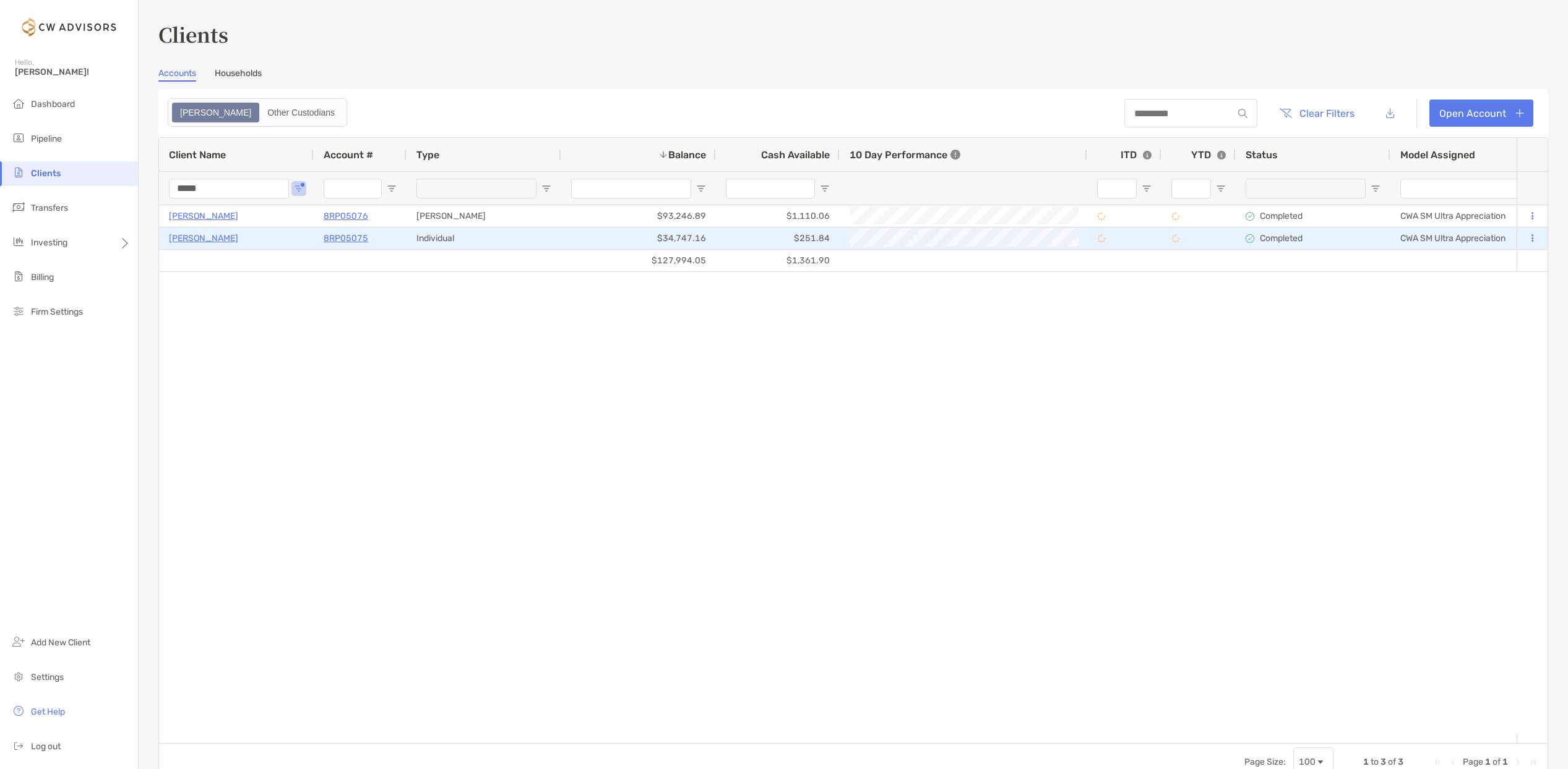
type input "*****"
click at [346, 237] on p "8RP05075" at bounding box center [346, 238] width 44 height 16
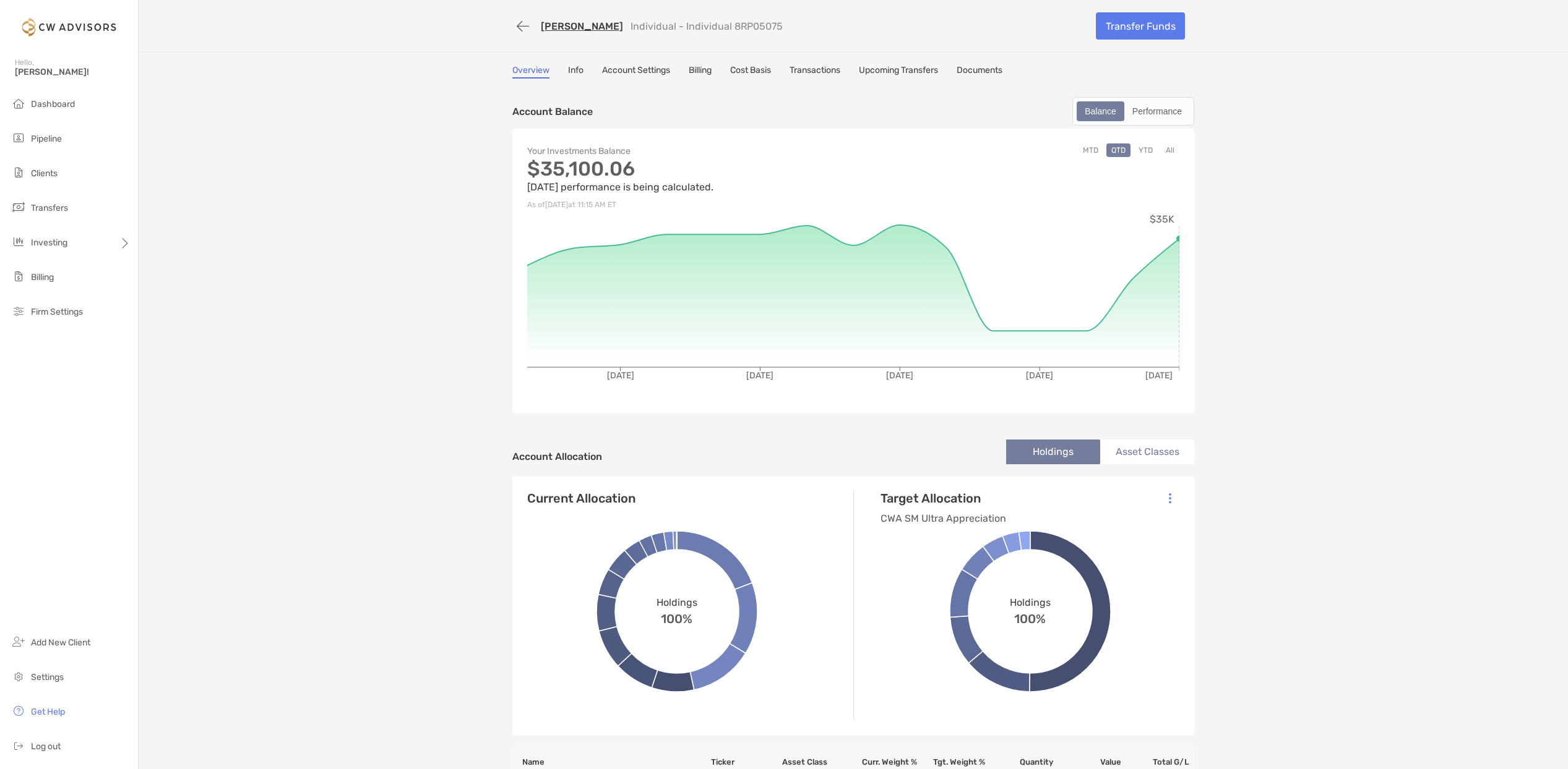
click at [626, 66] on link "Account Settings" at bounding box center [636, 71] width 68 height 13
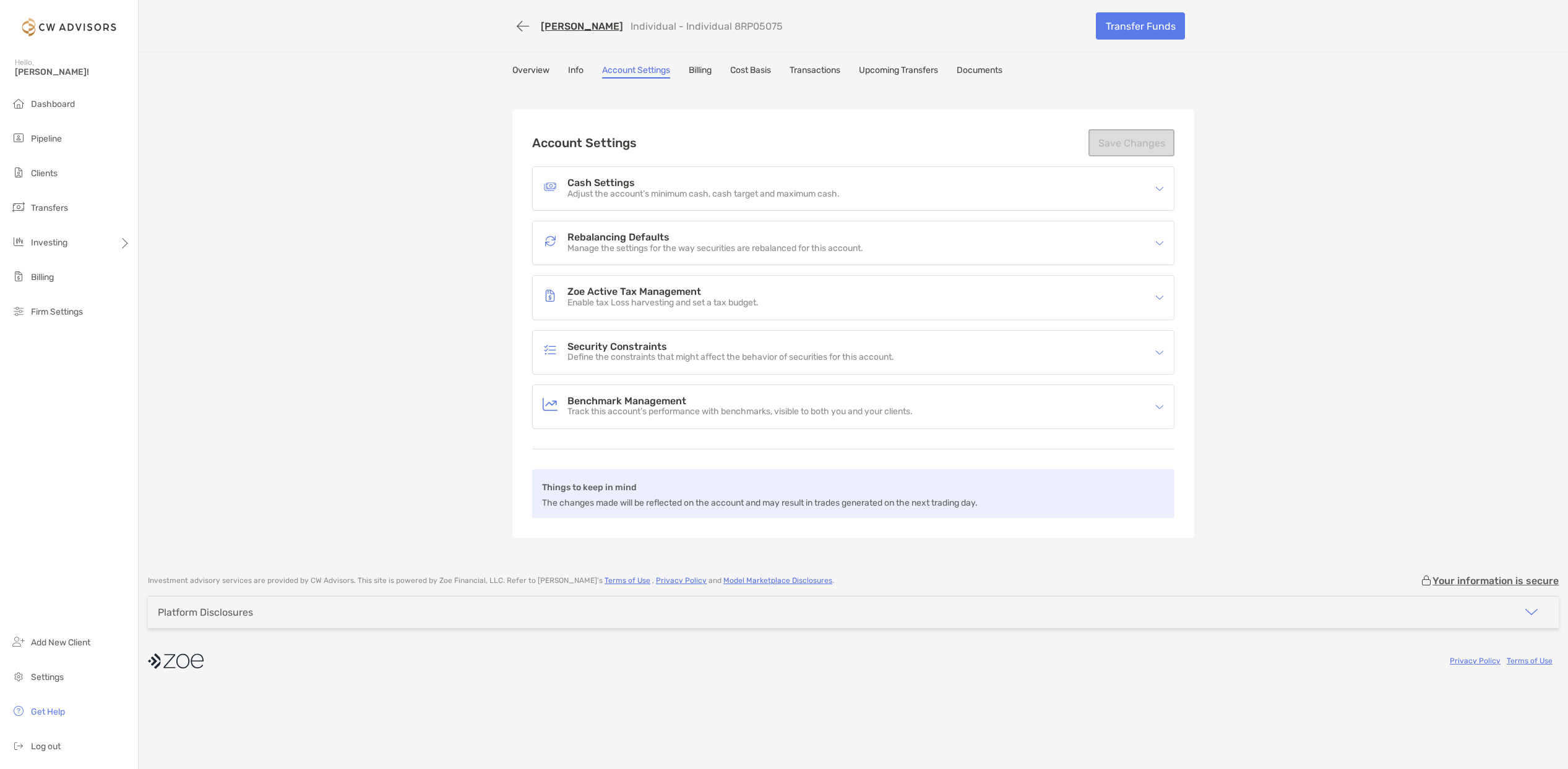
click at [738, 311] on div "Zoe Active Tax Management Enable tax Loss harvesting and set a tax budget." at bounding box center [845, 298] width 605 height 28
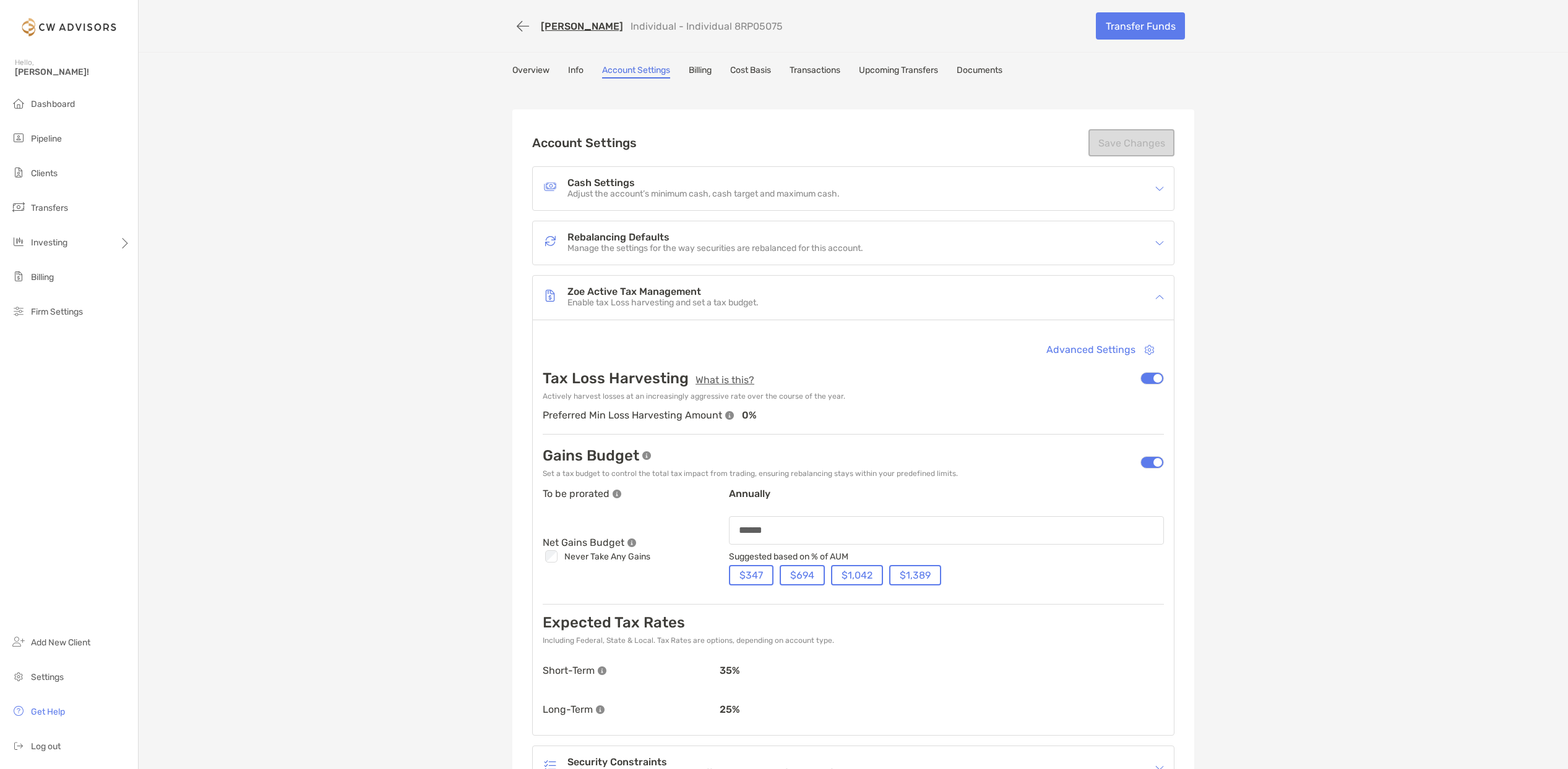
click at [760, 241] on h4 "Rebalancing Defaults" at bounding box center [715, 237] width 295 height 10
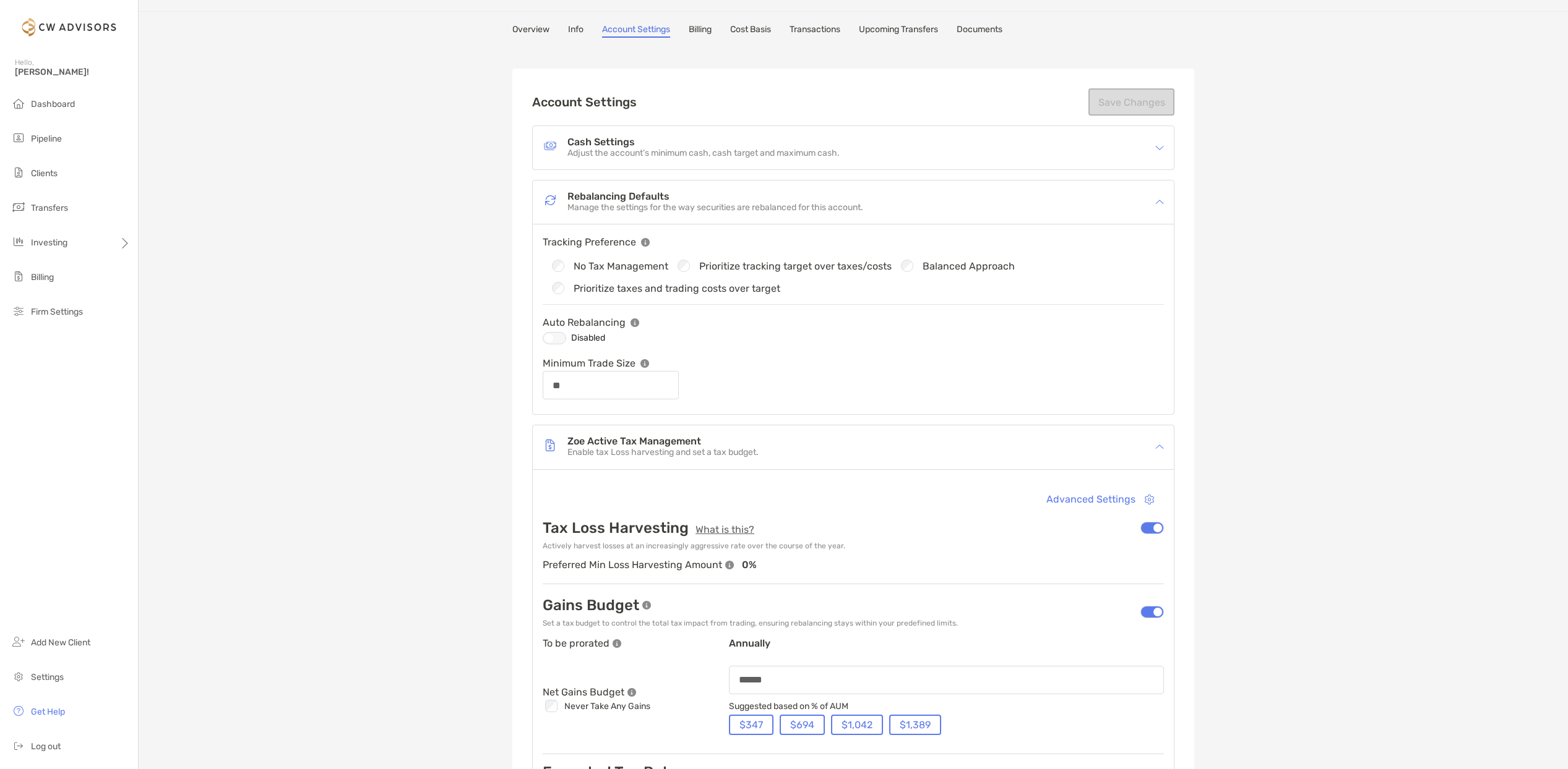
scroll to position [62, 0]
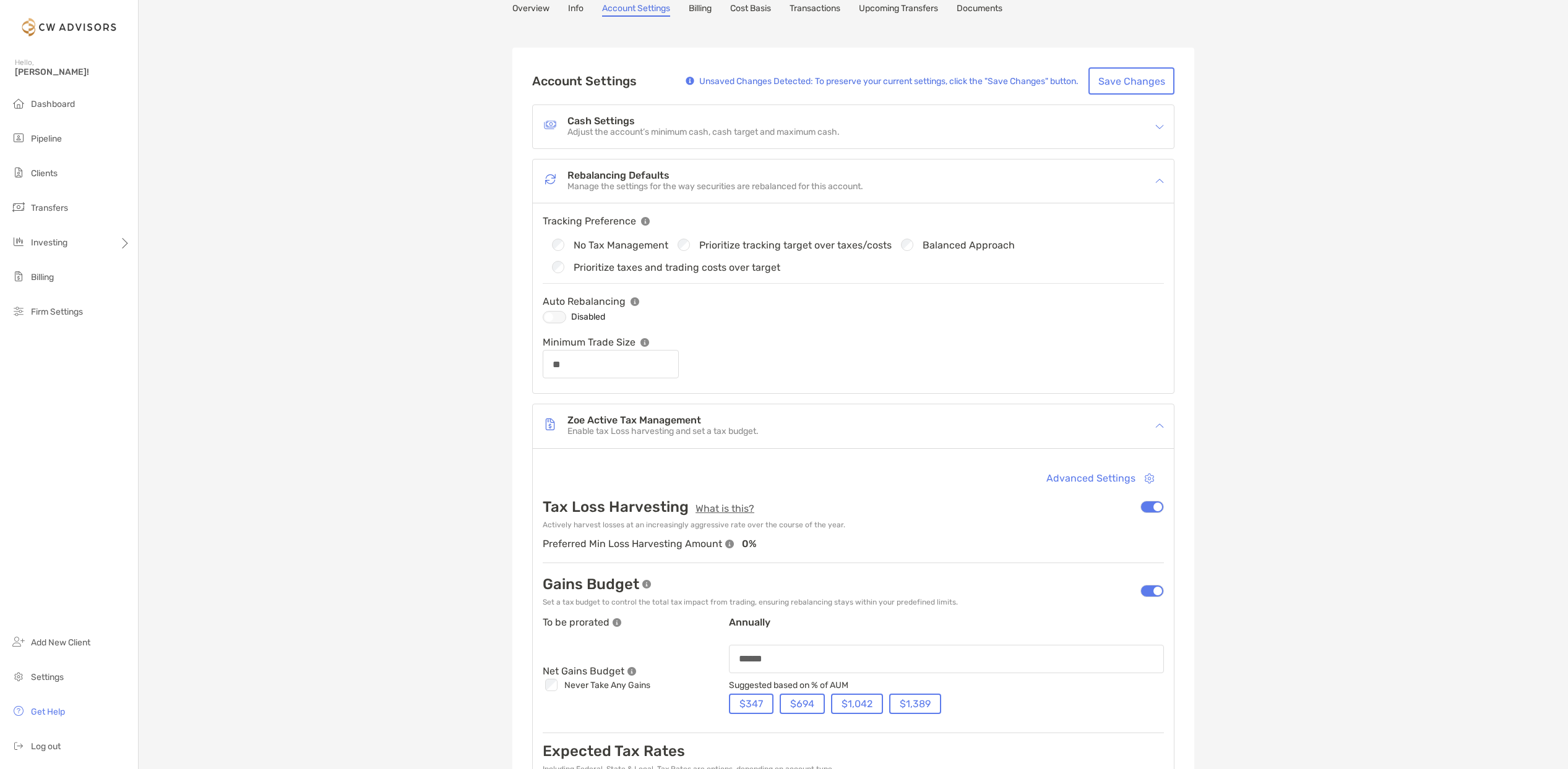
type input "******"
type input "**"
type input "******"
type input "**"
click at [1306, 309] on div "[PERSON_NAME] Individual - Individual 8RP05075 Transfer Funds Overview Info Acc…" at bounding box center [852, 523] width 1429 height 1169
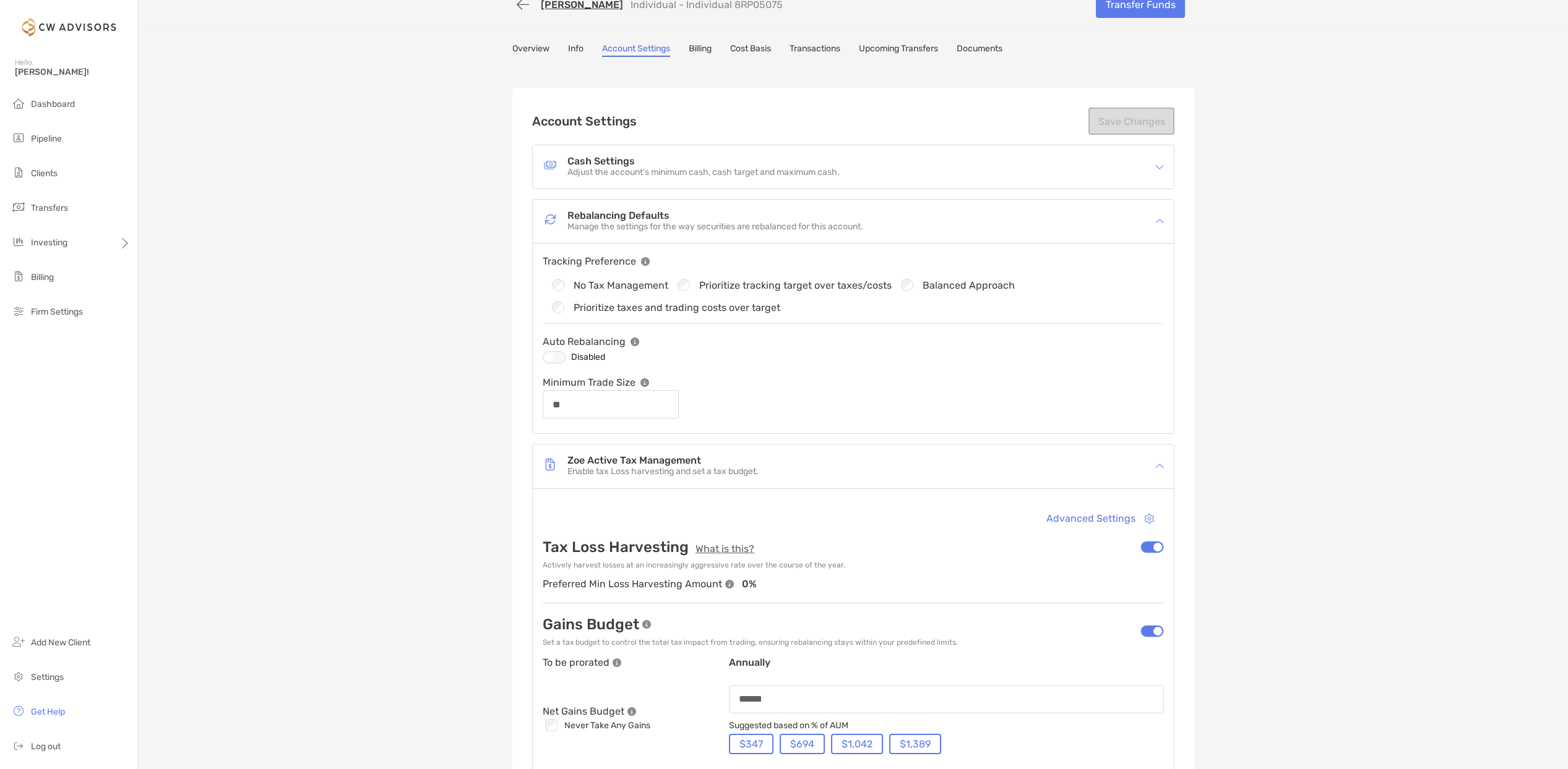
scroll to position [0, 0]
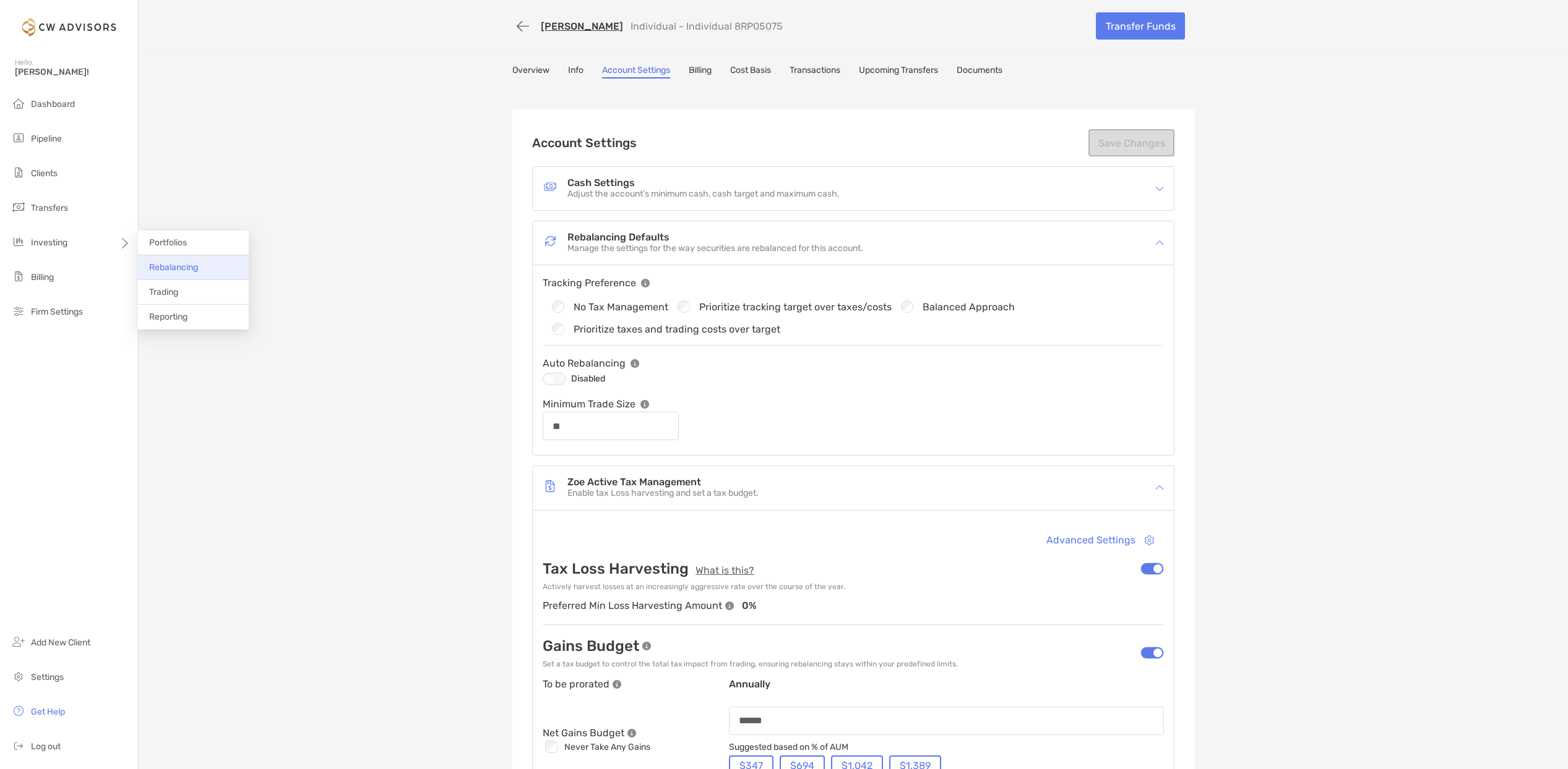
click at [191, 270] on span "Rebalancing" at bounding box center [174, 267] width 49 height 10
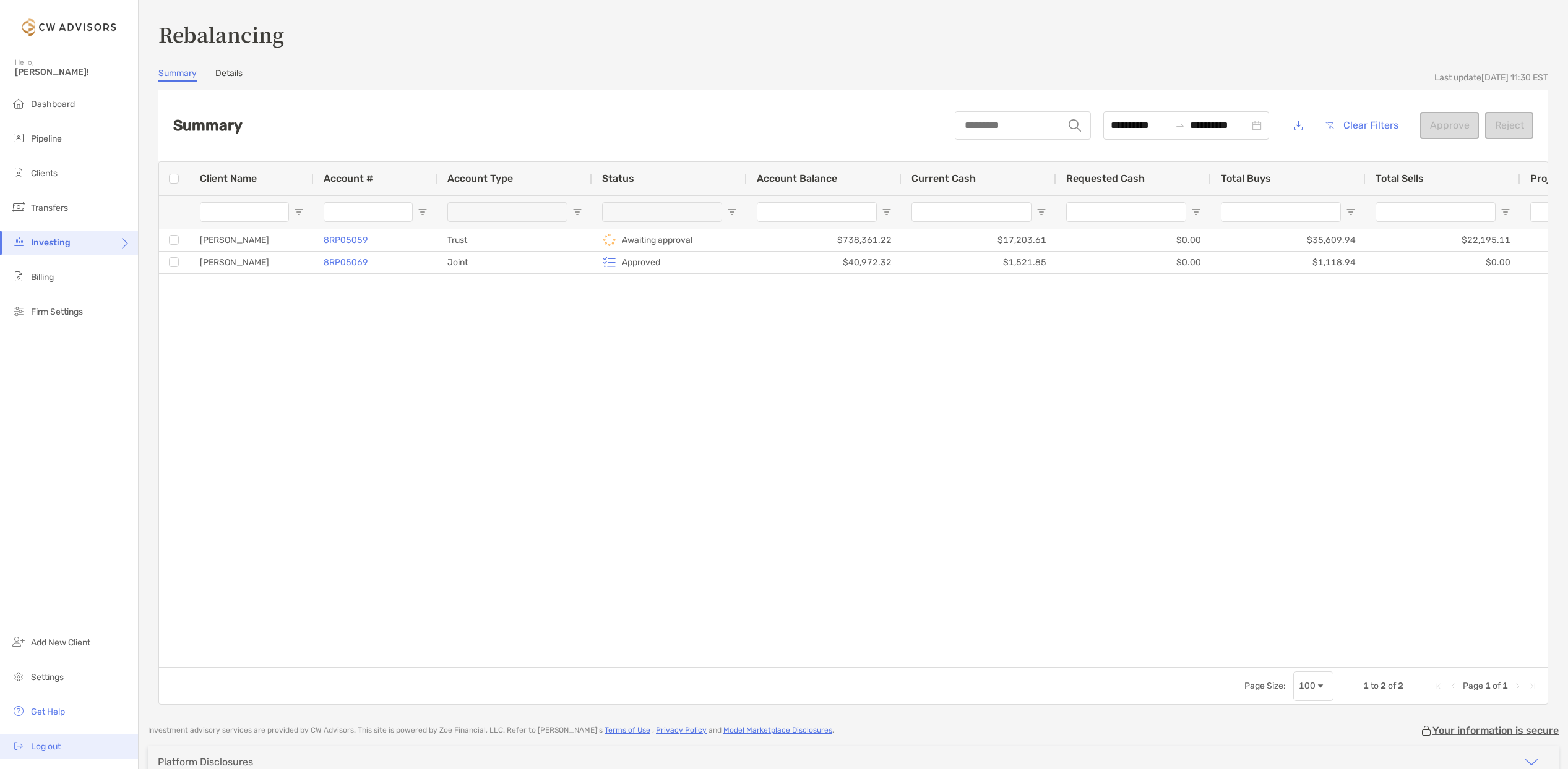
click at [66, 741] on li "Log out" at bounding box center [69, 746] width 138 height 24
